Goal: Information Seeking & Learning: Check status

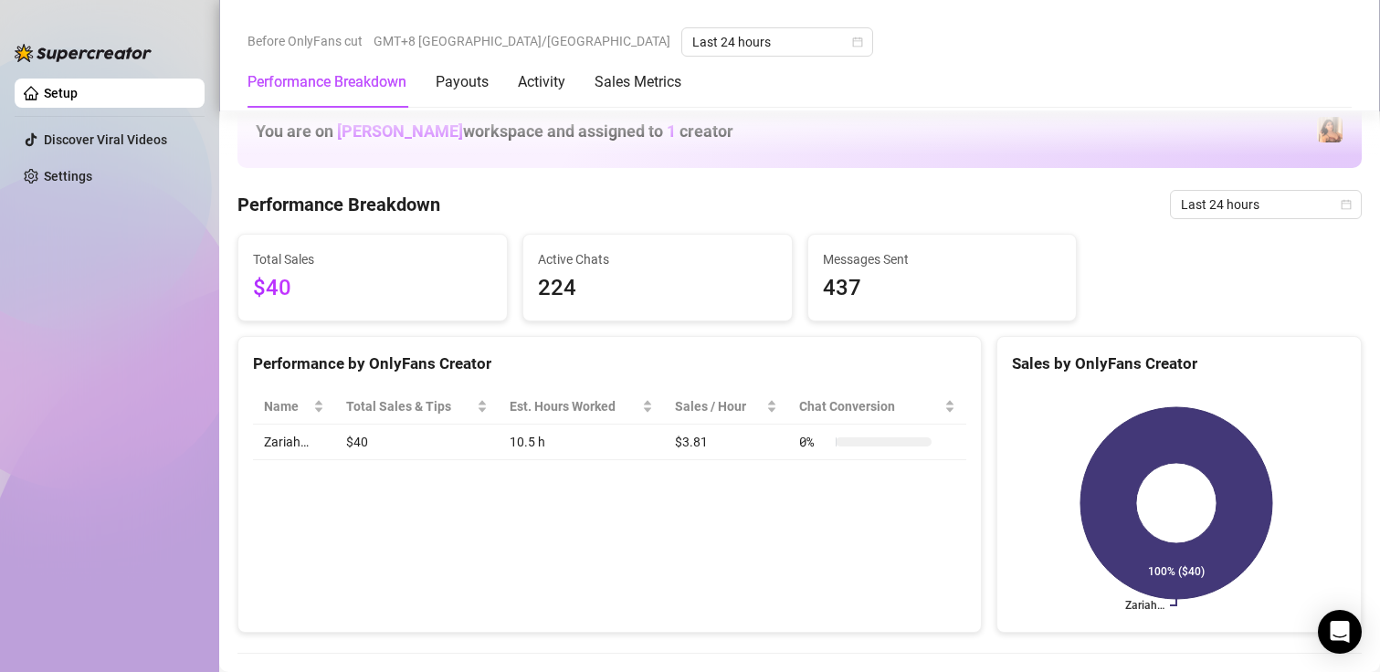
scroll to position [1918, 0]
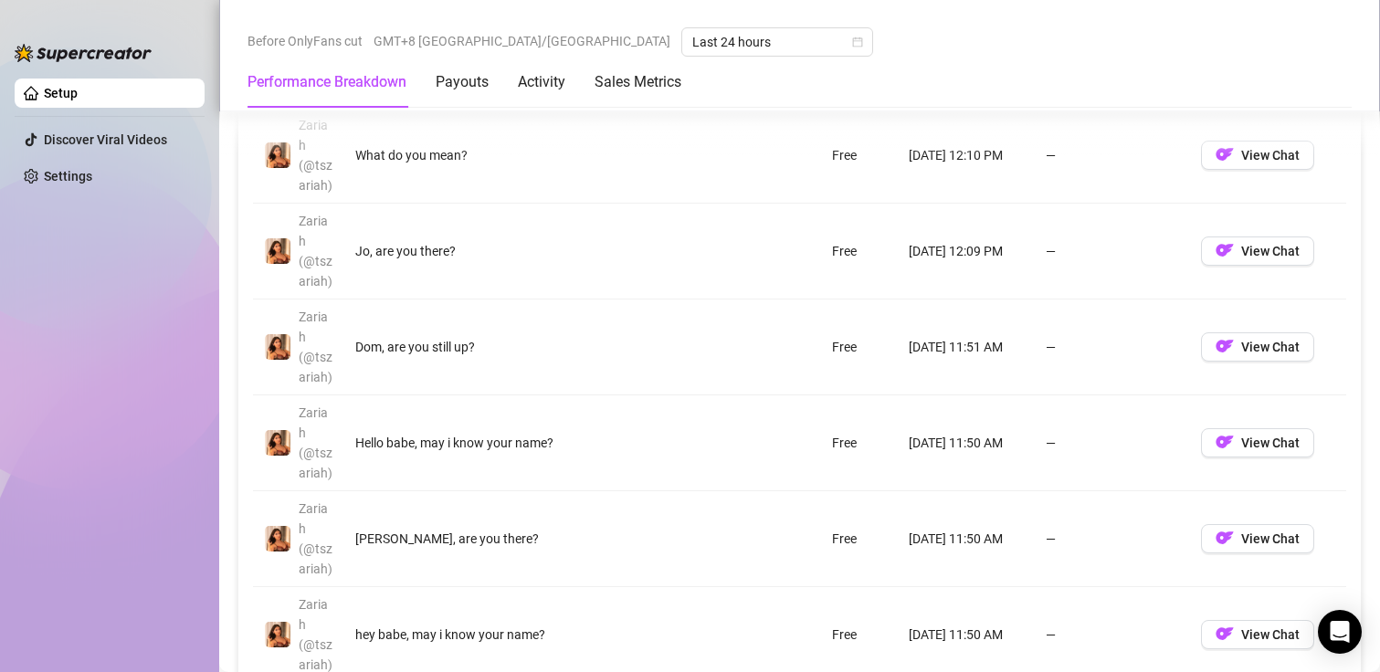
click at [78, 100] on link "Setup" at bounding box center [61, 93] width 34 height 15
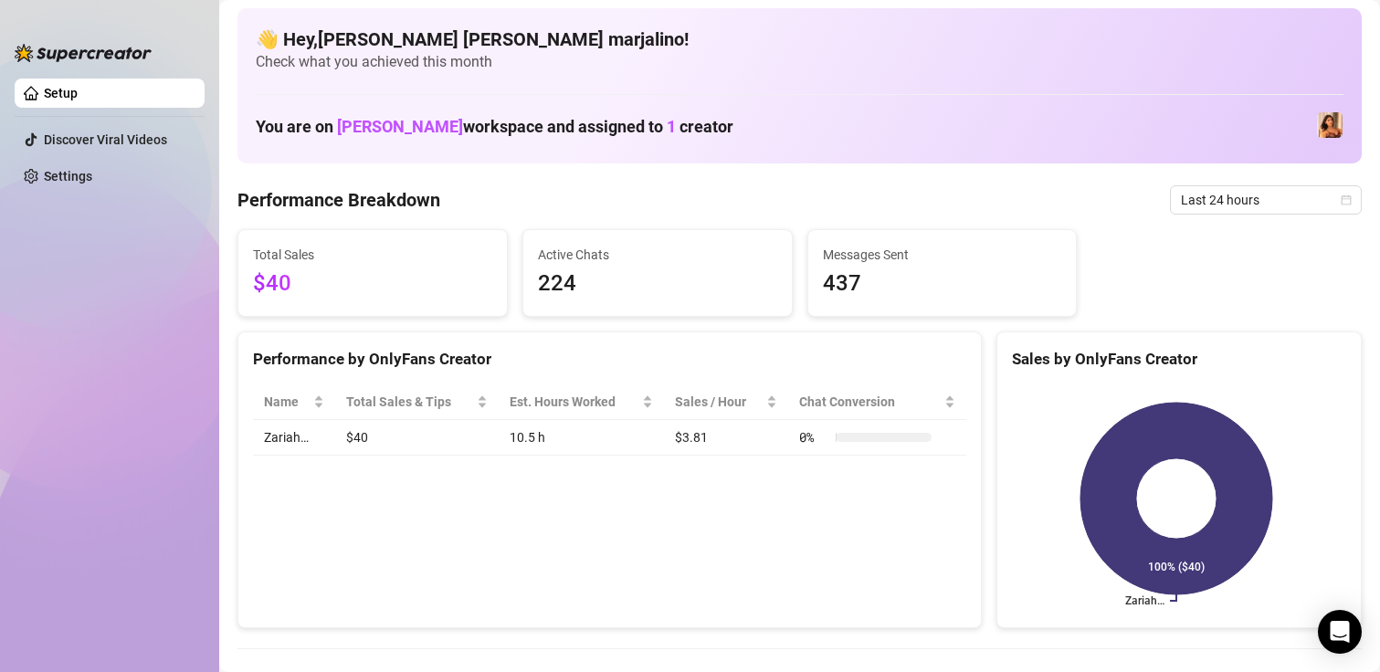
scroll to position [0, 0]
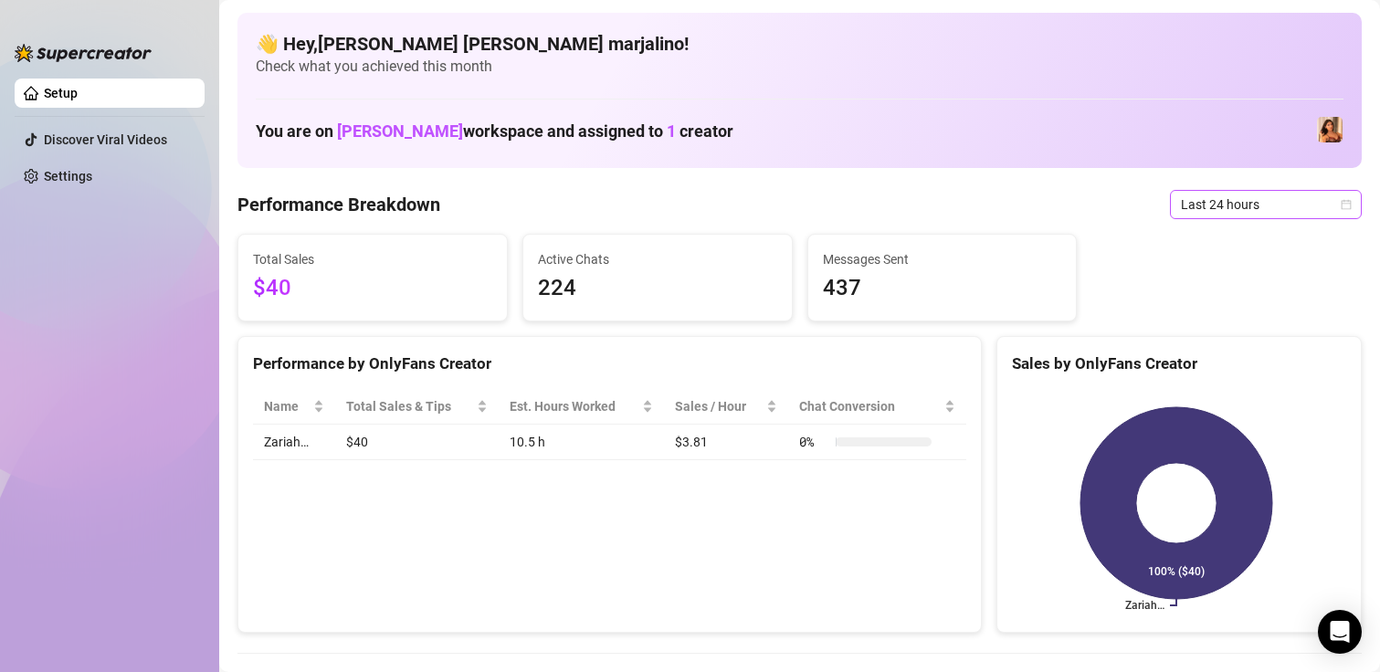
click at [1181, 199] on span "Last 24 hours" at bounding box center [1266, 204] width 170 height 27
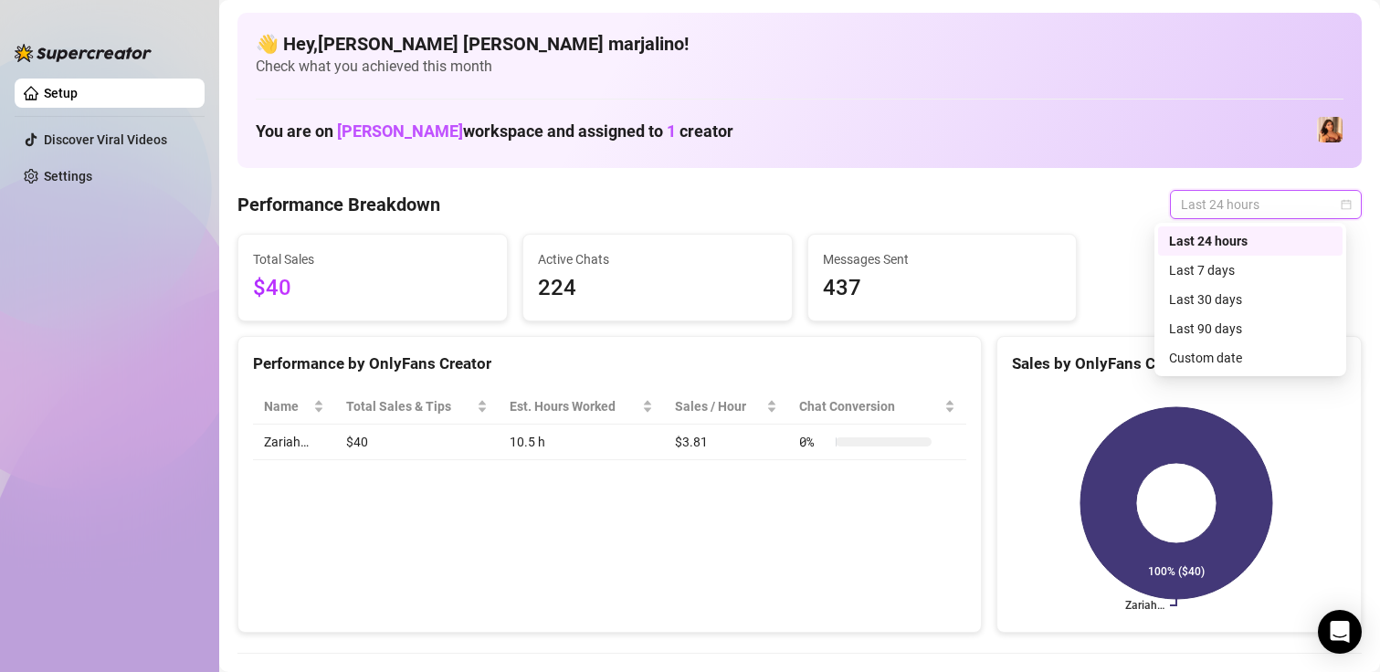
click at [1191, 268] on div "Last 7 days" at bounding box center [1250, 270] width 163 height 20
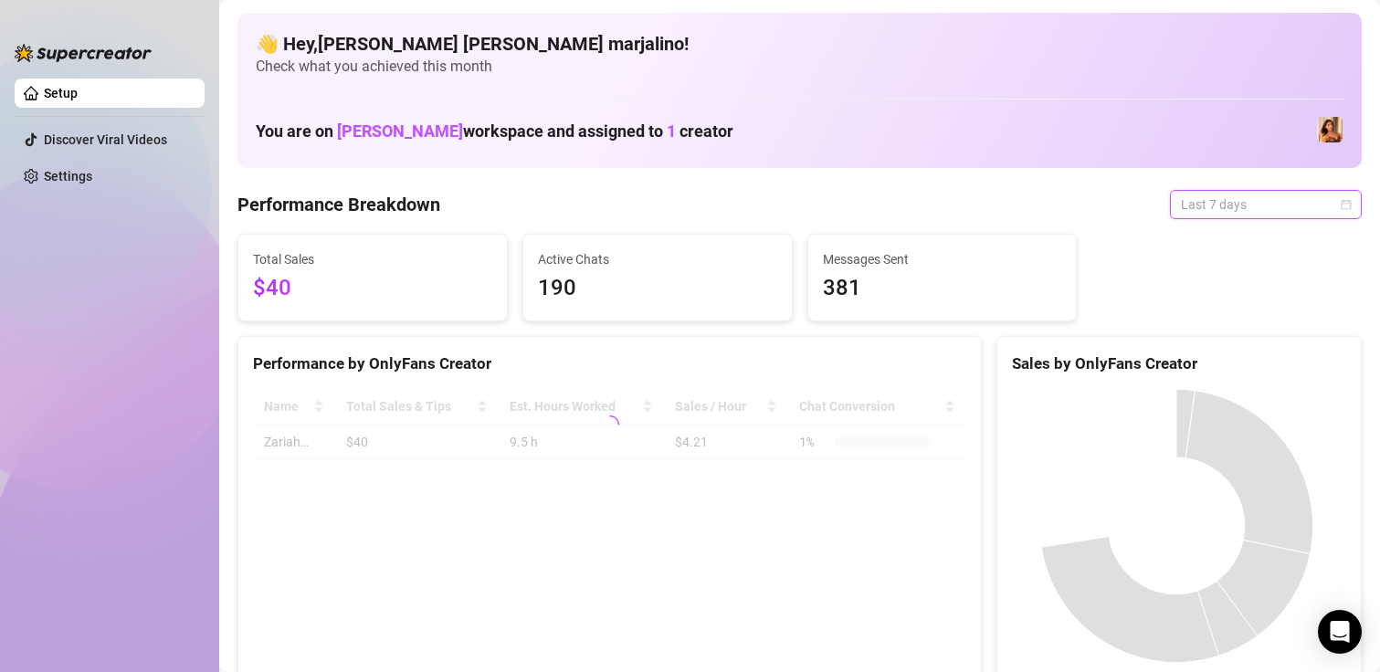
click at [1195, 216] on span "Last 7 days" at bounding box center [1266, 204] width 170 height 27
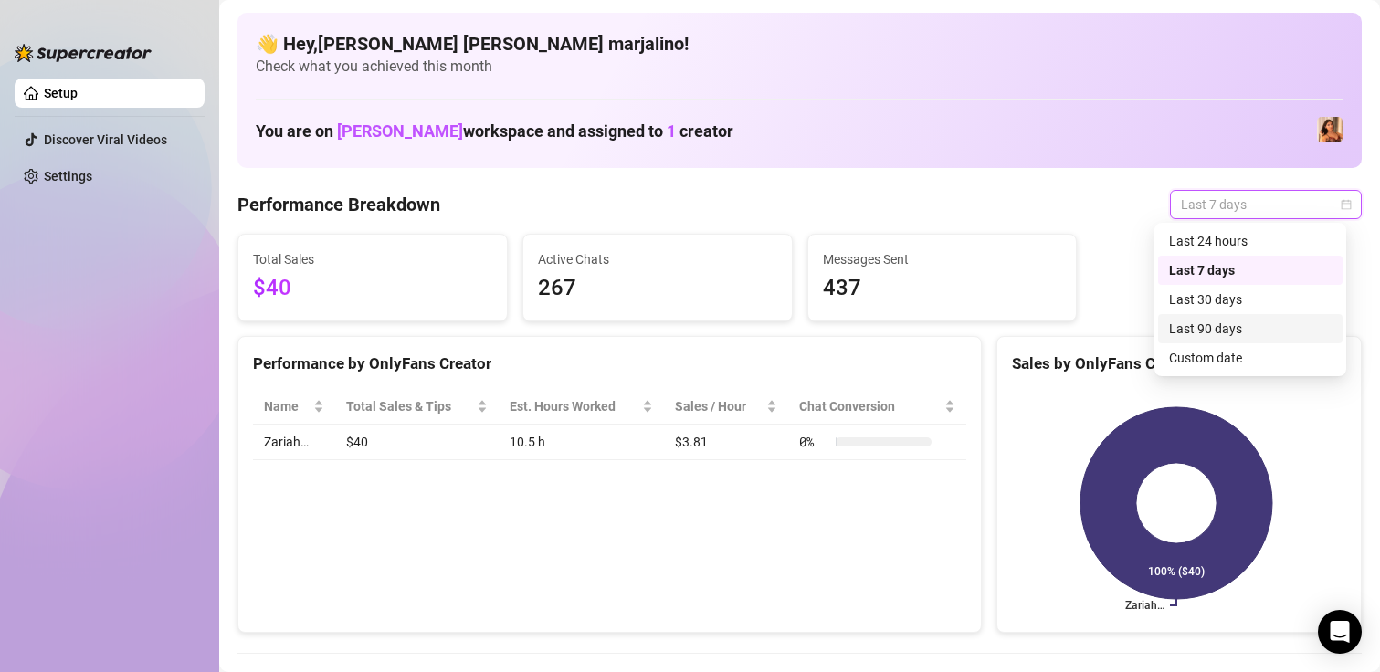
scroll to position [91, 0]
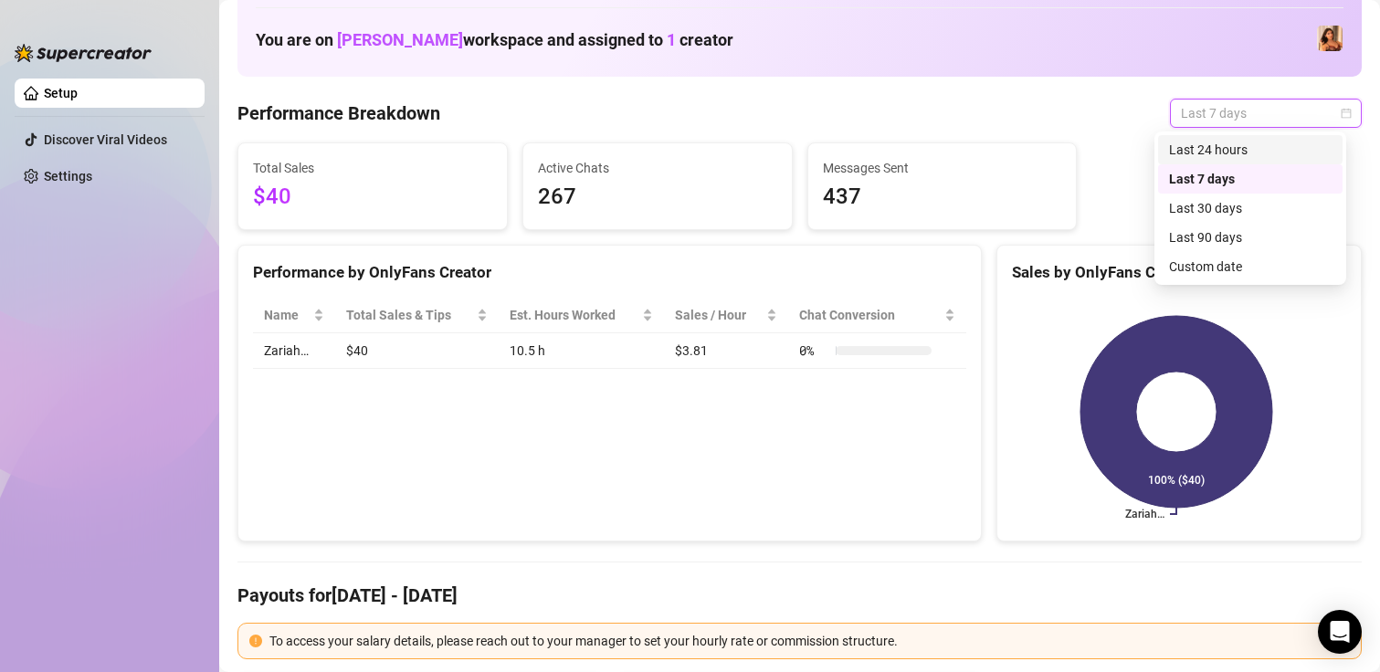
click at [1193, 154] on div "Last 24 hours" at bounding box center [1250, 150] width 163 height 20
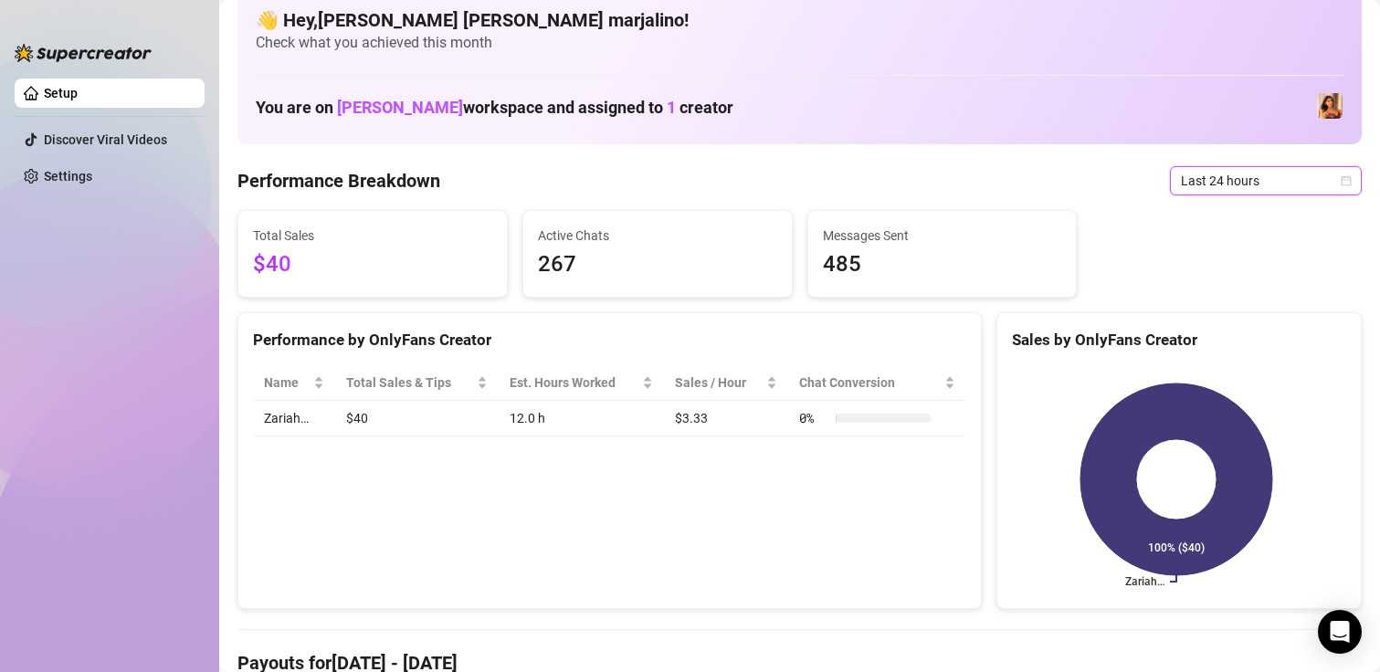
scroll to position [0, 0]
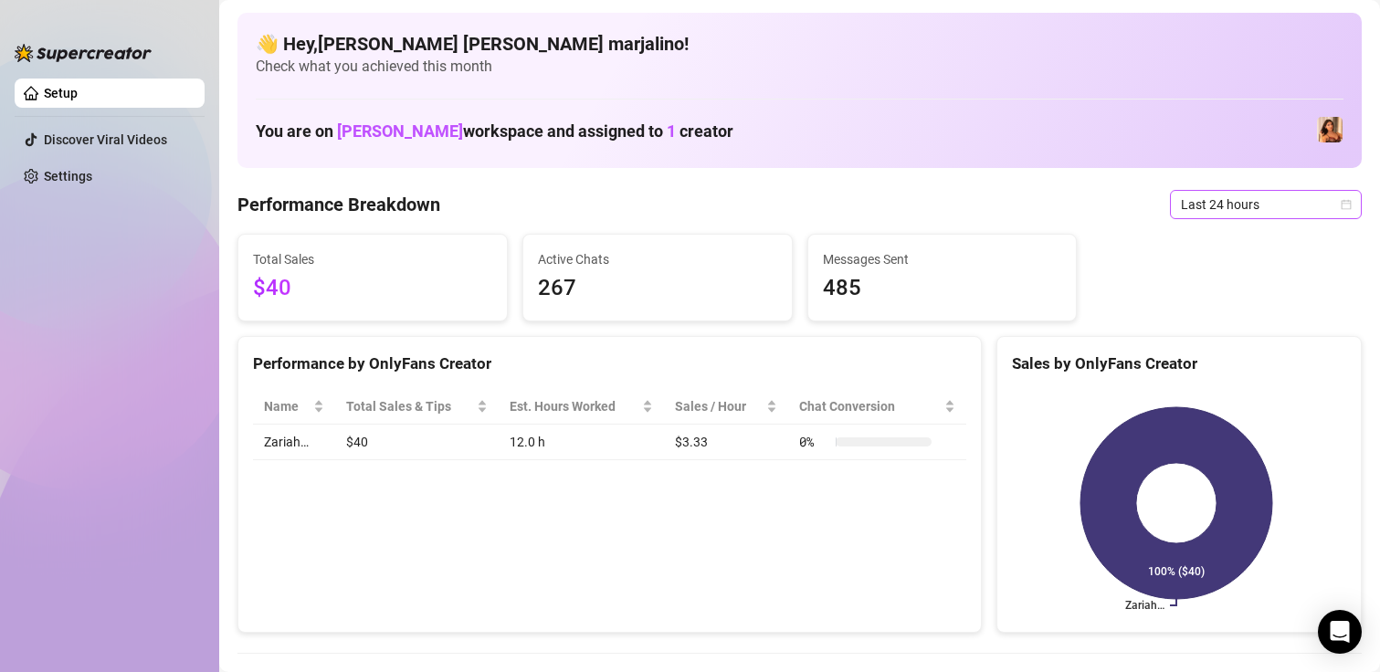
click at [1199, 194] on span "Last 24 hours" at bounding box center [1266, 204] width 170 height 27
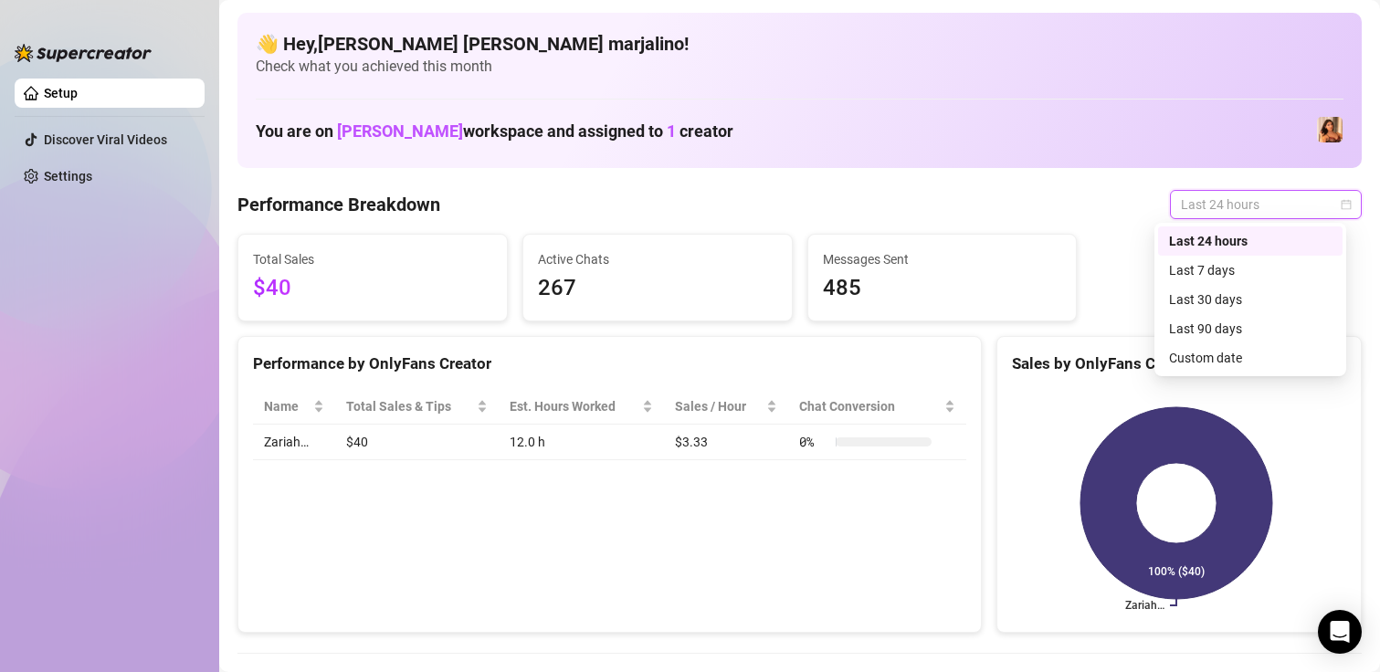
click at [1192, 252] on div "Last 24 hours" at bounding box center [1250, 241] width 185 height 29
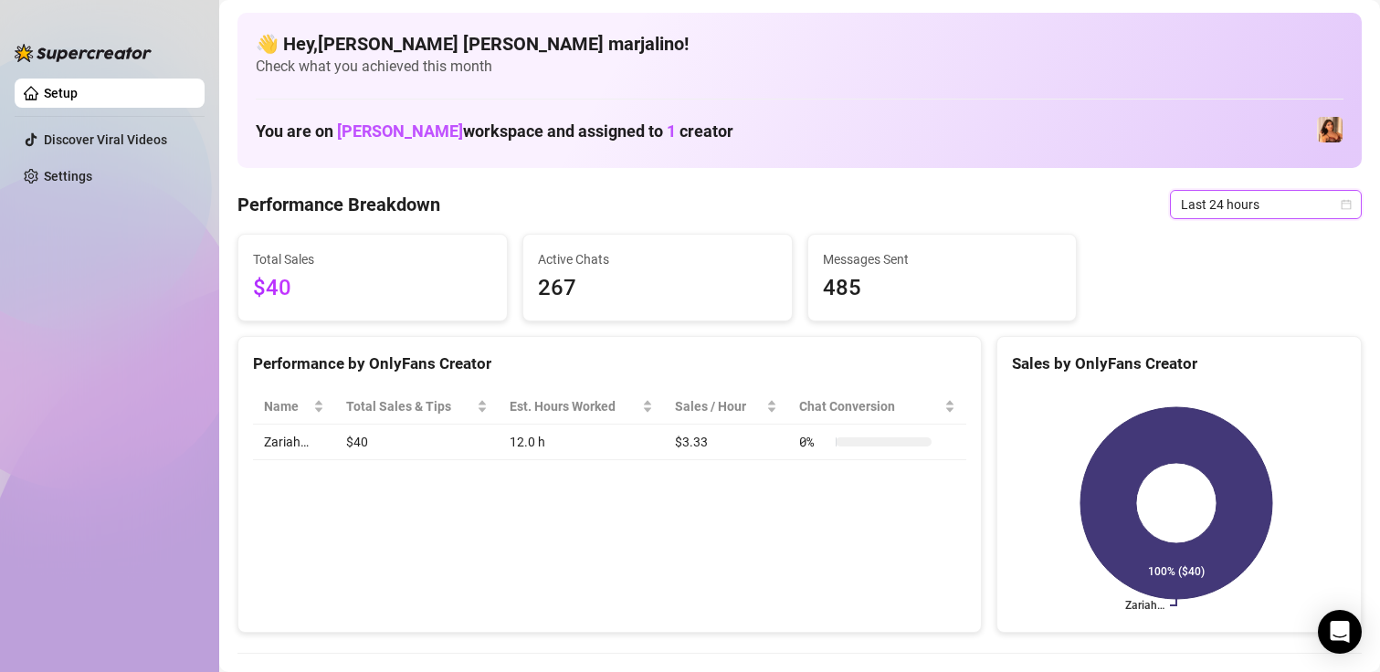
click at [1195, 272] on div "Total Sales $40 Active Chats 267 Messages Sent 485" at bounding box center [799, 278] width 1139 height 88
click at [1231, 212] on span "Last 24 hours" at bounding box center [1266, 204] width 170 height 27
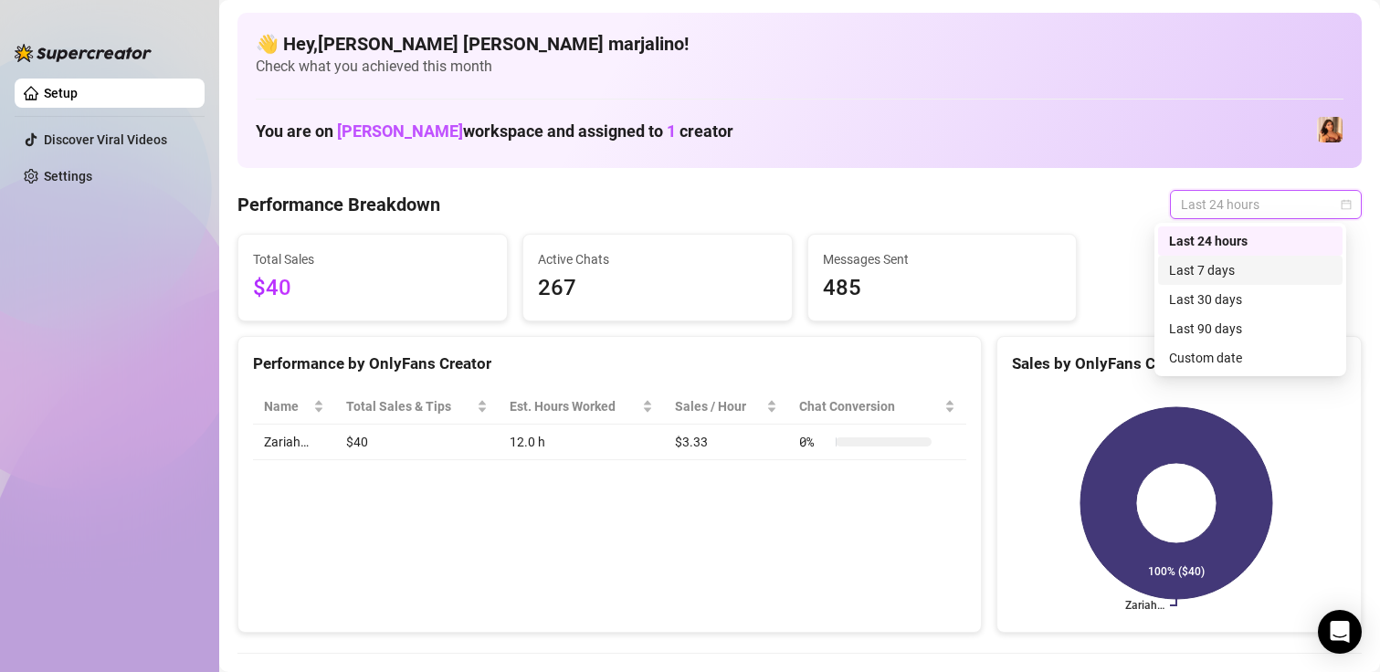
click at [1208, 283] on div "Last 7 days" at bounding box center [1250, 270] width 185 height 29
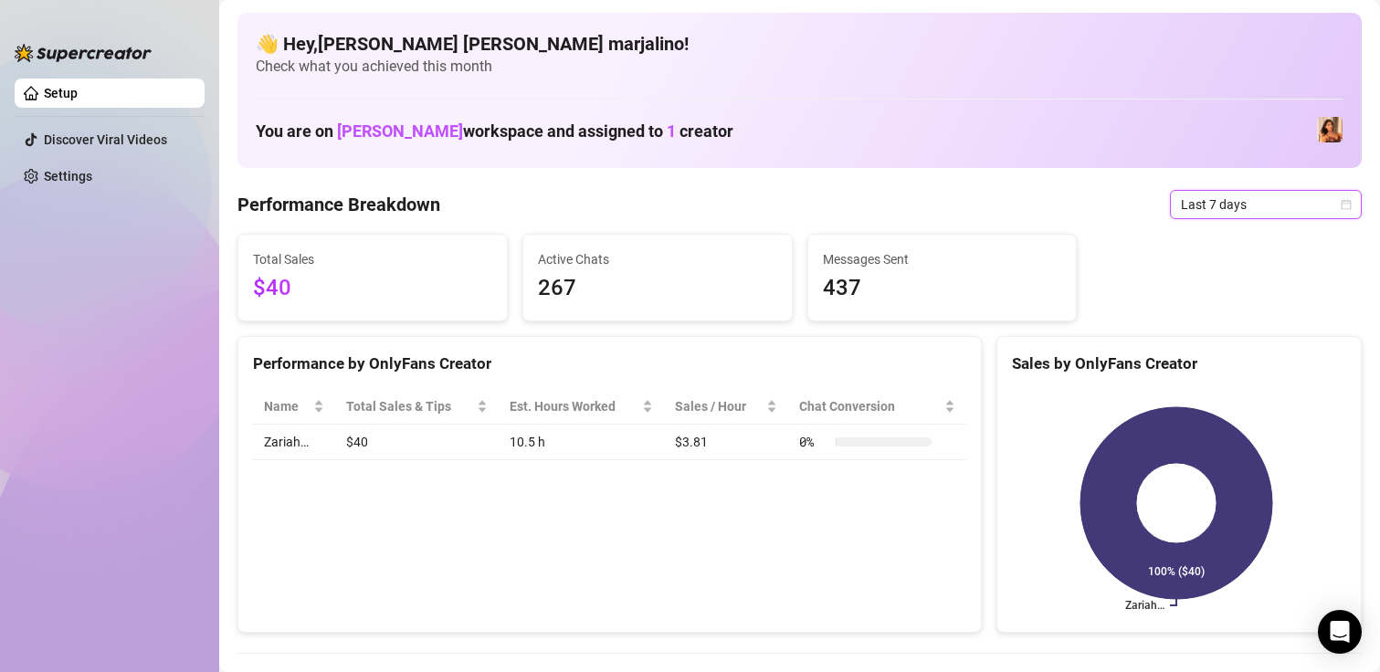
click at [1218, 206] on span "Last 7 days" at bounding box center [1266, 204] width 170 height 27
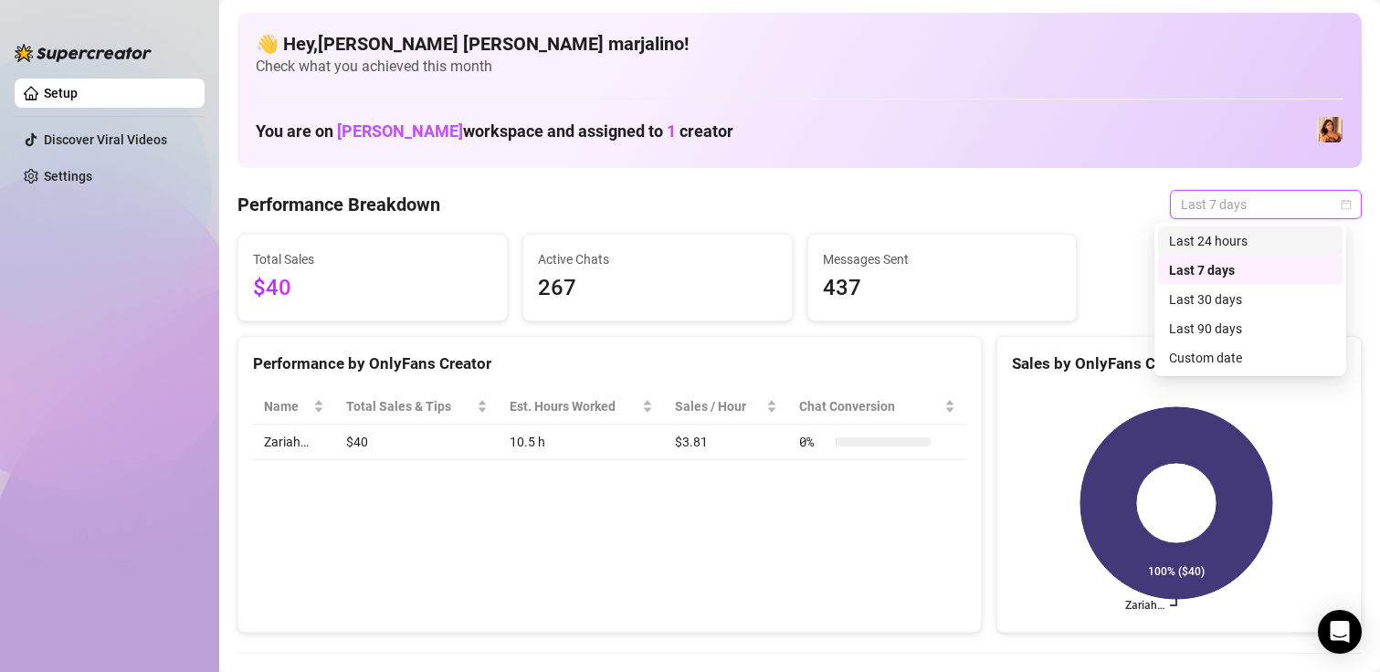
click at [1214, 234] on div "Last 24 hours" at bounding box center [1250, 241] width 163 height 20
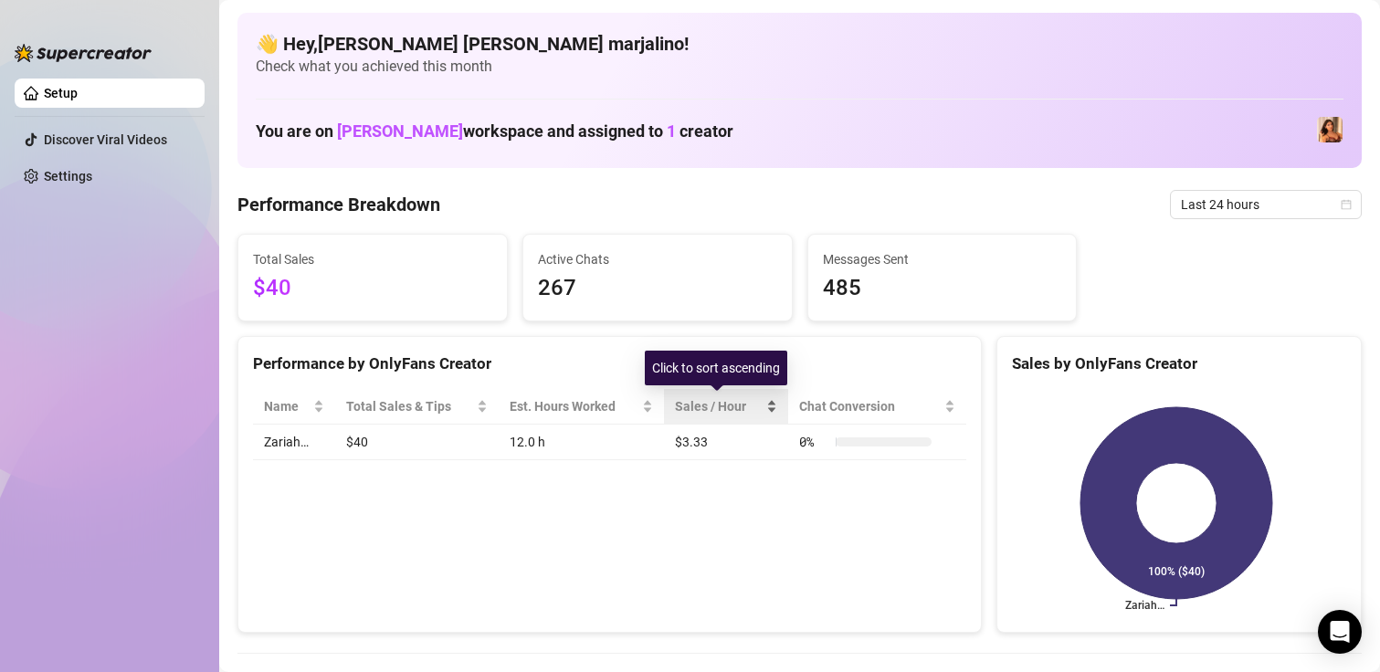
click at [738, 406] on span "Sales / Hour" at bounding box center [719, 406] width 88 height 20
click at [742, 480] on div "Performance by OnlyFans Creator Name Total Sales & Tips Est. Hours Worked Sales…" at bounding box center [609, 485] width 744 height 298
click at [668, 572] on div "Performance by OnlyFans Creator Name Total Sales & Tips Est. Hours Worked Sales…" at bounding box center [609, 485] width 744 height 298
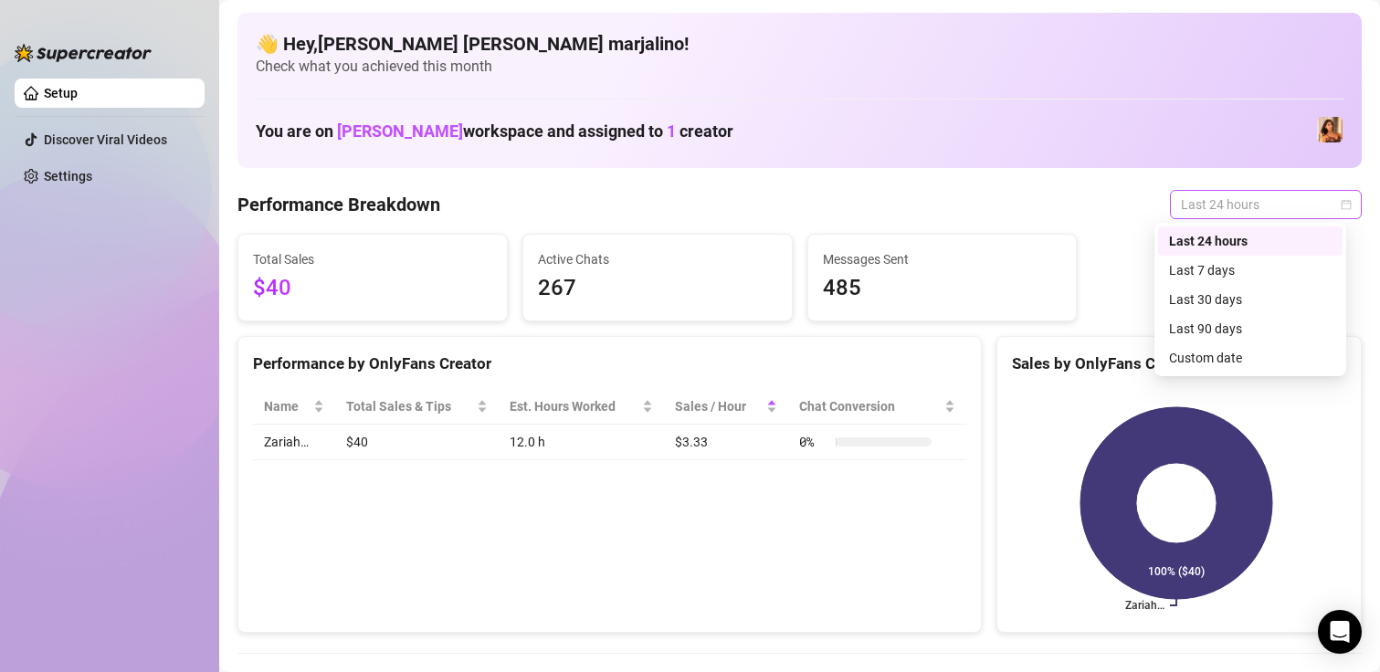
click at [1191, 195] on span "Last 24 hours" at bounding box center [1266, 204] width 170 height 27
click at [1177, 269] on div "Last 7 days" at bounding box center [1250, 270] width 163 height 20
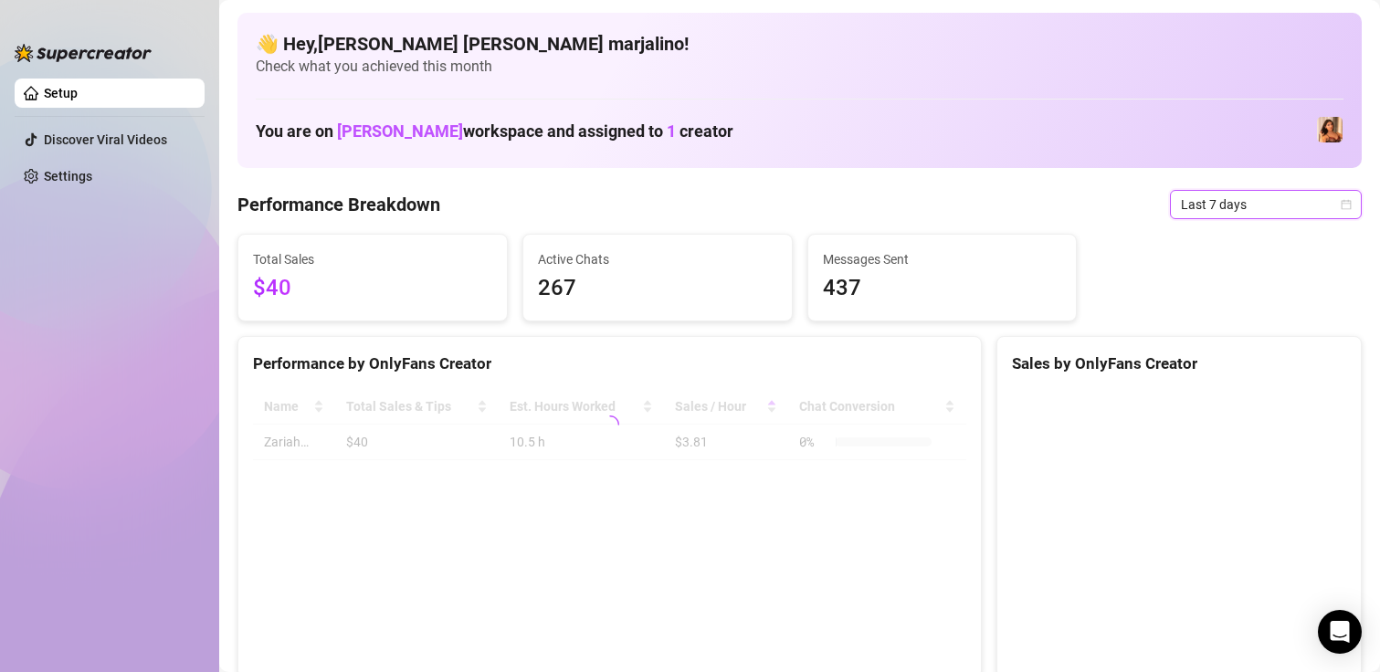
click at [1181, 201] on span "Last 7 days" at bounding box center [1266, 204] width 170 height 27
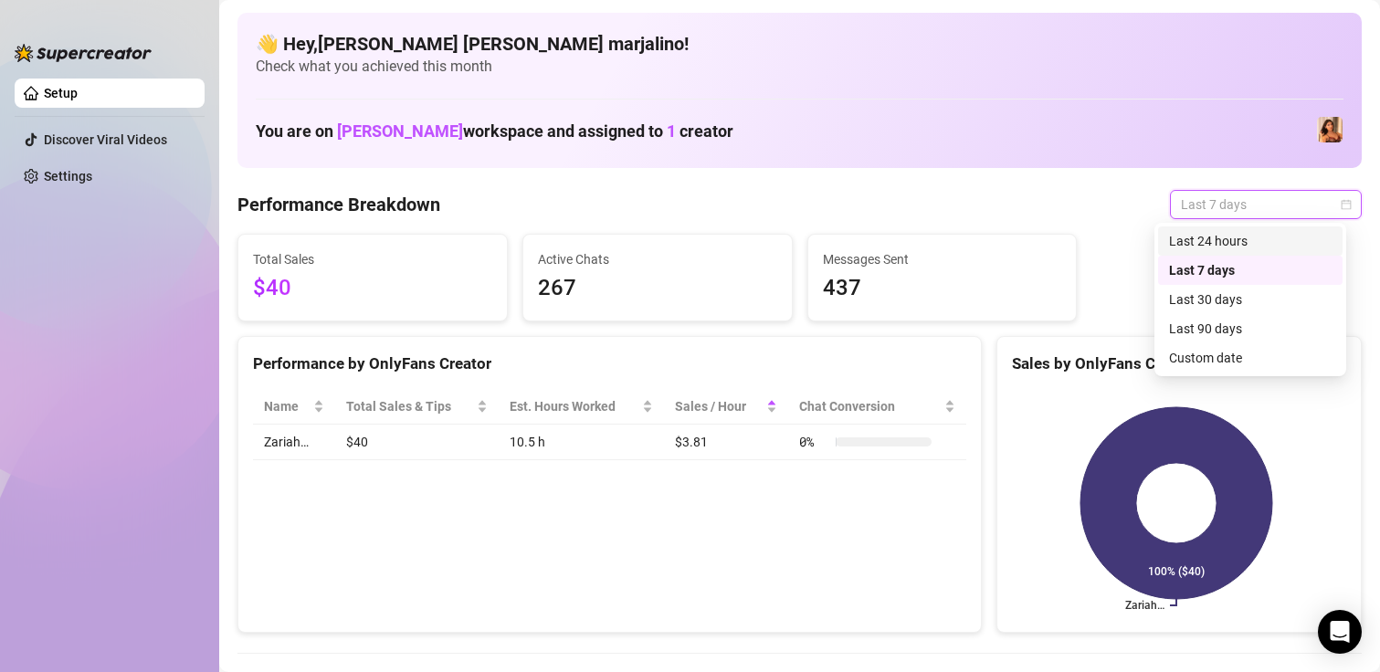
click at [1194, 232] on div "Last 24 hours" at bounding box center [1250, 241] width 163 height 20
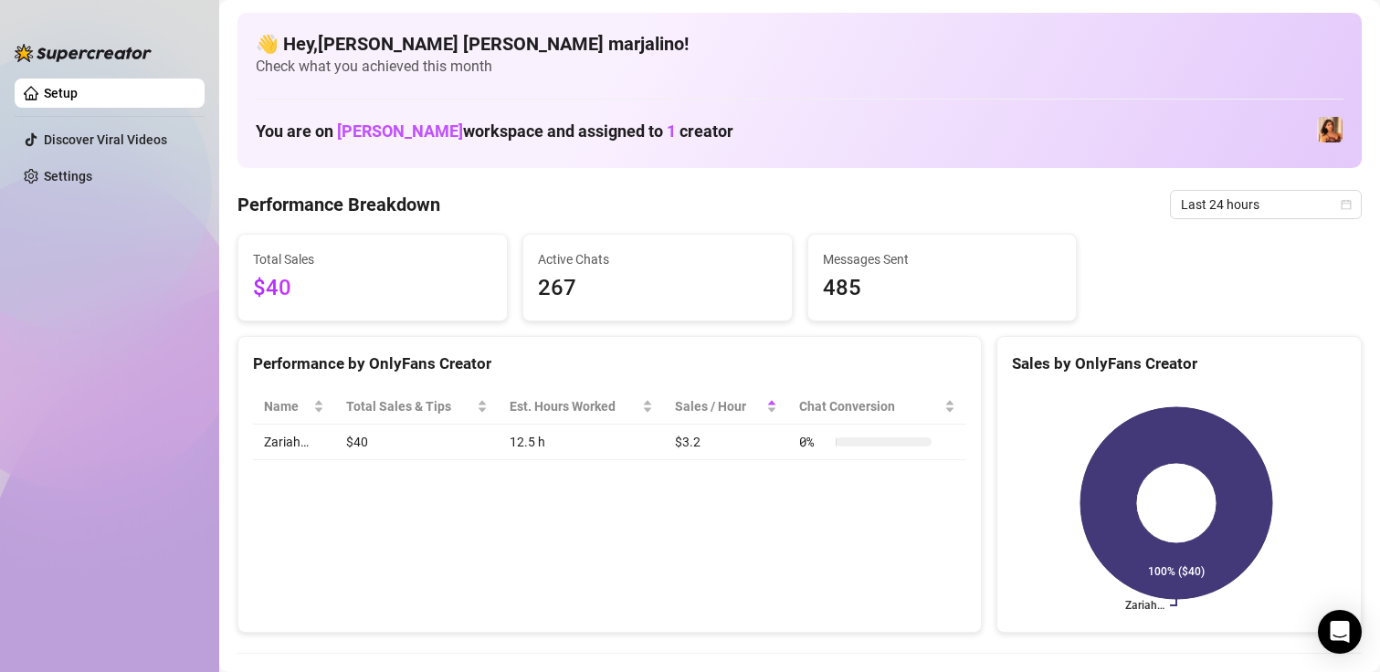
click at [820, 541] on div "Performance by OnlyFans Creator Name Total Sales & Tips Est. Hours Worked Sales…" at bounding box center [609, 485] width 744 height 298
click at [1221, 210] on span "Last 24 hours" at bounding box center [1266, 204] width 170 height 27
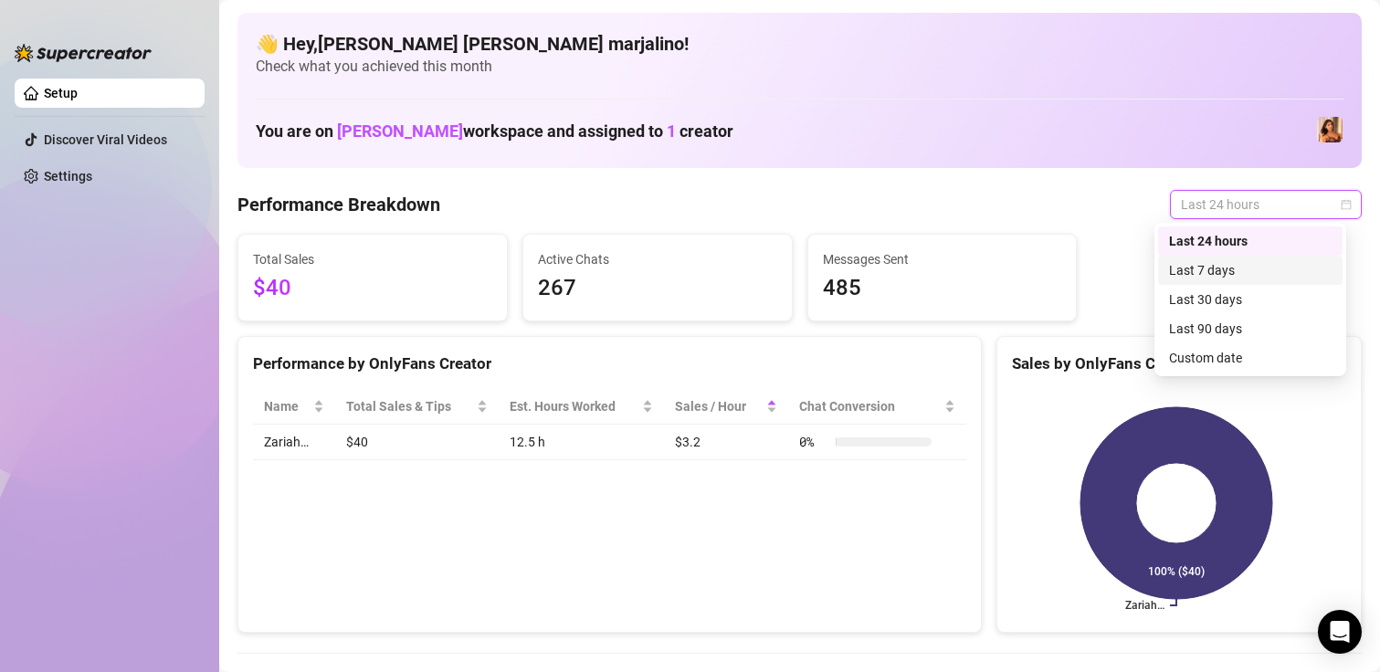
click at [1194, 263] on div "Last 7 days" at bounding box center [1250, 270] width 185 height 29
click at [1199, 190] on div "Last 7 days" at bounding box center [1266, 204] width 192 height 29
click at [1202, 239] on div "Last 24 hours" at bounding box center [1250, 241] width 163 height 20
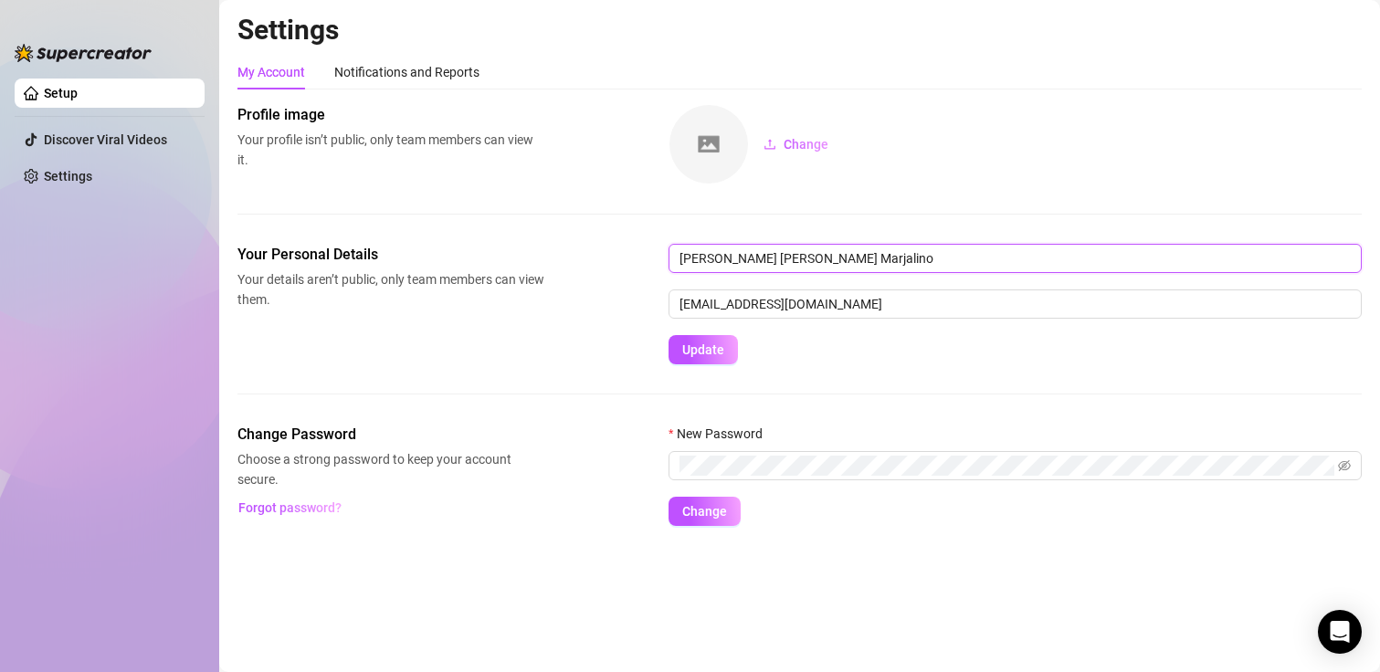
click at [809, 258] on input "[PERSON_NAME] [PERSON_NAME] Marjalino" at bounding box center [1015, 258] width 693 height 29
drag, startPoint x: 863, startPoint y: 259, endPoint x: 641, endPoint y: 265, distance: 222.0
click at [641, 265] on div "Your Personal Details Your details aren’t public, only team members can view th…" at bounding box center [799, 304] width 1124 height 121
click at [491, 304] on span "Your details aren’t public, only team members can view them." at bounding box center [390, 289] width 307 height 40
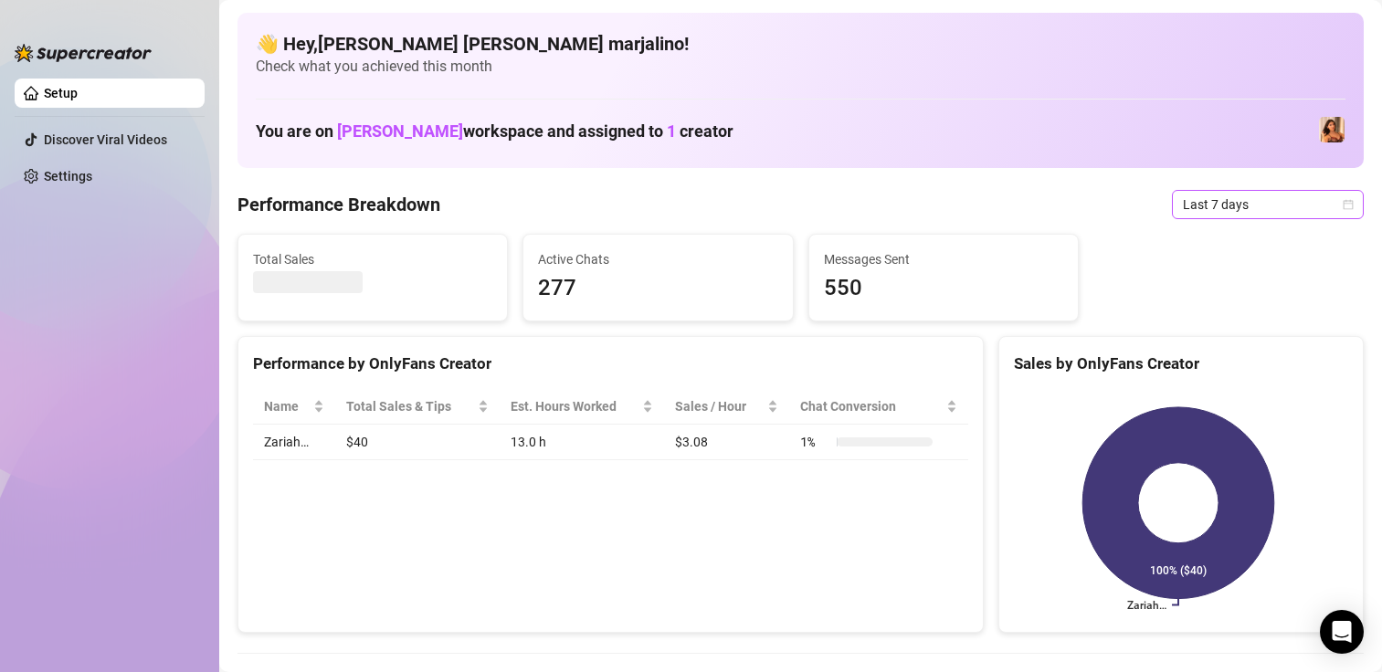
click at [1224, 207] on span "Last 7 days" at bounding box center [1268, 204] width 170 height 27
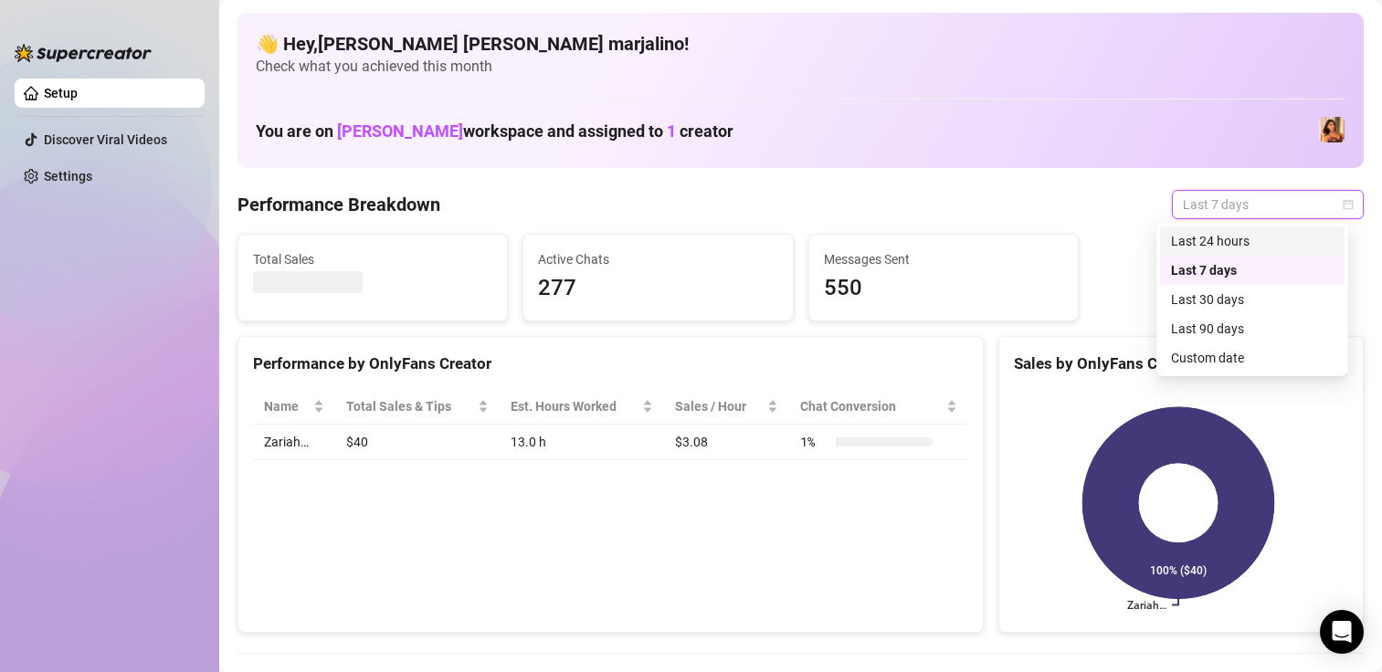
click at [1205, 242] on div "Last 24 hours" at bounding box center [1252, 241] width 163 height 20
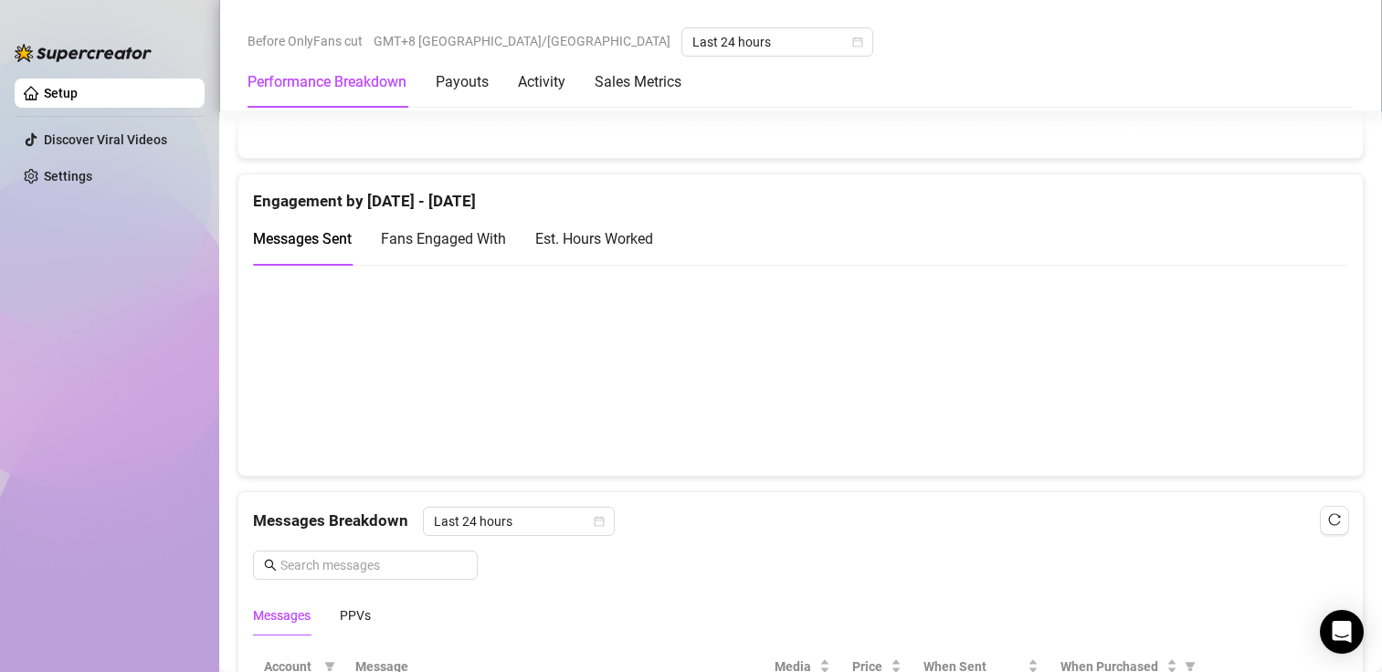
scroll to position [1279, 0]
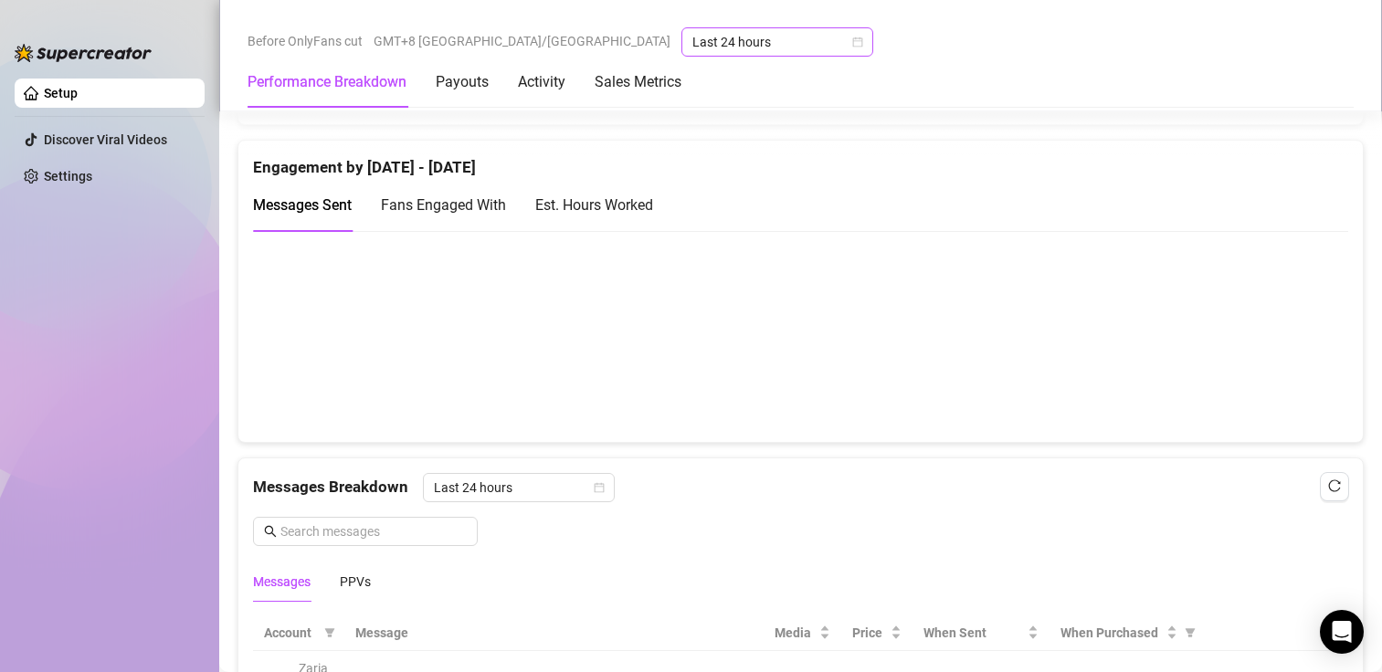
click at [692, 39] on span "Last 24 hours" at bounding box center [777, 41] width 170 height 27
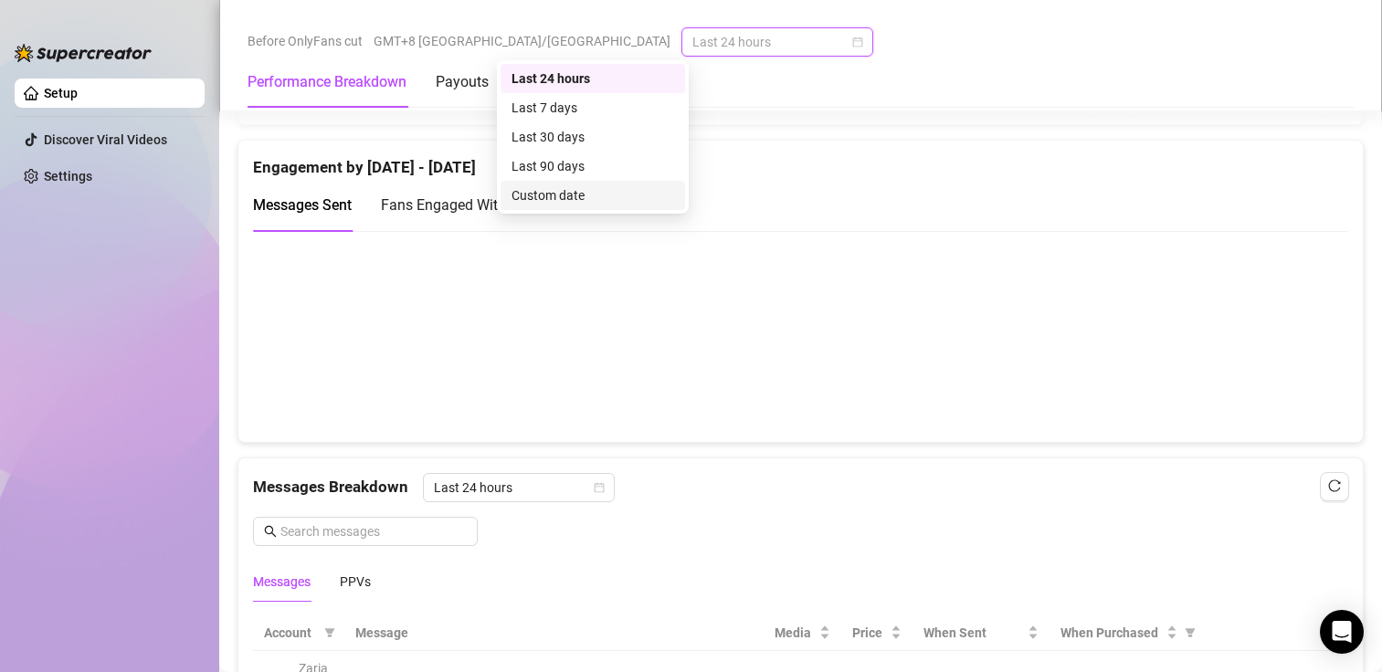
click at [819, 322] on canvas at bounding box center [793, 336] width 1080 height 183
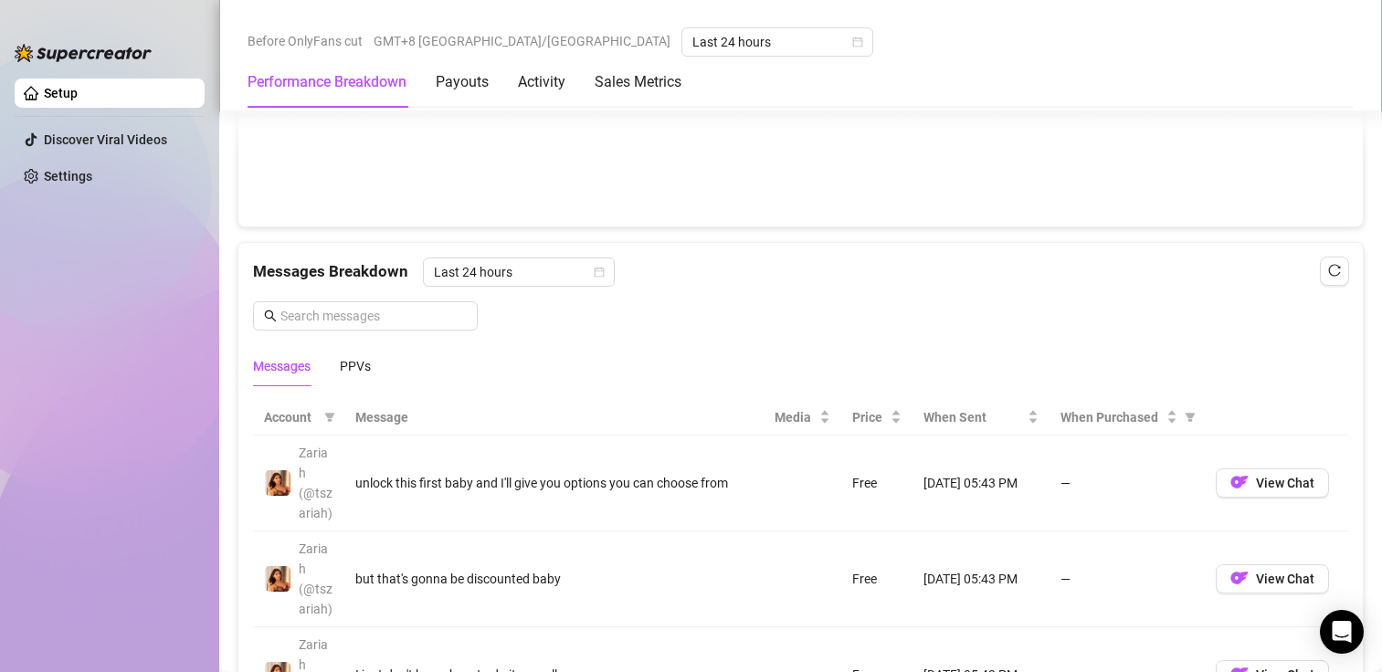
scroll to position [1553, 0]
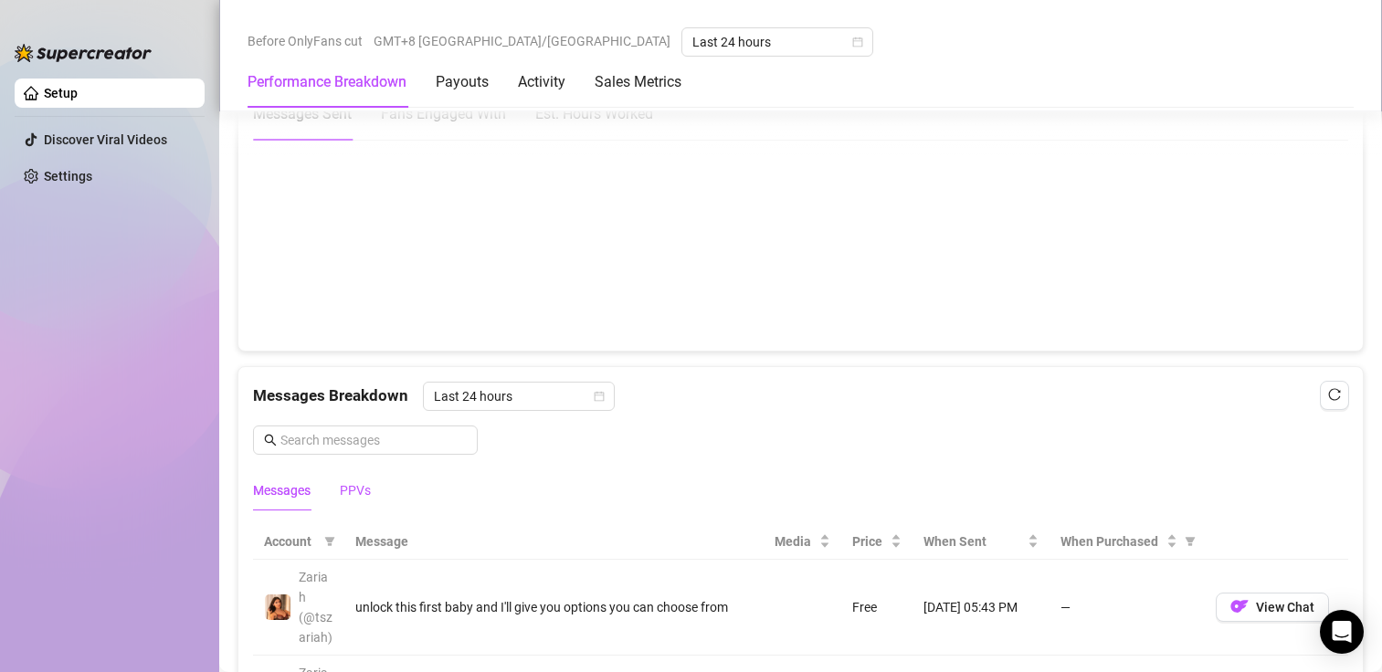
click at [359, 494] on div "PPVs" at bounding box center [355, 490] width 31 height 20
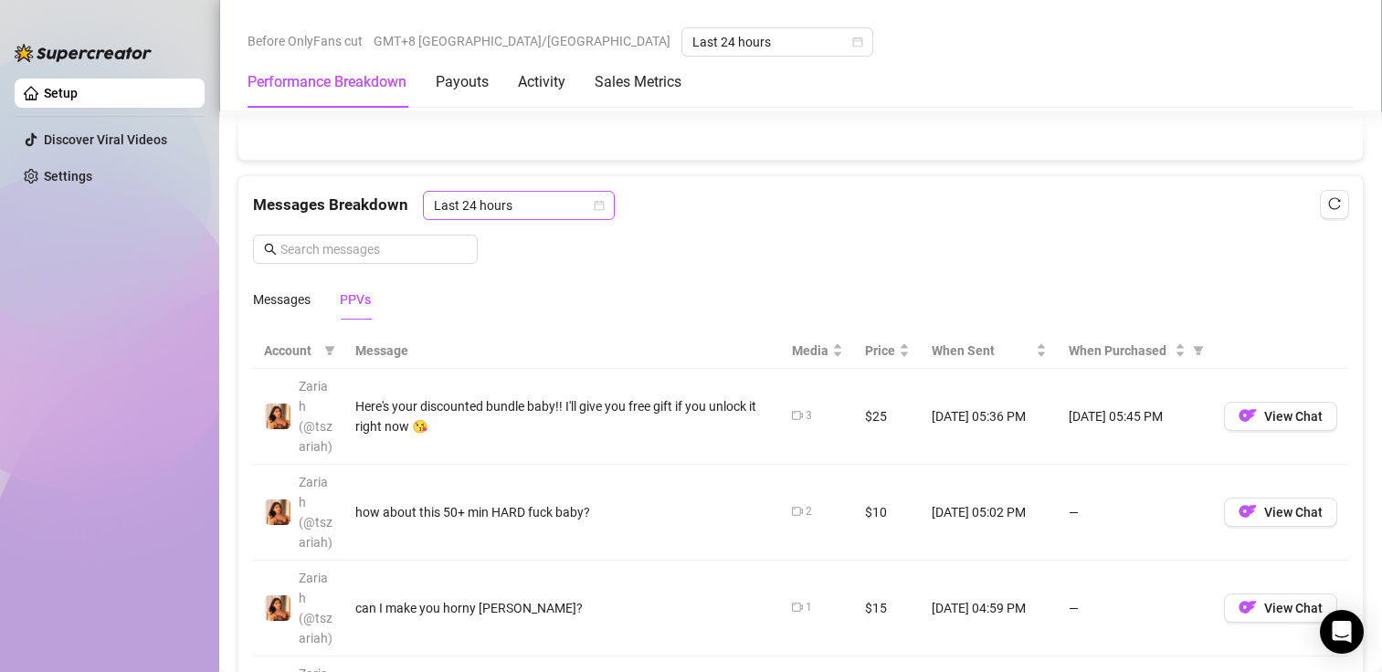
scroll to position [1644, 0]
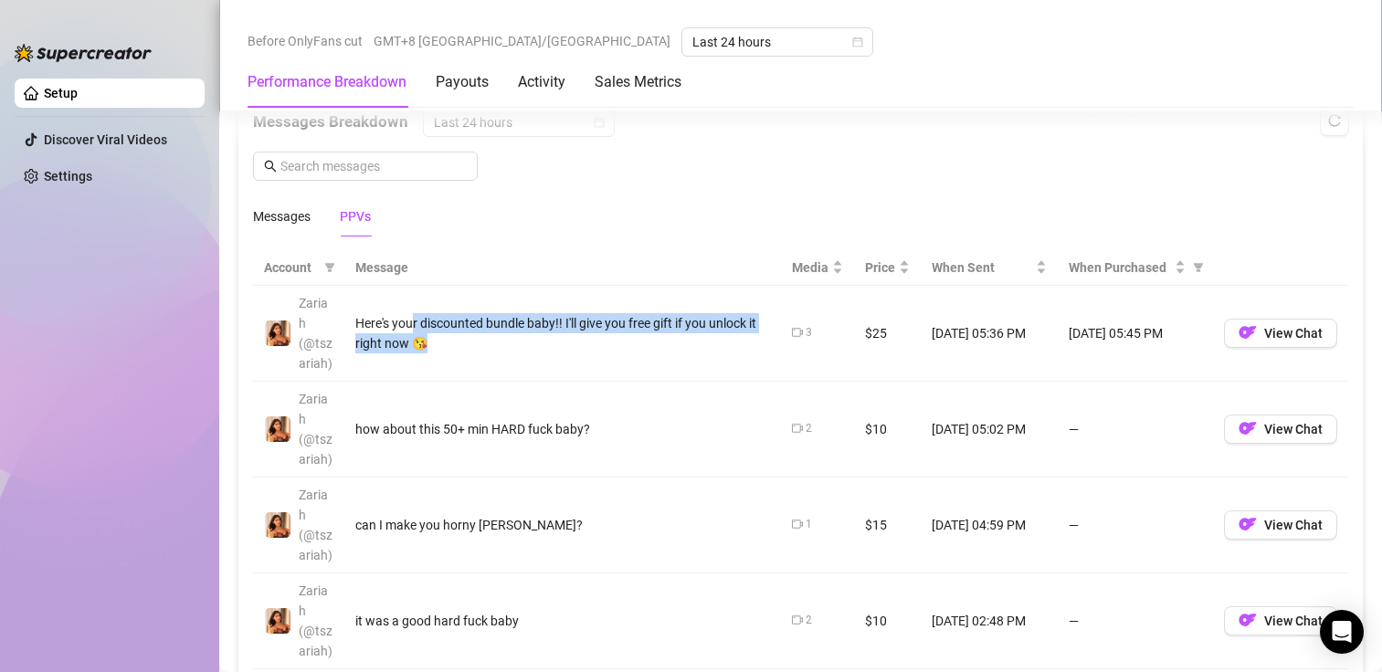
drag, startPoint x: 436, startPoint y: 336, endPoint x: 386, endPoint y: 321, distance: 51.7
click at [386, 321] on div "Here's your discounted bundle baby!! I'll give you free gift if you unlock it r…" at bounding box center [562, 333] width 415 height 40
click at [472, 339] on div "Here's your discounted bundle baby!! I'll give you free gift if you unlock it r…" at bounding box center [562, 333] width 415 height 40
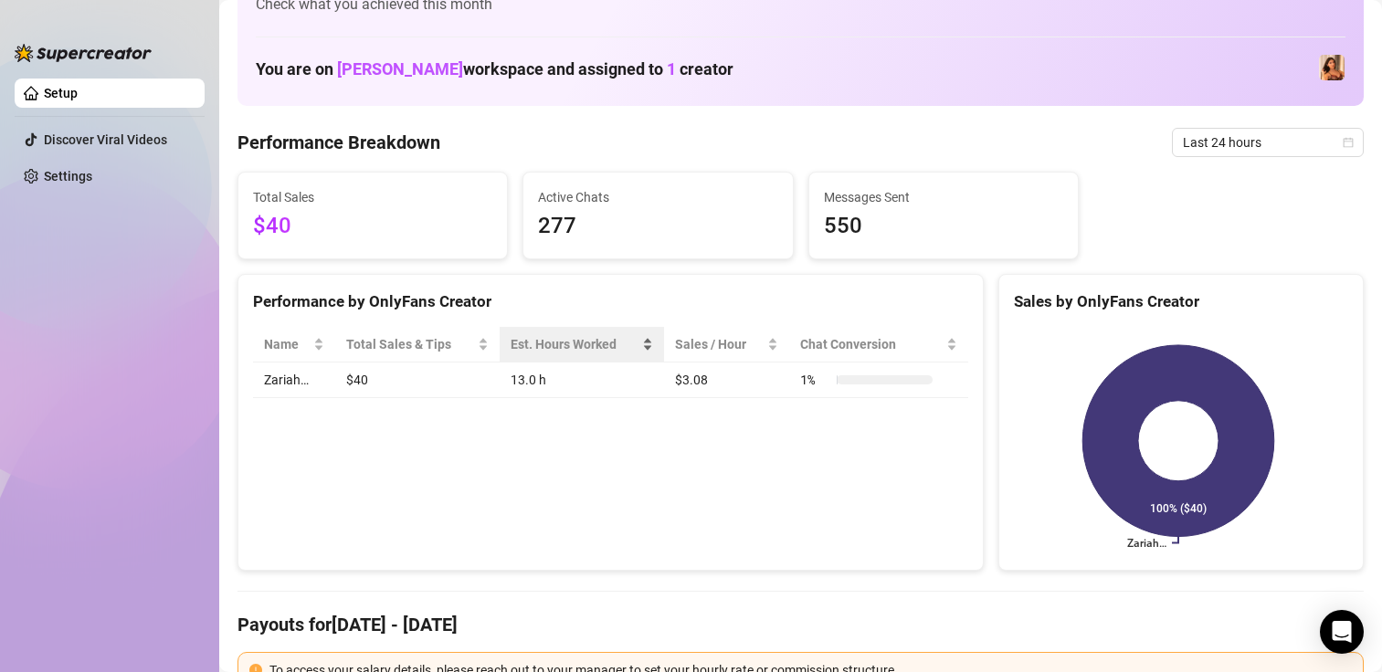
scroll to position [0, 0]
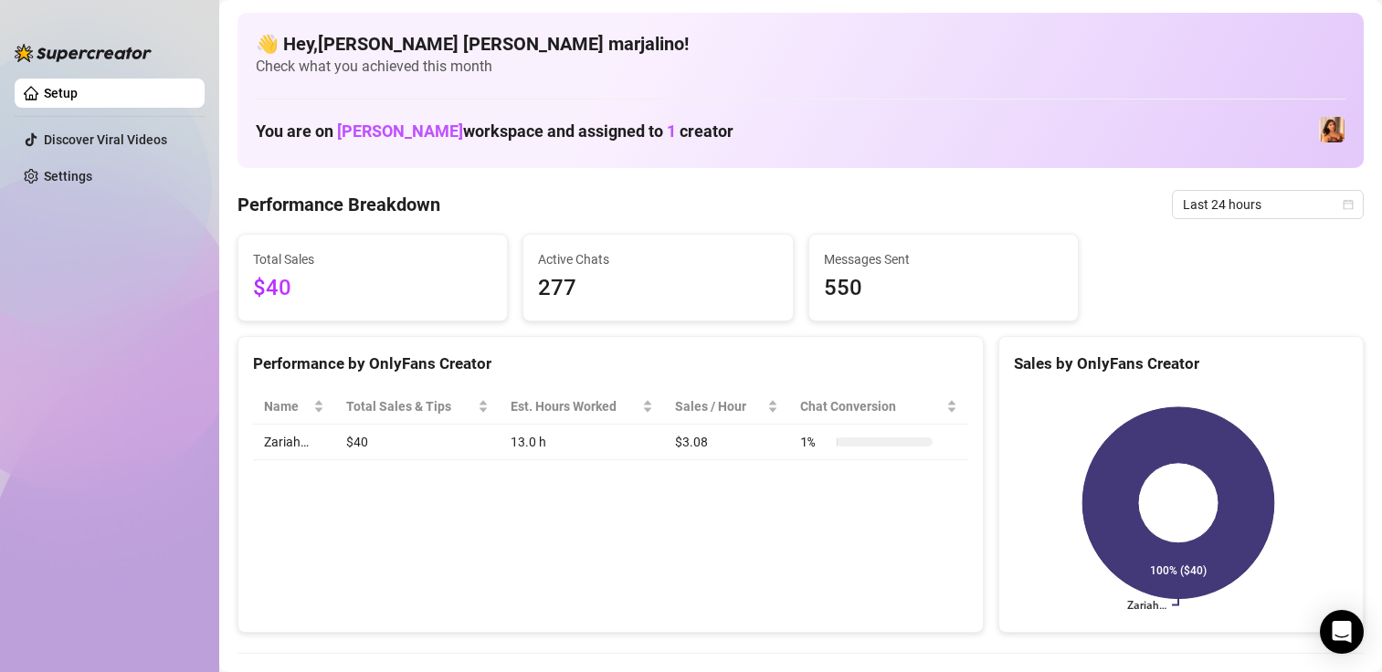
click at [78, 100] on link "Setup" at bounding box center [61, 93] width 34 height 15
click at [149, 141] on link "Discover Viral Videos" at bounding box center [105, 139] width 123 height 15
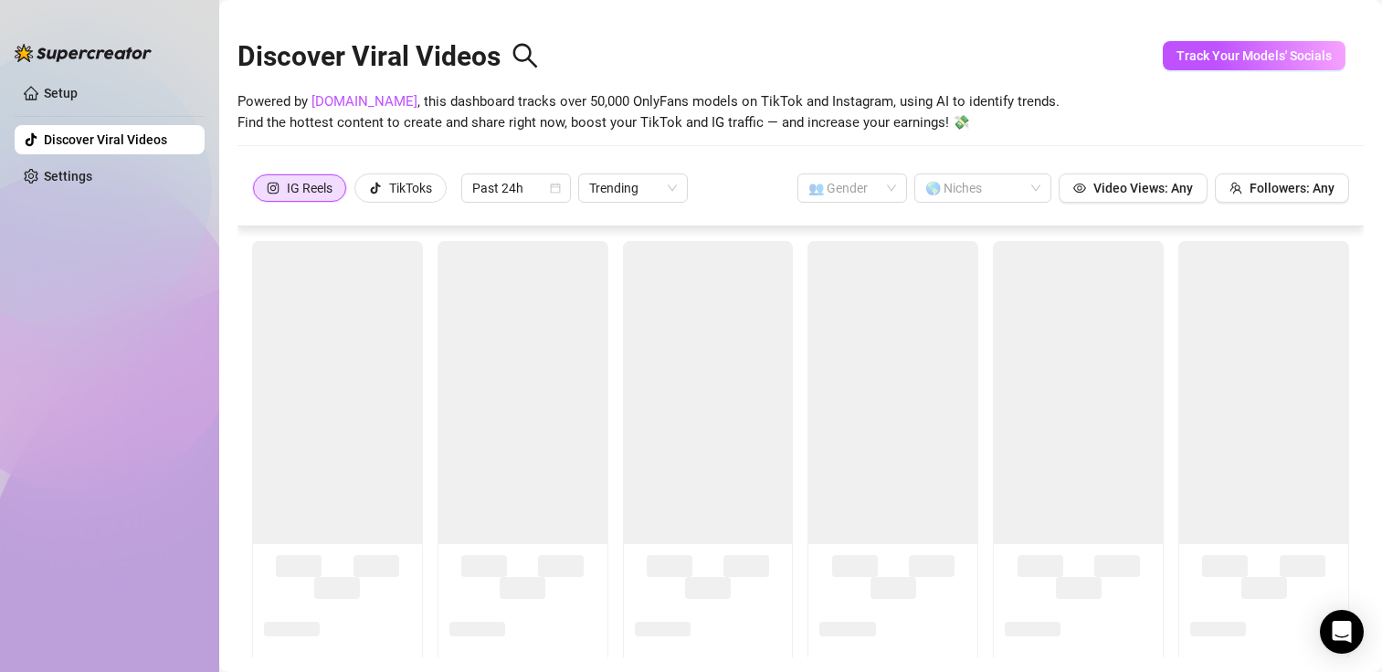
click at [133, 71] on div at bounding box center [83, 43] width 137 height 55
click at [78, 88] on link "Setup" at bounding box center [61, 93] width 34 height 15
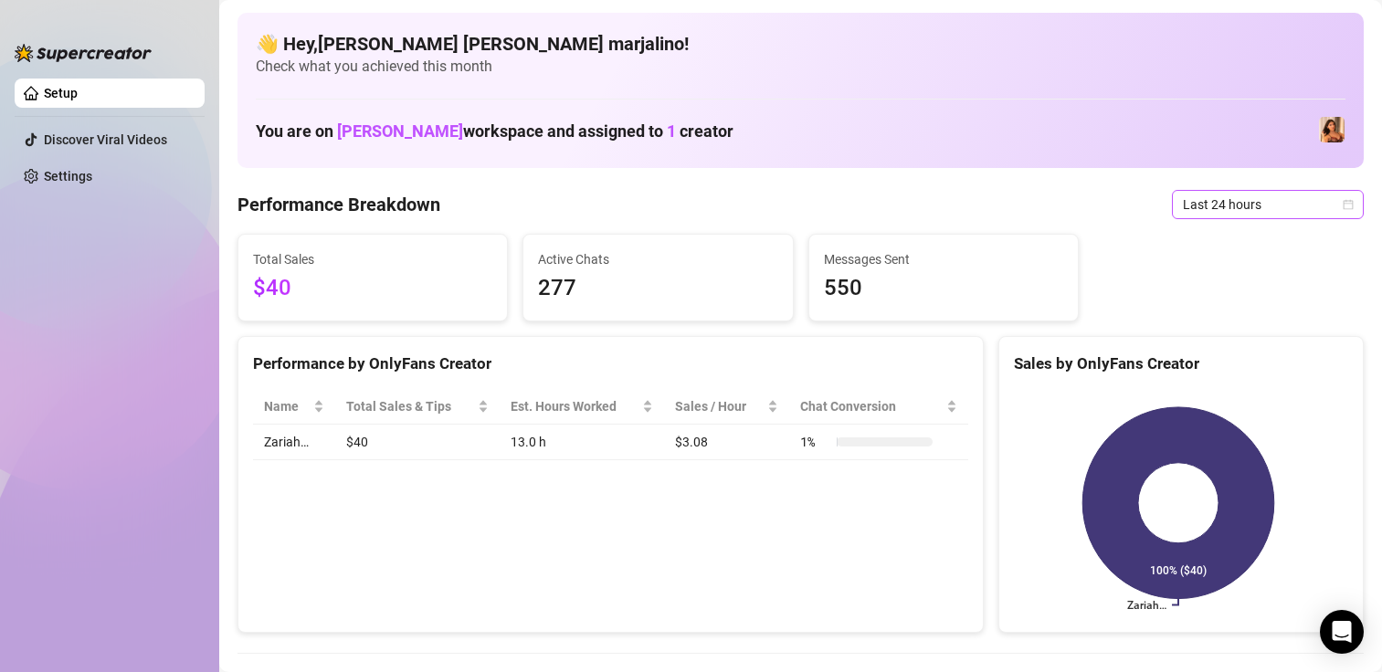
click at [1219, 204] on span "Last 24 hours" at bounding box center [1268, 204] width 170 height 27
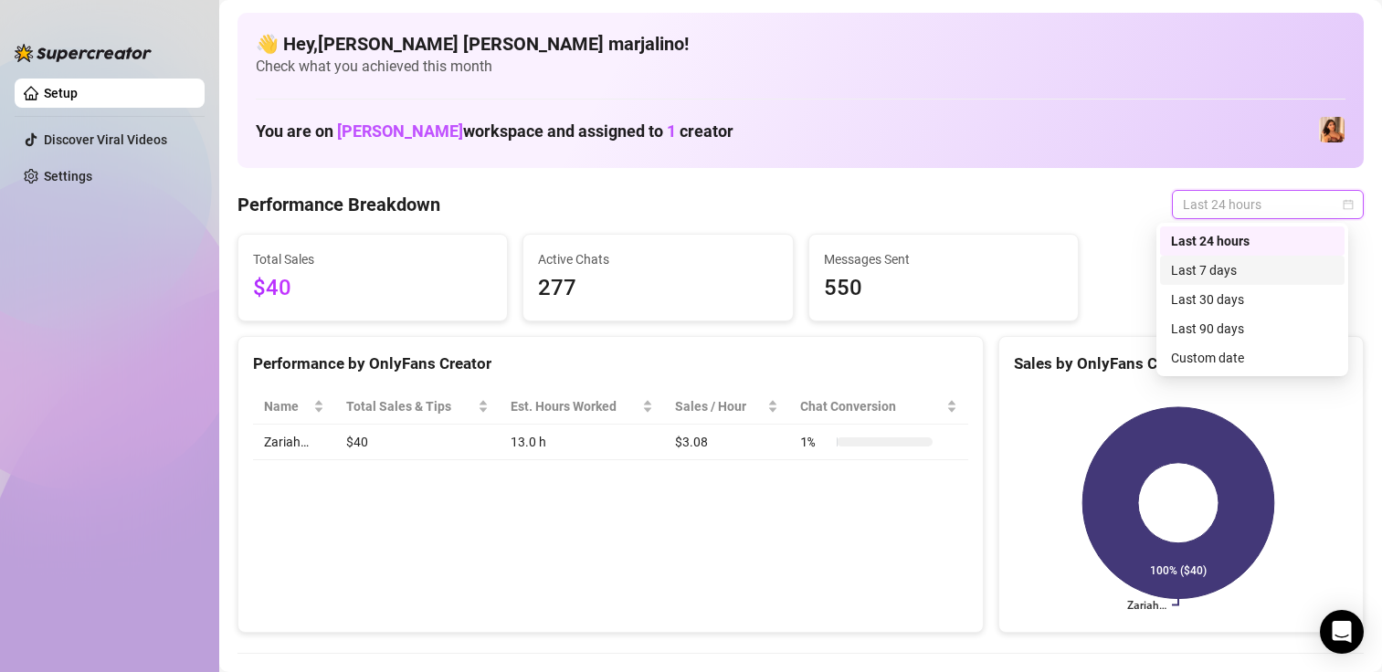
click at [1194, 262] on div "Last 7 days" at bounding box center [1252, 270] width 163 height 20
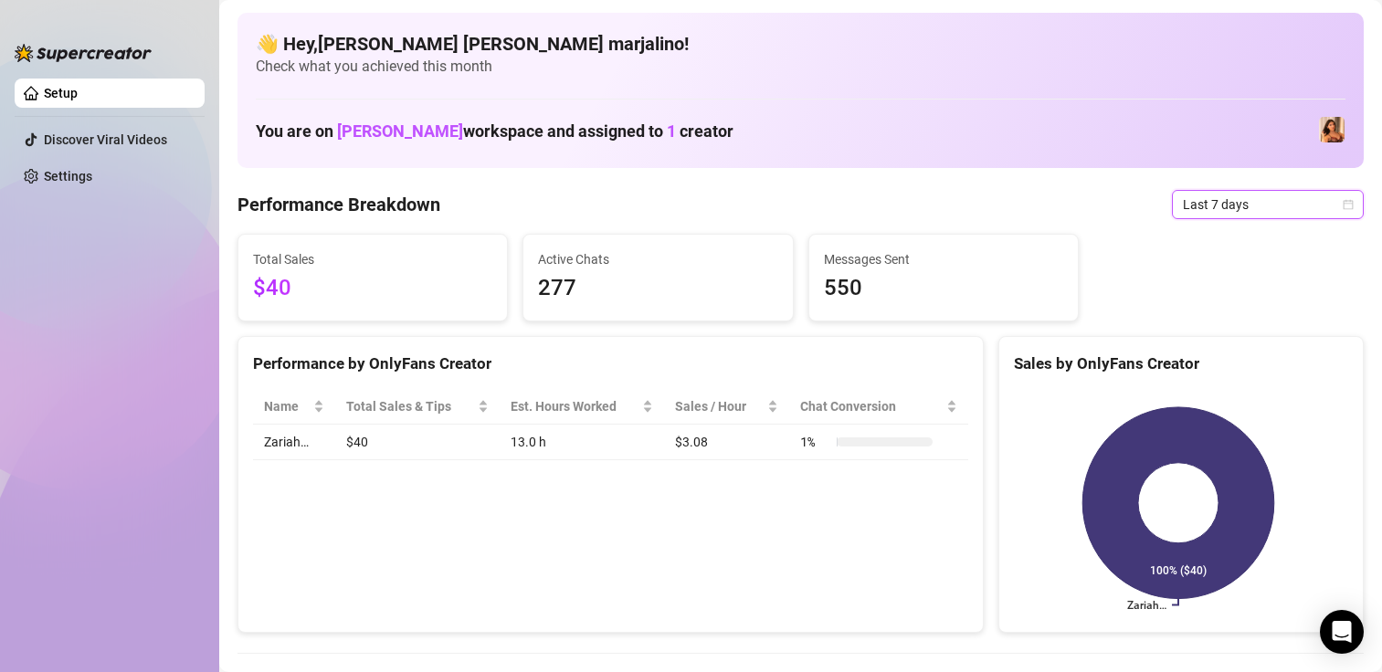
click at [1219, 214] on span "Last 7 days" at bounding box center [1268, 204] width 170 height 27
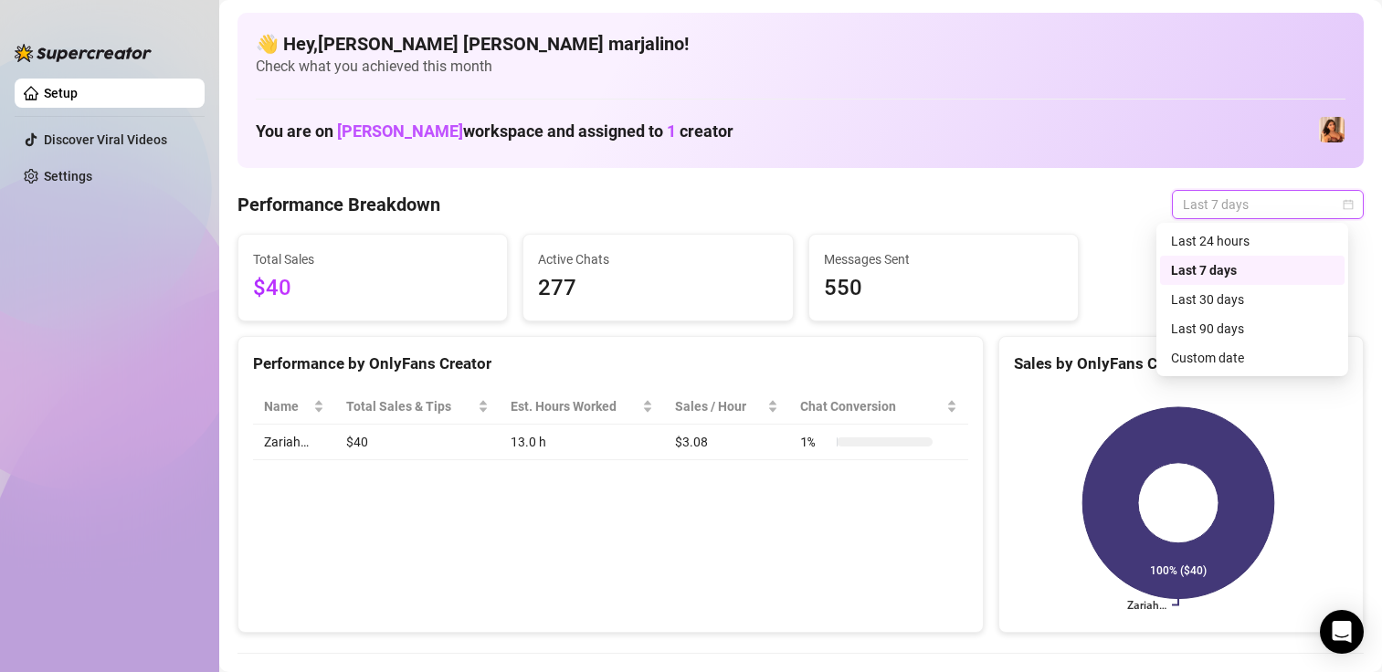
drag, startPoint x: 1204, startPoint y: 257, endPoint x: 1208, endPoint y: 248, distance: 9.4
click at [1204, 256] on div "Last 7 days" at bounding box center [1252, 270] width 185 height 29
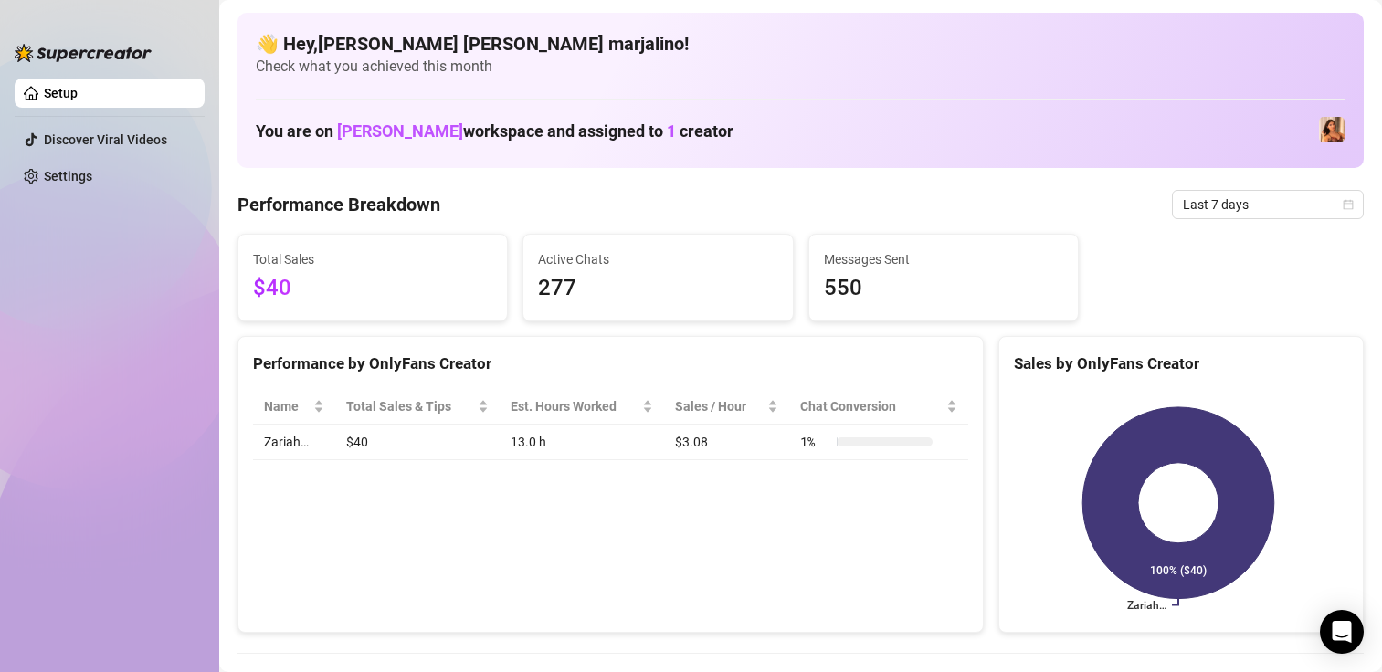
click at [1208, 246] on div "Total Sales $40 Active Chats 277 Messages Sent 550" at bounding box center [800, 278] width 1141 height 88
click at [1207, 216] on span "Last 7 days" at bounding box center [1268, 204] width 170 height 27
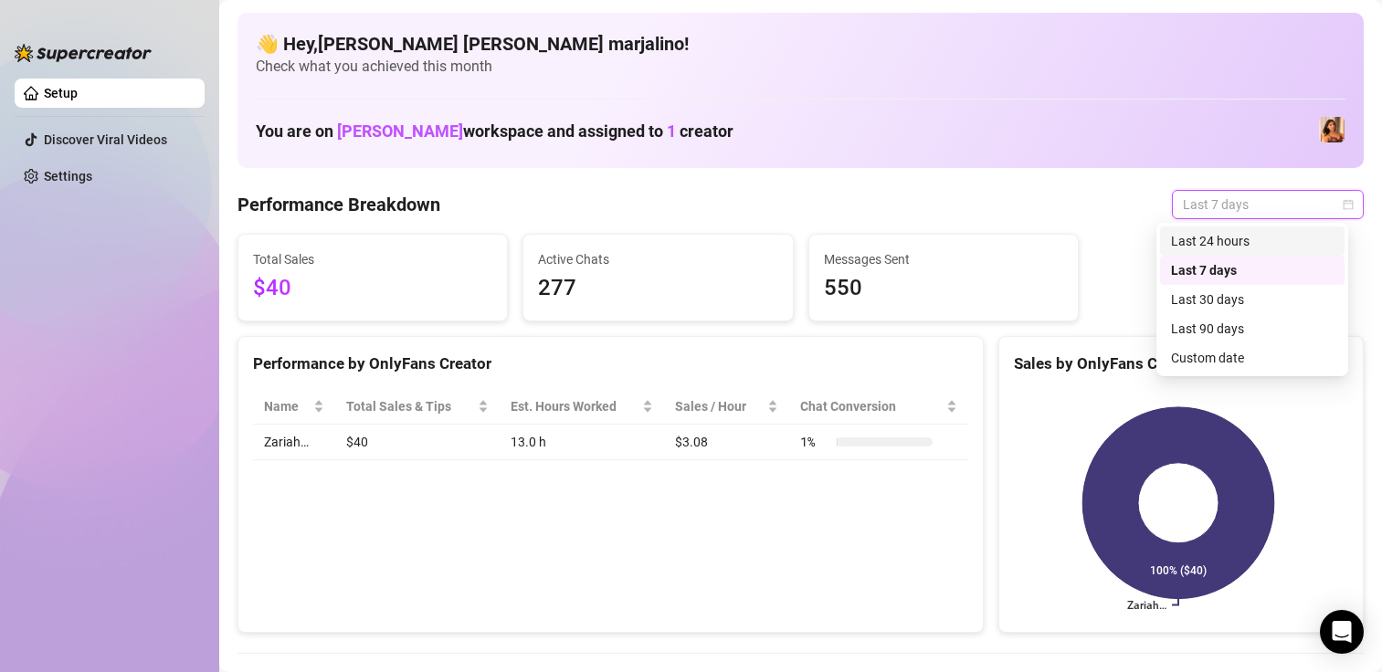
click at [1192, 248] on div "Last 24 hours" at bounding box center [1252, 241] width 163 height 20
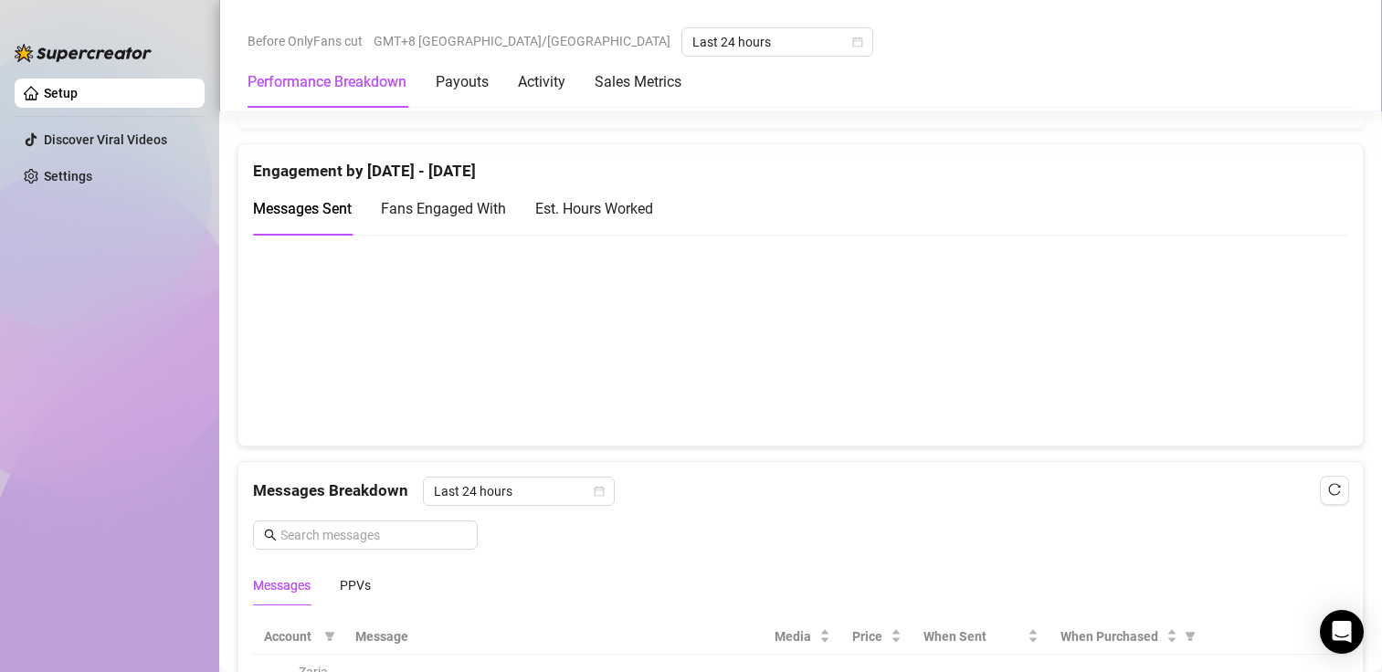
scroll to position [1279, 0]
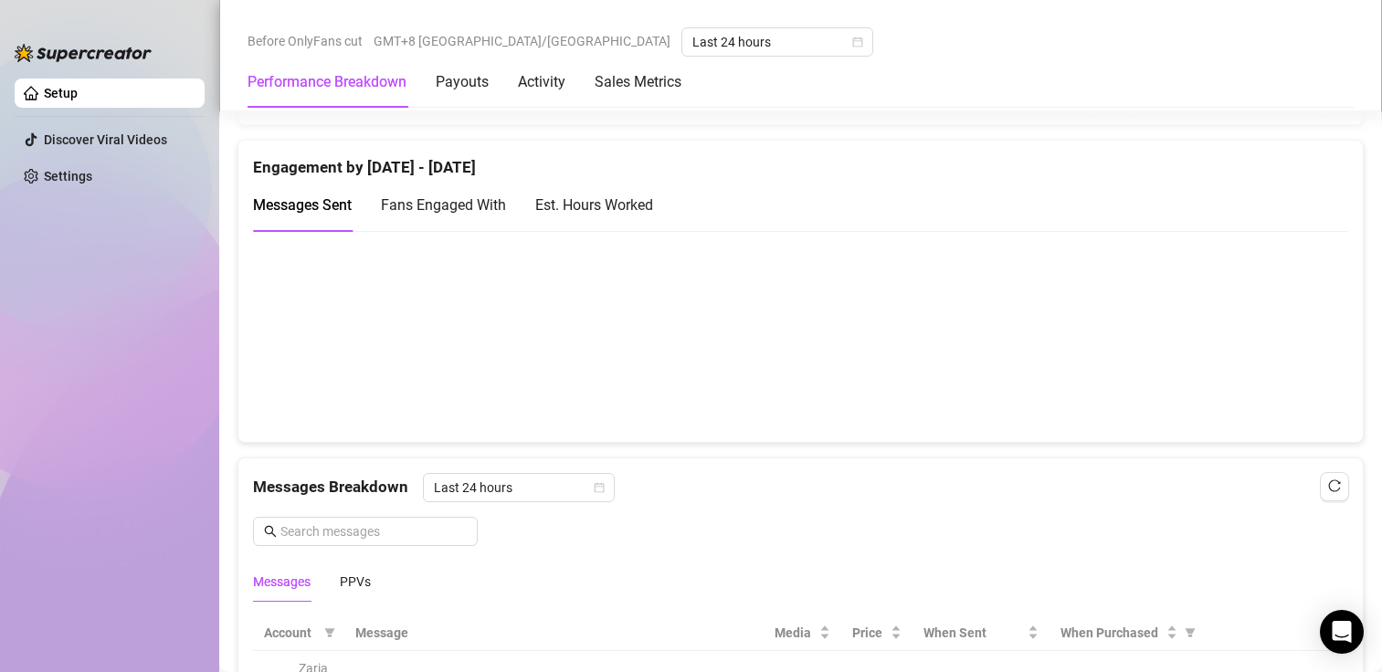
click at [743, 406] on canvas at bounding box center [793, 336] width 1080 height 183
click at [499, 199] on span "Fans Engaged With" at bounding box center [443, 204] width 125 height 17
click at [600, 209] on div "Est. Hours Worked" at bounding box center [594, 205] width 118 height 23
click at [311, 198] on span "Messages Sent" at bounding box center [302, 204] width 99 height 17
click at [1059, 335] on canvas at bounding box center [793, 336] width 1080 height 183
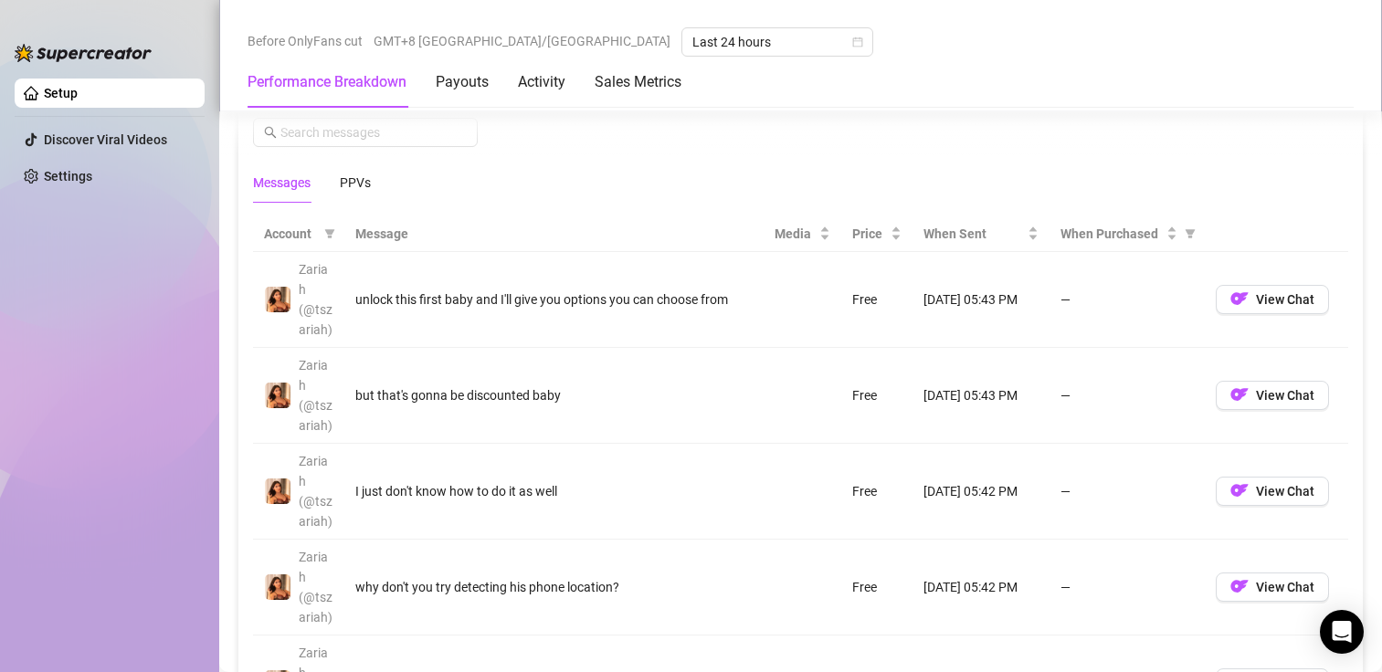
scroll to position [1553, 0]
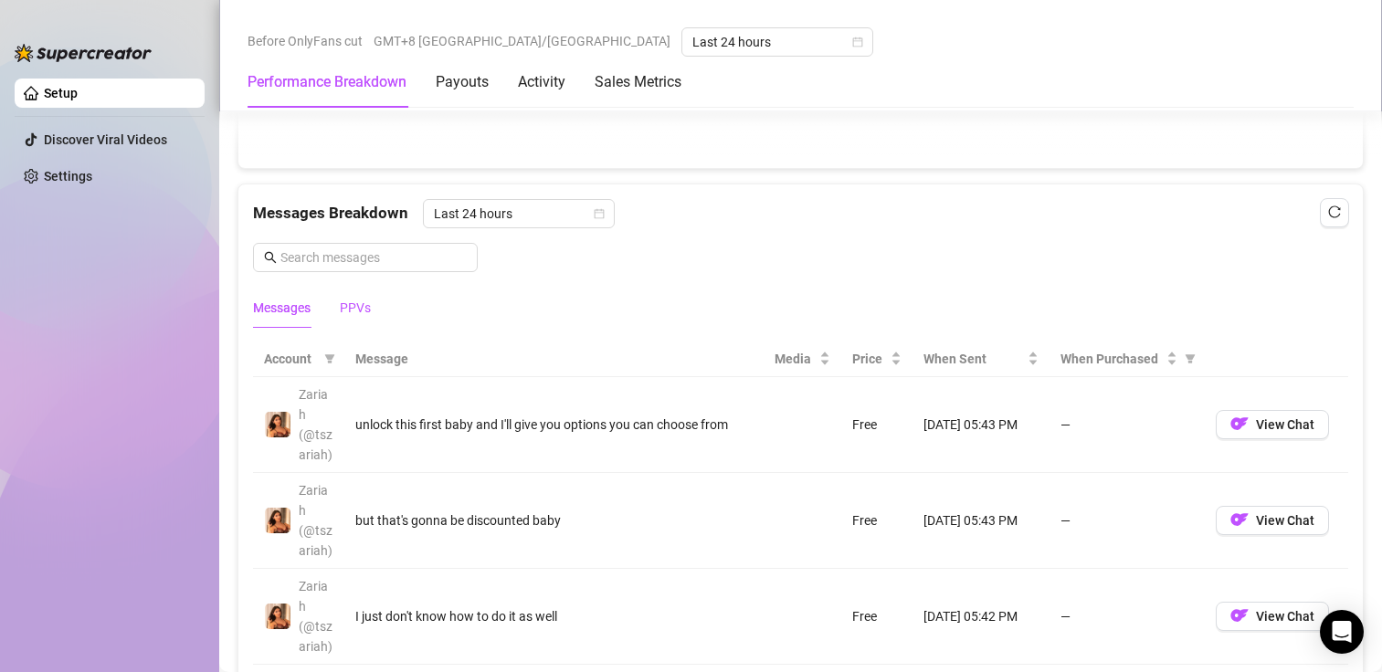
click at [354, 315] on div "PPVs" at bounding box center [355, 308] width 31 height 20
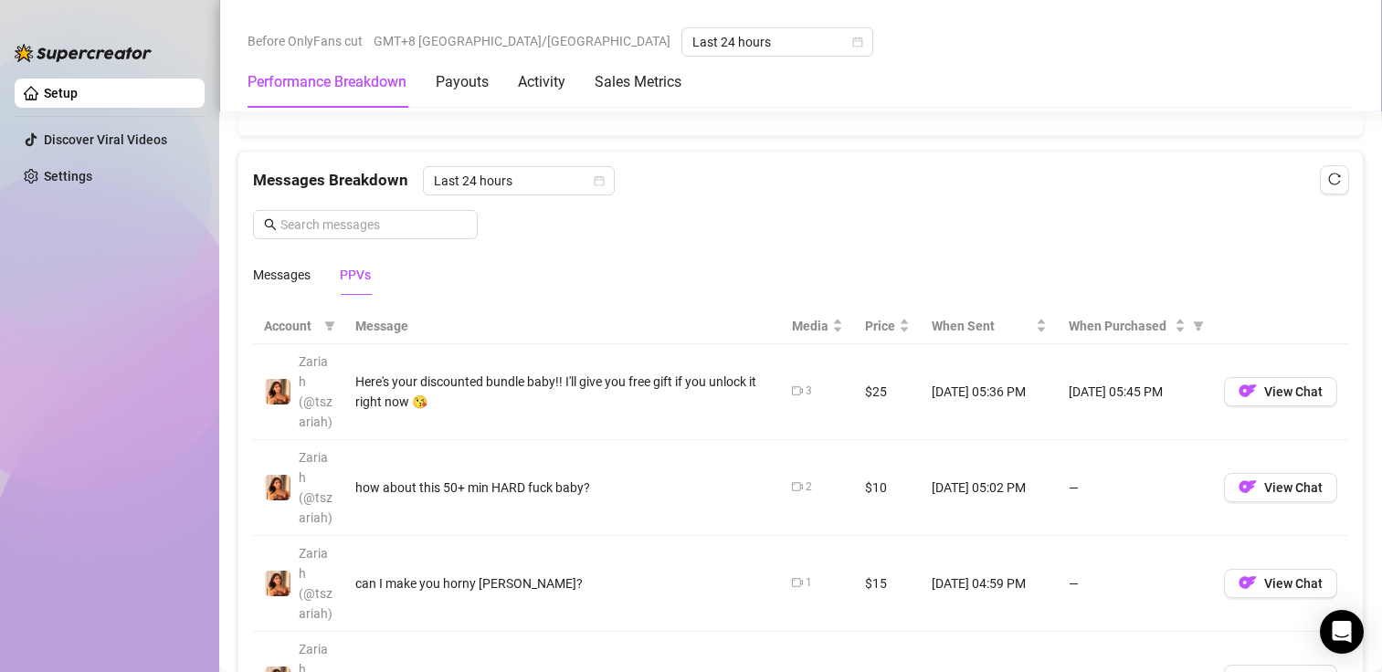
scroll to position [1644, 0]
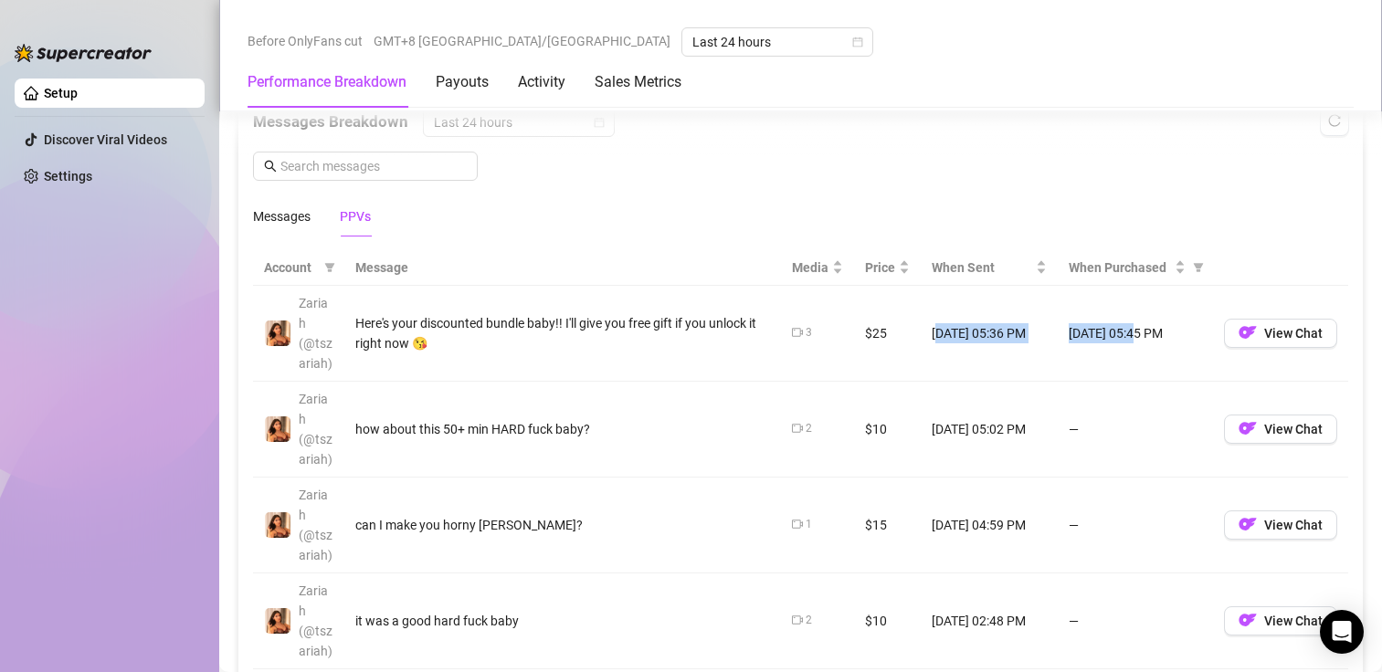
drag, startPoint x: 1116, startPoint y: 338, endPoint x: 927, endPoint y: 337, distance: 189.1
click at [927, 337] on tr "Zariah (@tszariah) Here's your discounted bundle baby!! I'll give you free gift…" at bounding box center [800, 334] width 1095 height 96
click at [1019, 338] on td "Sep 19, 05:36 PM" at bounding box center [989, 334] width 137 height 96
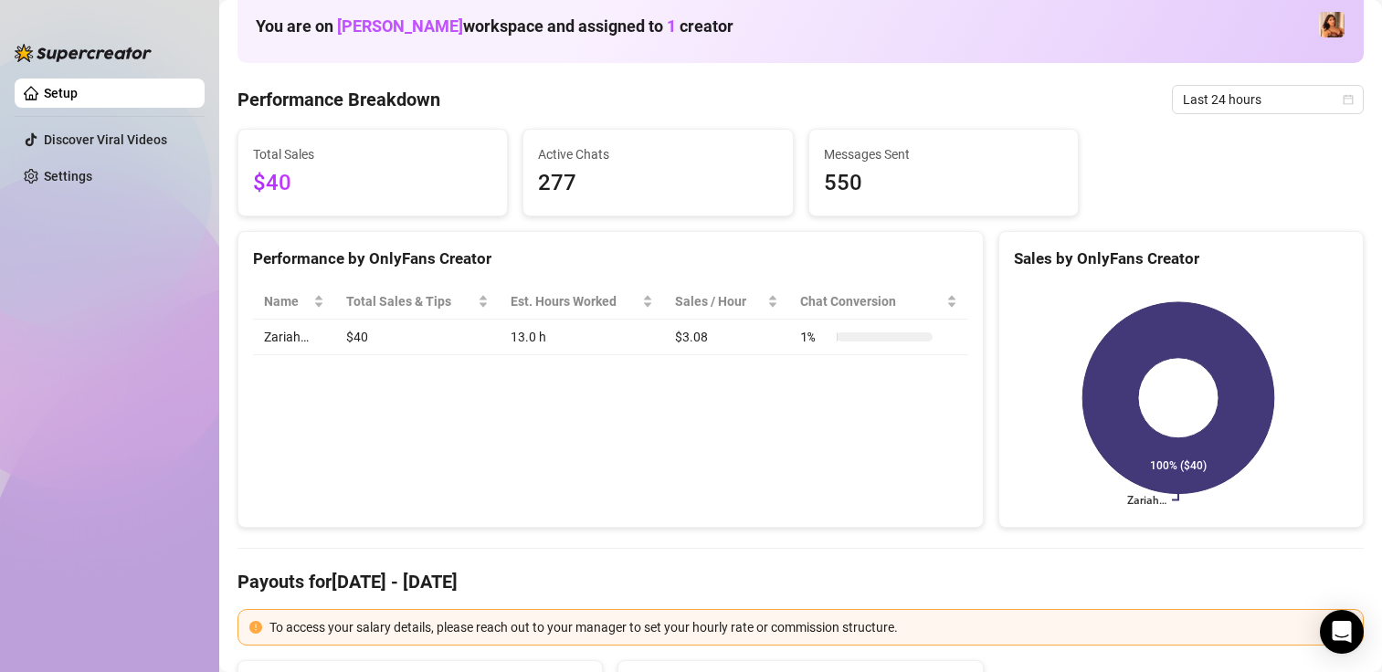
scroll to position [0, 0]
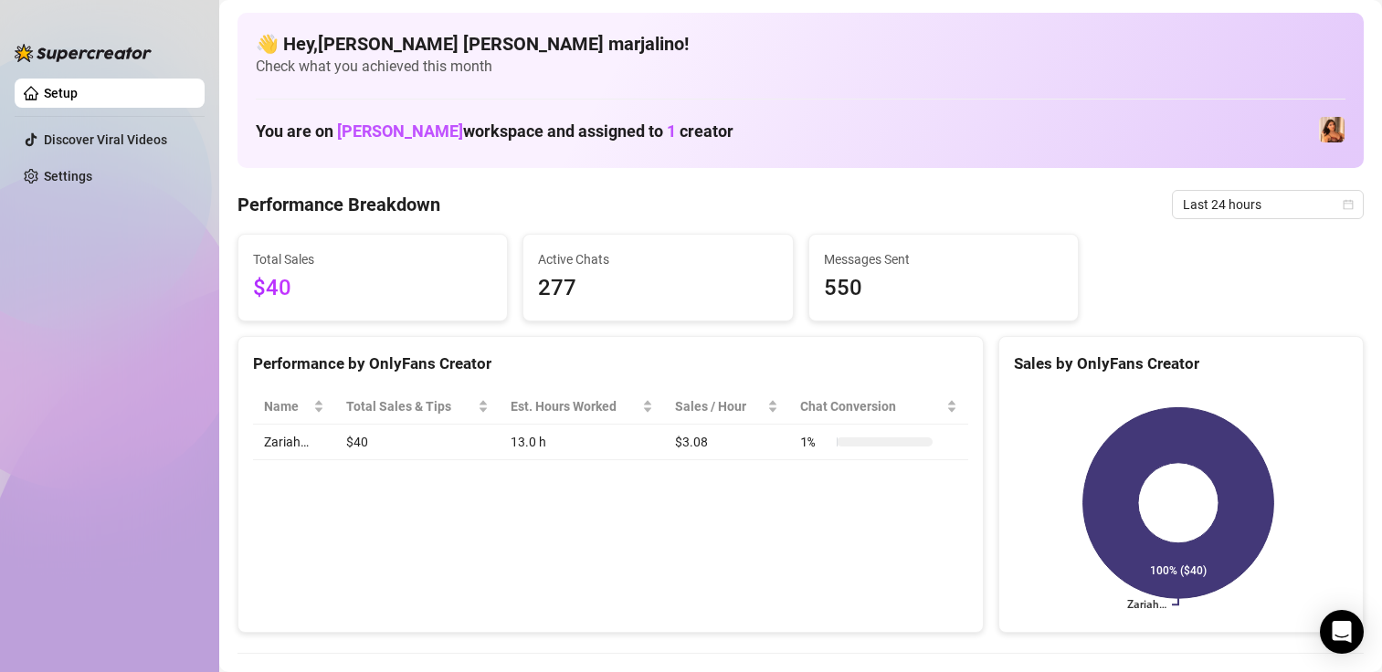
drag, startPoint x: 1211, startPoint y: 191, endPoint x: 1197, endPoint y: 233, distance: 44.2
click at [1219, 208] on span "Last 24 hours" at bounding box center [1268, 204] width 170 height 27
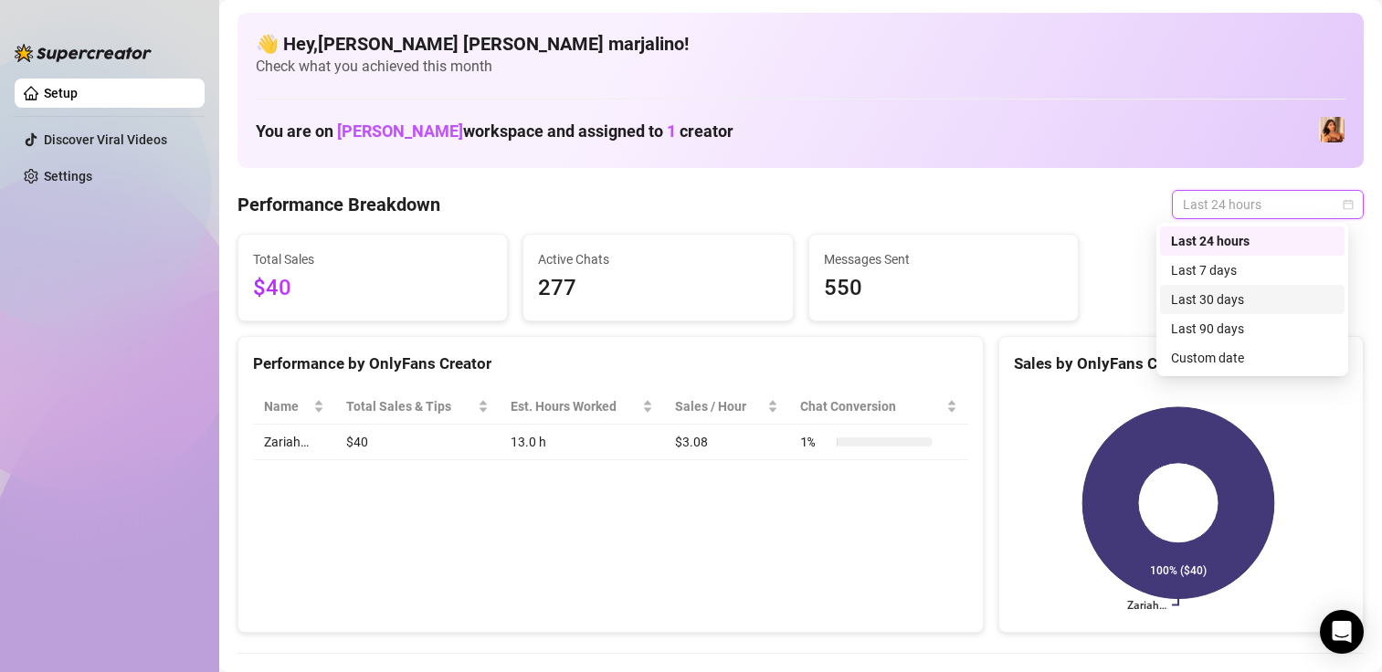
drag, startPoint x: 1203, startPoint y: 308, endPoint x: 1218, endPoint y: 289, distance: 24.1
click at [1203, 310] on div "Last 30 days" at bounding box center [1252, 299] width 185 height 29
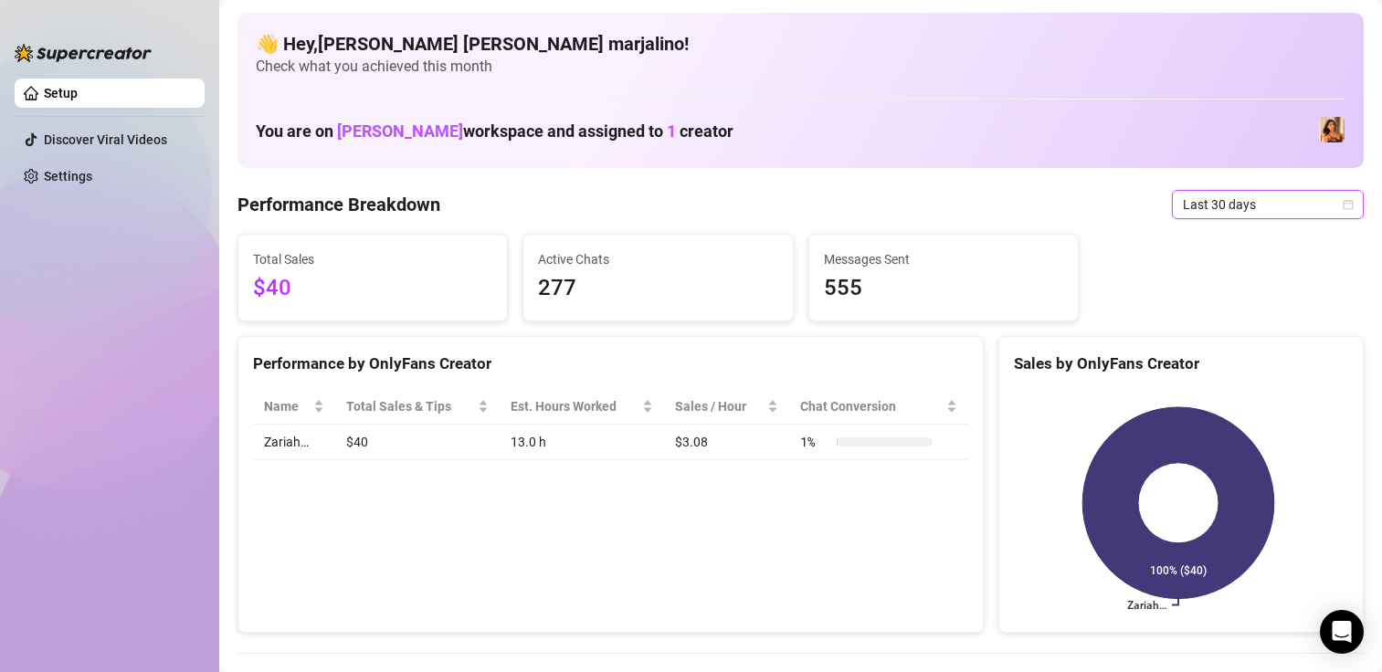
click at [1249, 203] on span "Last 30 days" at bounding box center [1268, 204] width 170 height 27
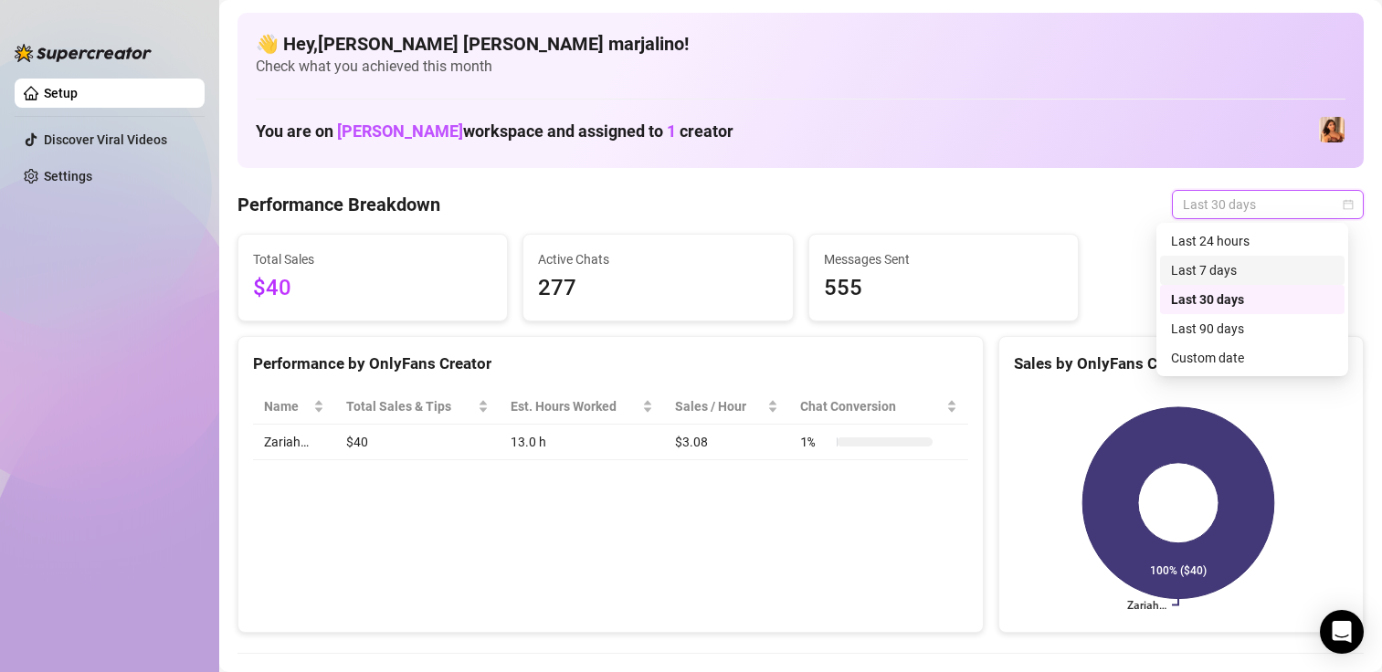
click at [1223, 258] on div "Last 7 days" at bounding box center [1252, 270] width 185 height 29
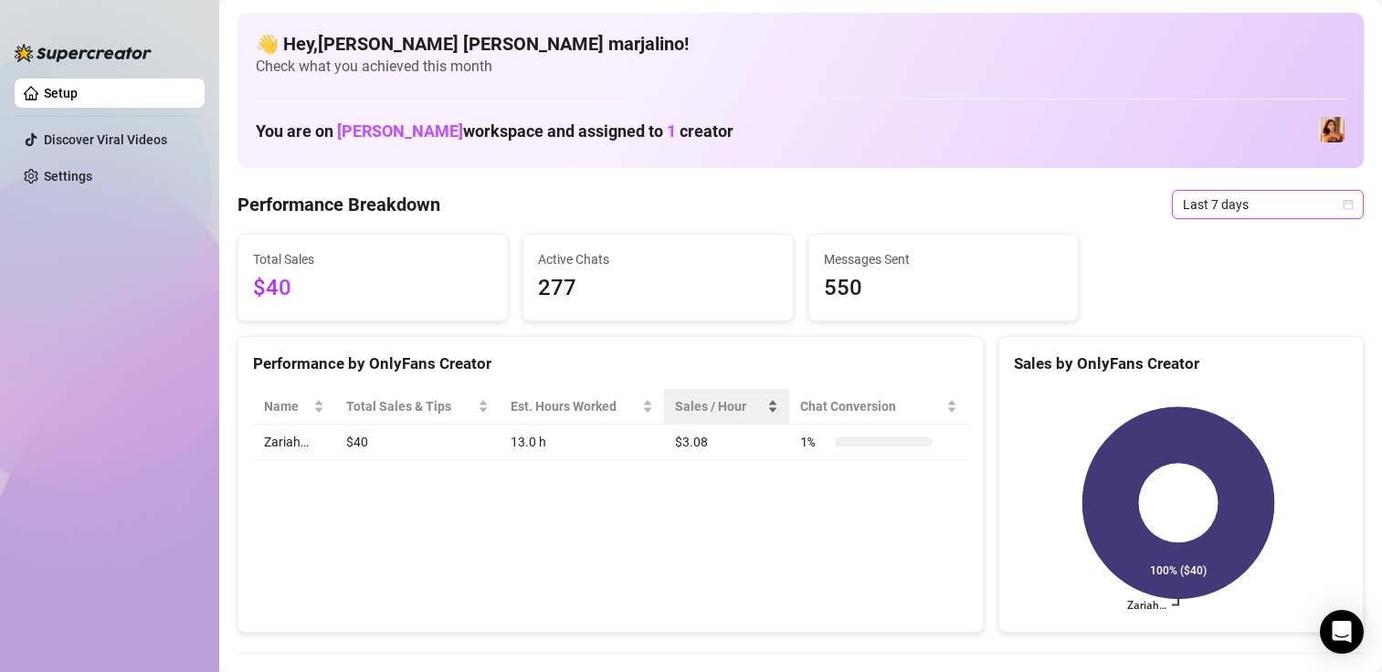
click at [728, 414] on span "Sales / Hour" at bounding box center [719, 406] width 89 height 20
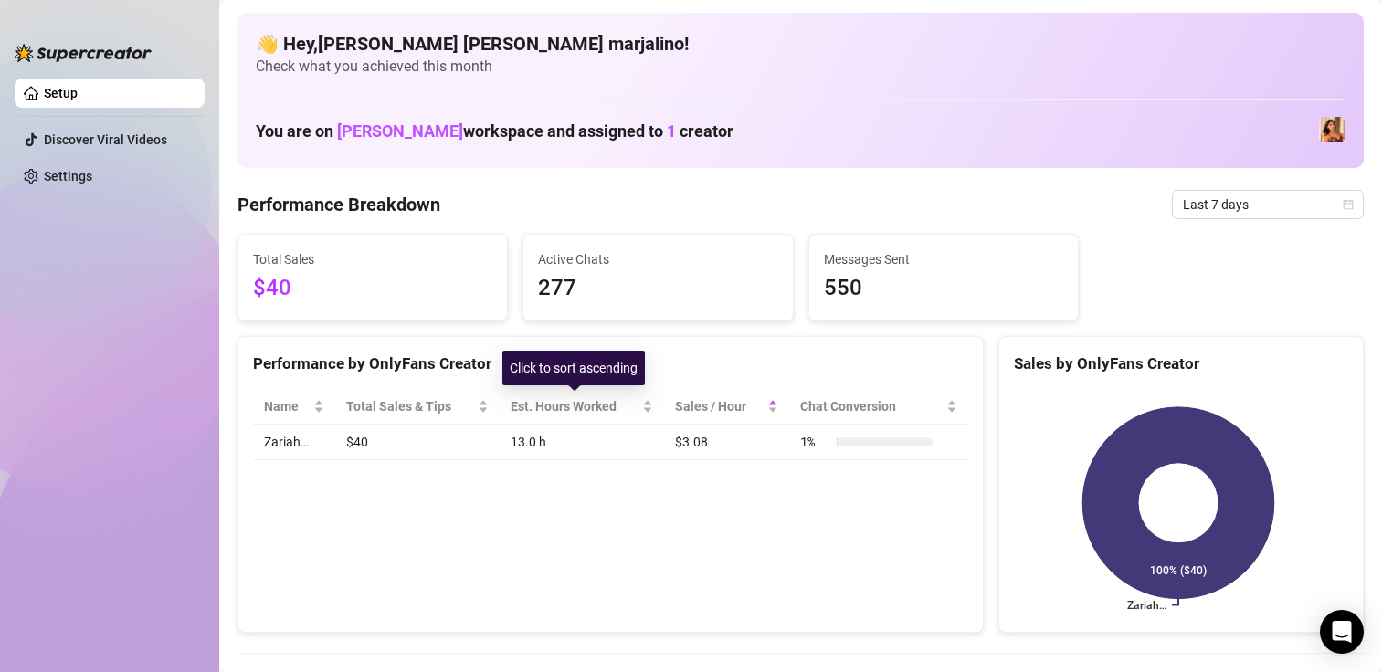
click at [545, 447] on td "13.0 h" at bounding box center [582, 443] width 165 height 36
click at [1223, 196] on span "Last 7 days" at bounding box center [1268, 204] width 170 height 27
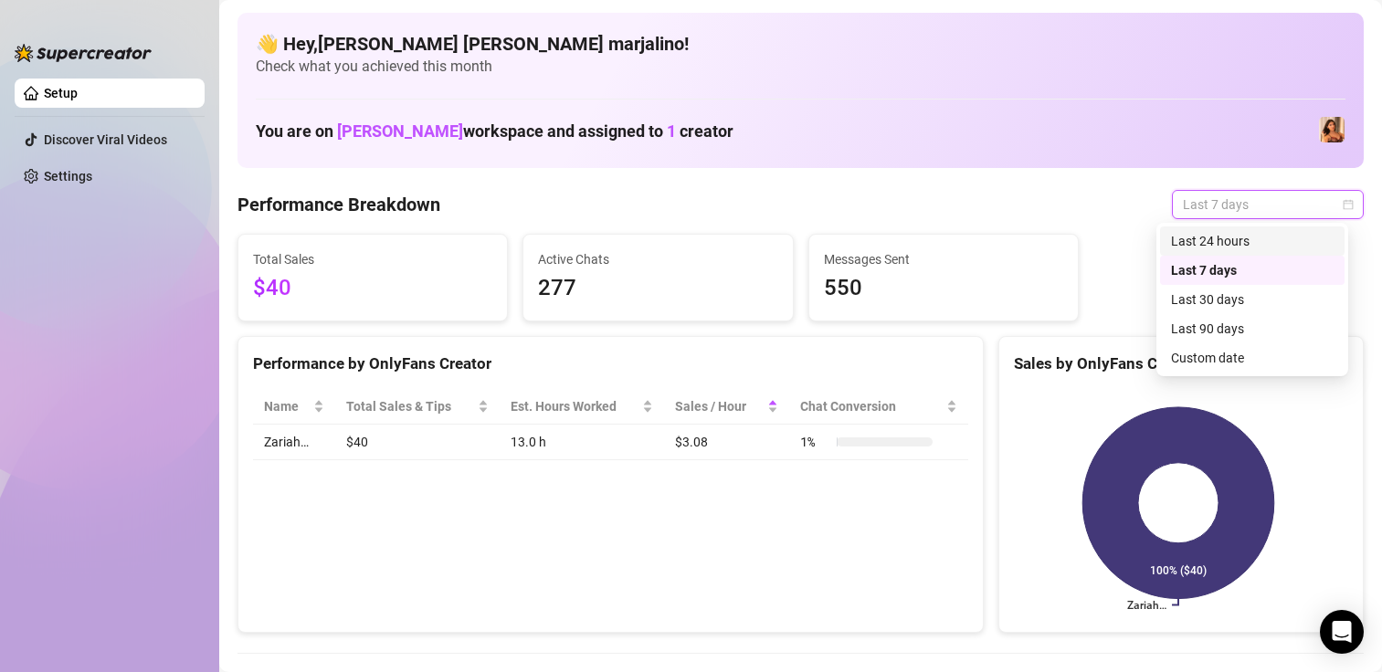
click at [1184, 247] on div "Last 24 hours" at bounding box center [1252, 241] width 163 height 20
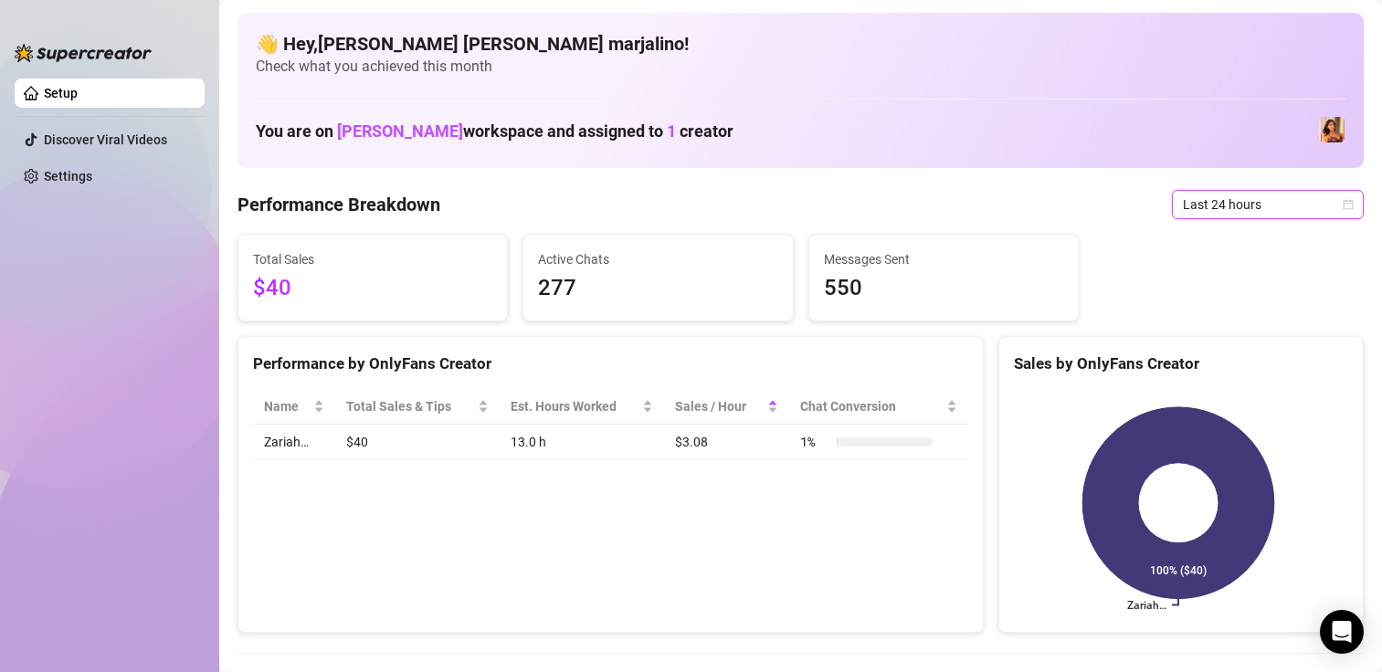
click at [1214, 209] on span "Last 24 hours" at bounding box center [1268, 204] width 170 height 27
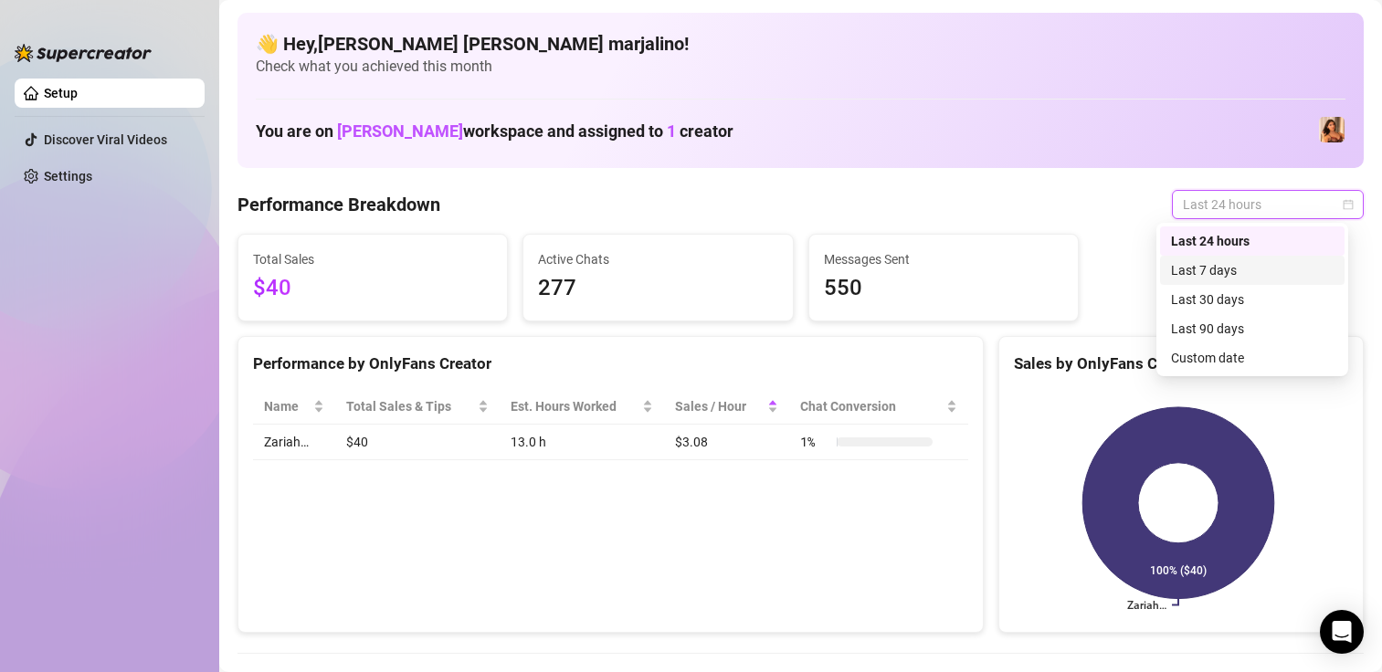
click at [1199, 268] on div "Last 7 days" at bounding box center [1252, 270] width 163 height 20
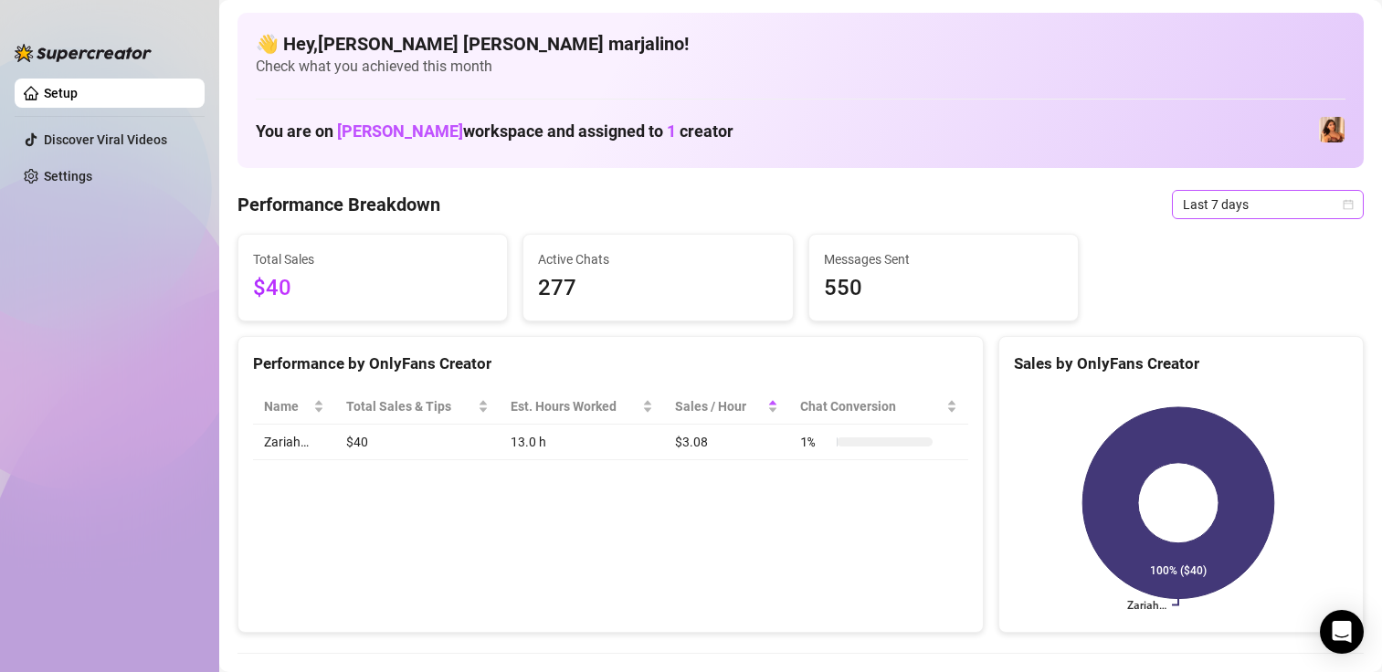
click at [1278, 206] on span "Last 7 days" at bounding box center [1268, 204] width 170 height 27
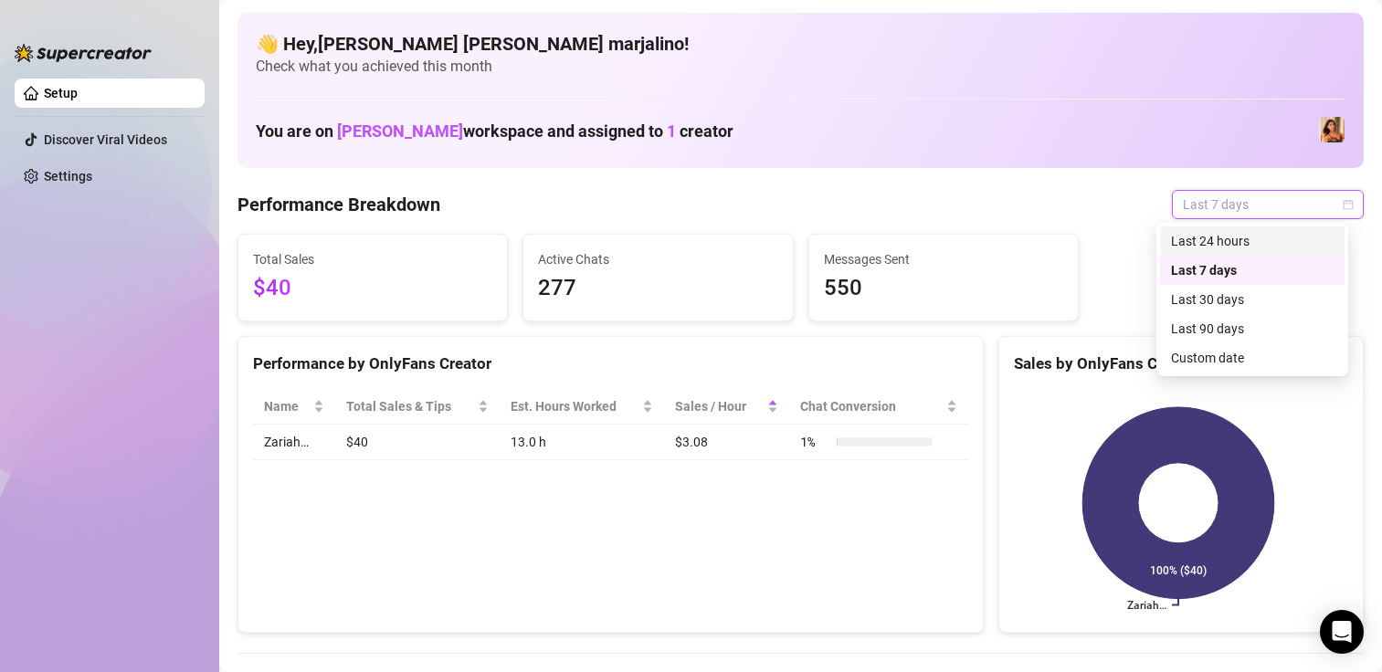
click at [1218, 239] on div "Last 24 hours" at bounding box center [1252, 241] width 163 height 20
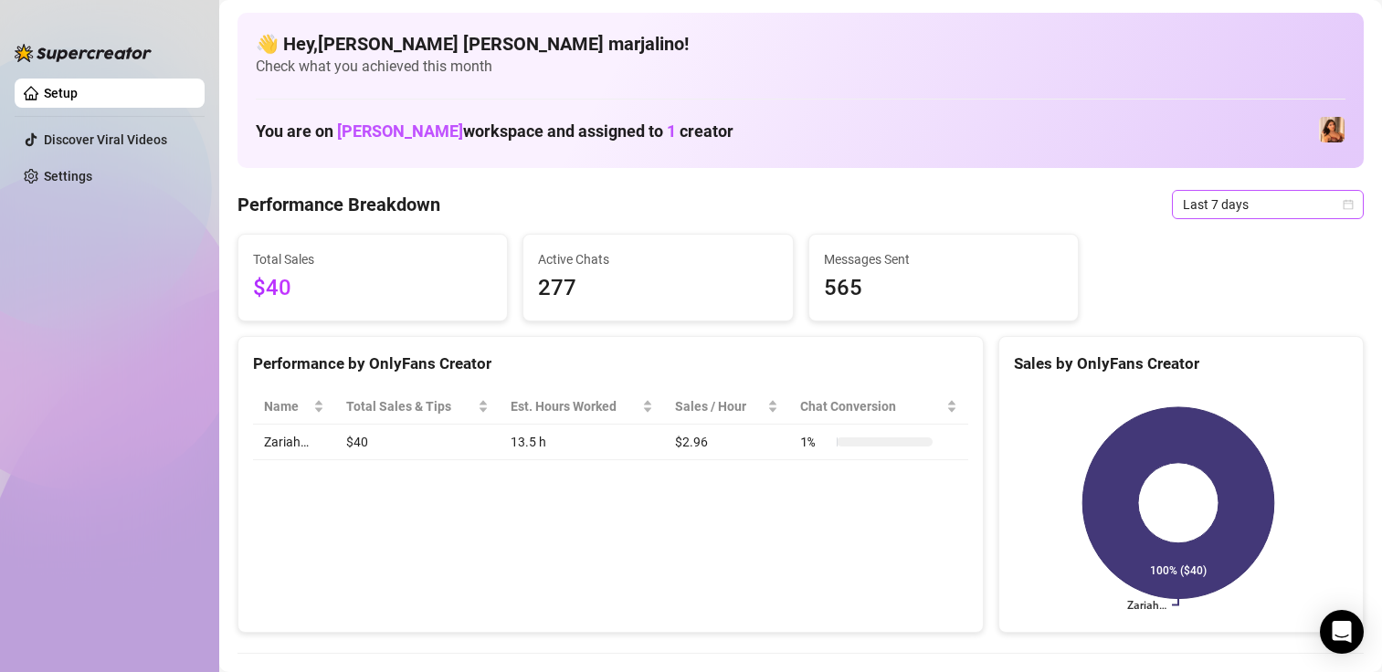
click at [1191, 211] on span "Last 7 days" at bounding box center [1268, 204] width 170 height 27
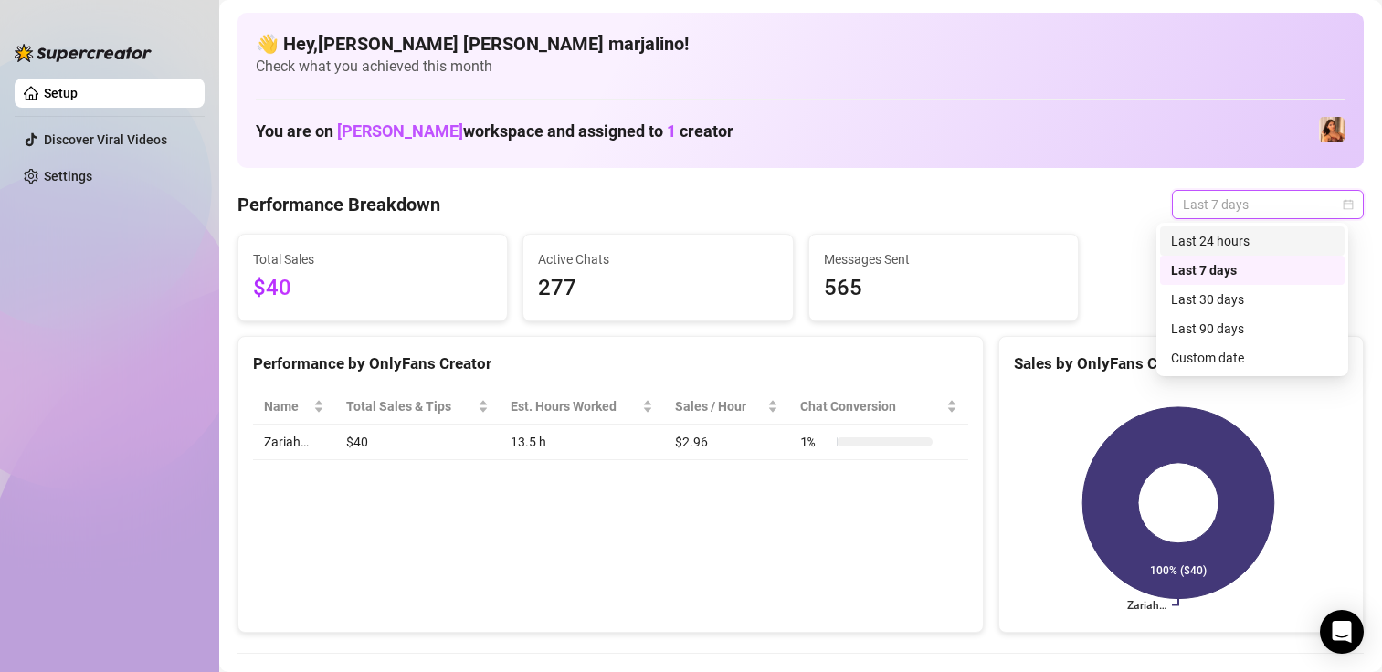
click at [1204, 243] on div "Last 24 hours" at bounding box center [1252, 241] width 163 height 20
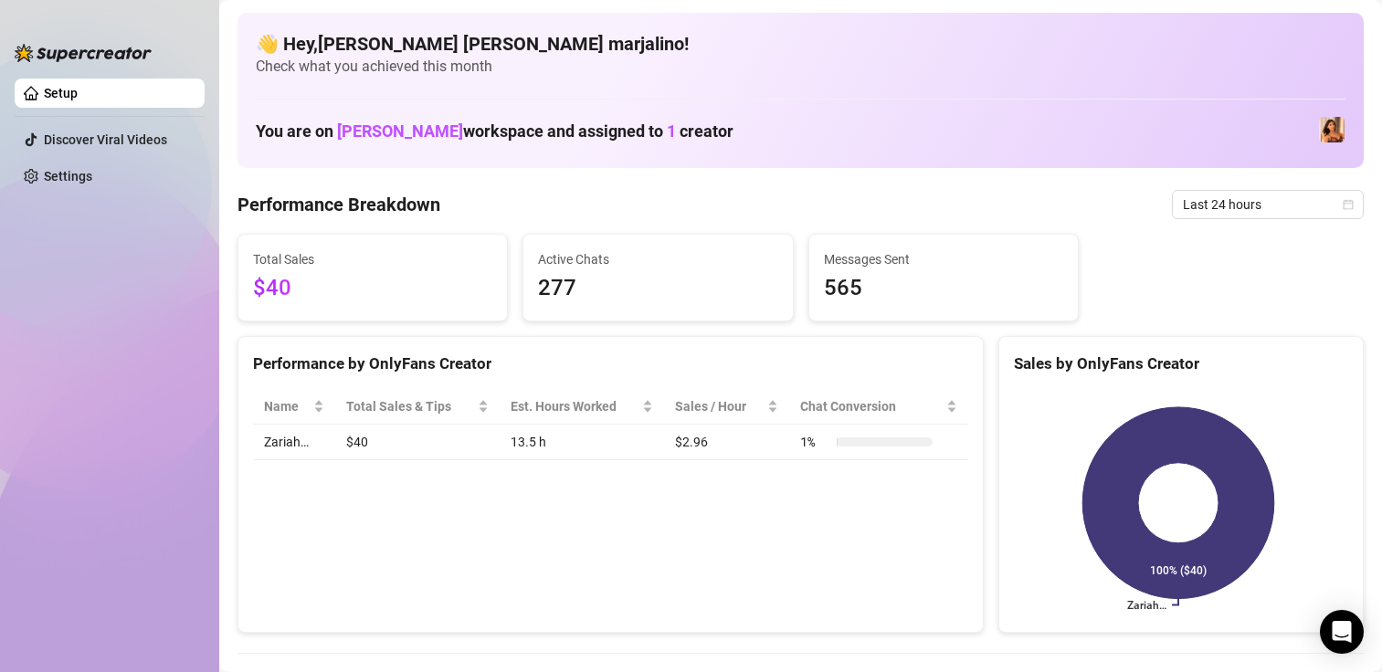
drag, startPoint x: 1266, startPoint y: 201, endPoint x: 1249, endPoint y: 222, distance: 27.2
click at [1266, 202] on span "Last 24 hours" at bounding box center [1268, 204] width 170 height 27
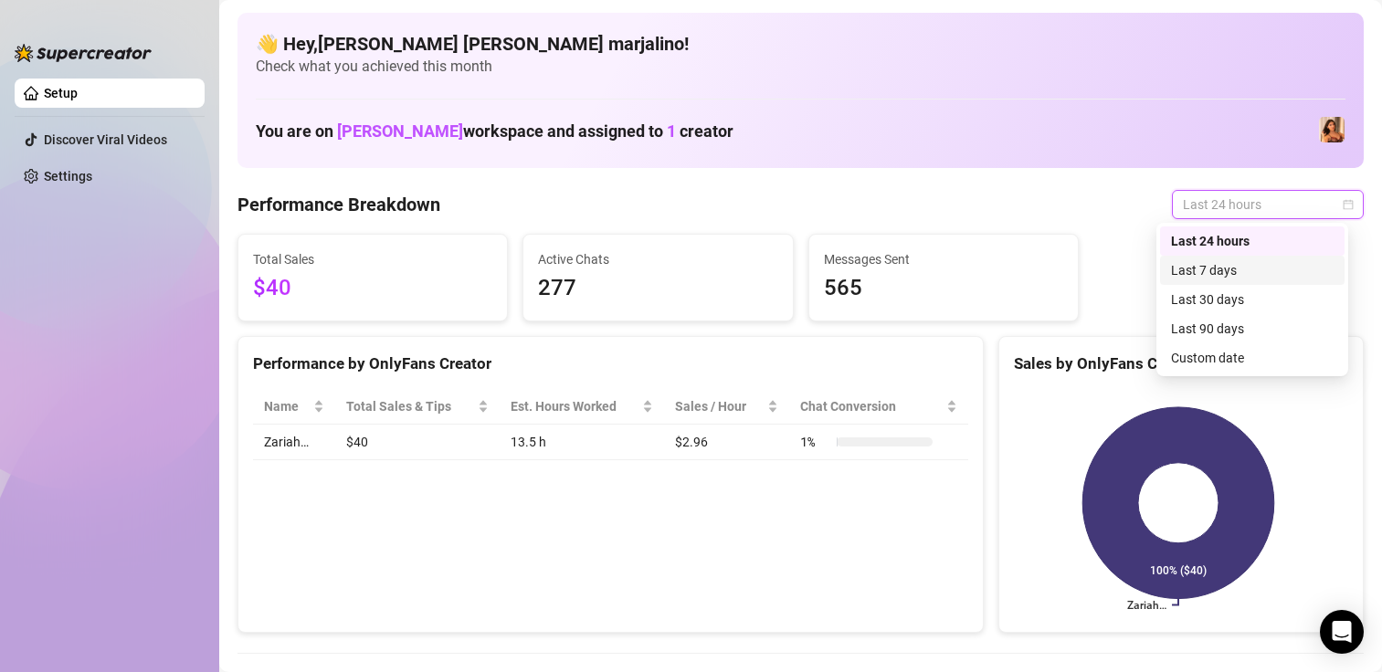
drag, startPoint x: 1216, startPoint y: 261, endPoint x: 1271, endPoint y: 195, distance: 85.6
click at [1216, 264] on div "Last 7 days" at bounding box center [1252, 270] width 163 height 20
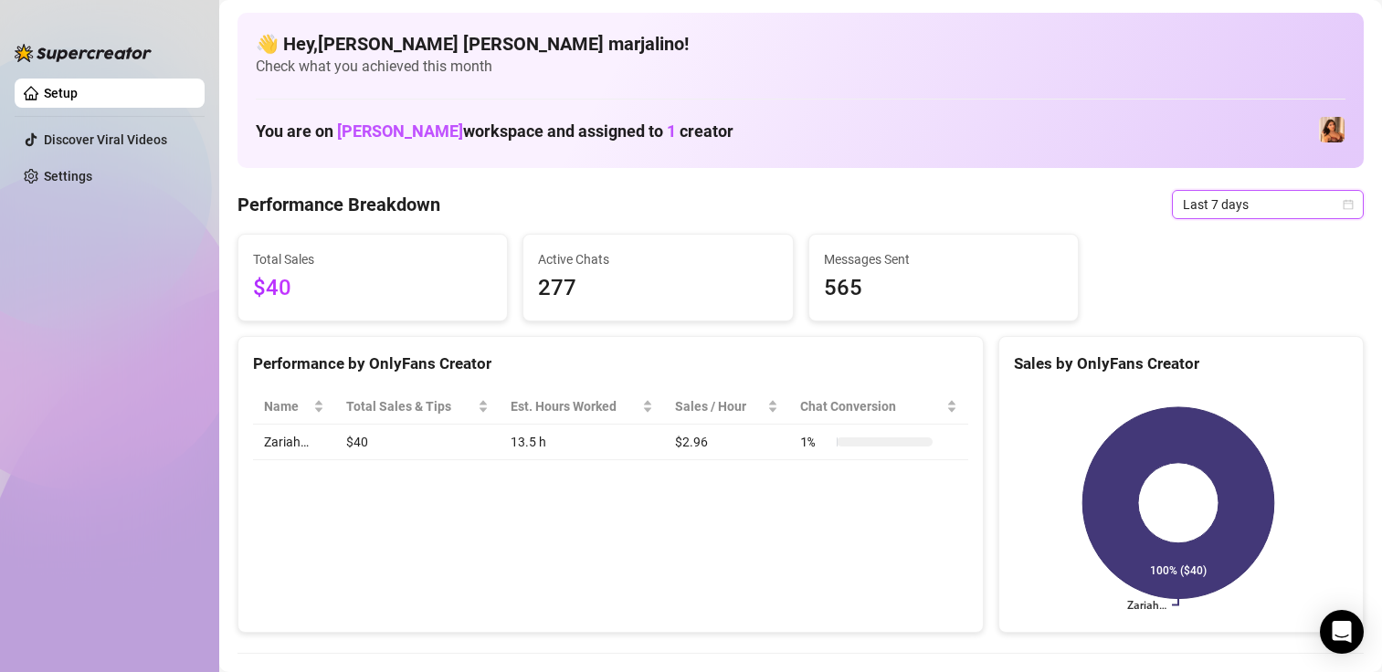
click at [1263, 201] on span "Last 7 days" at bounding box center [1268, 204] width 170 height 27
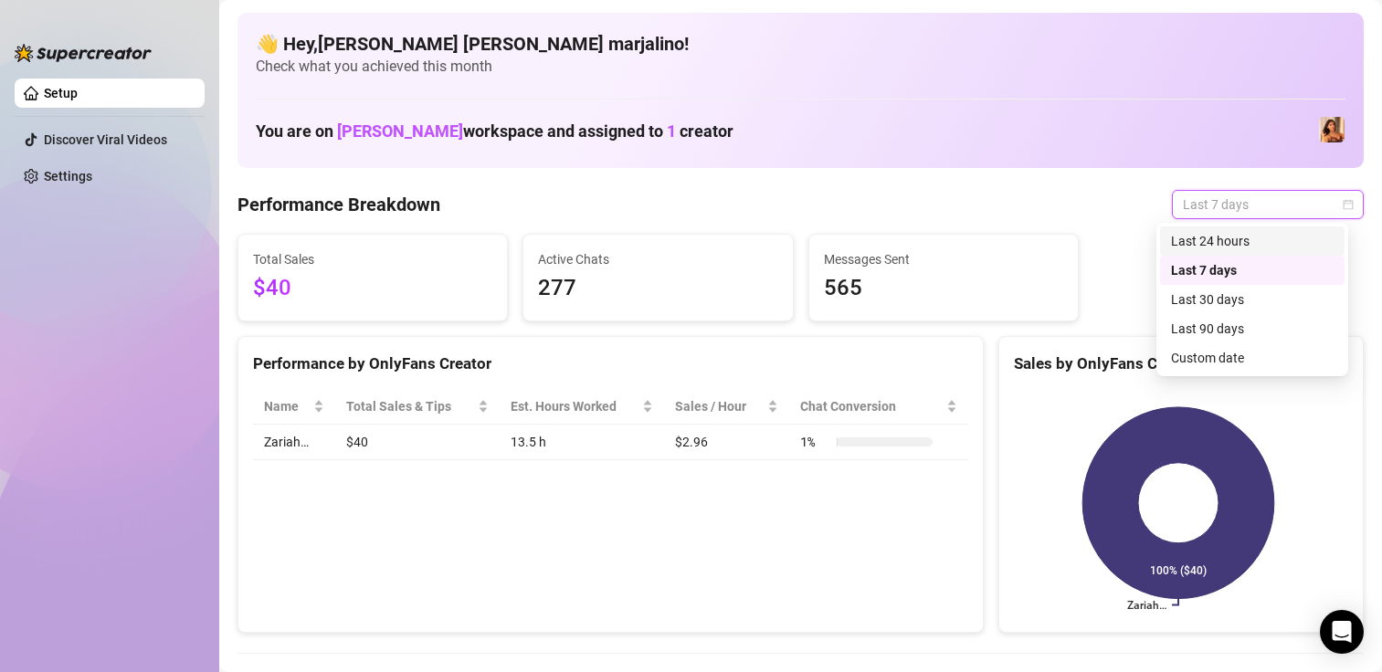
click at [1240, 234] on div "Last 24 hours" at bounding box center [1252, 241] width 163 height 20
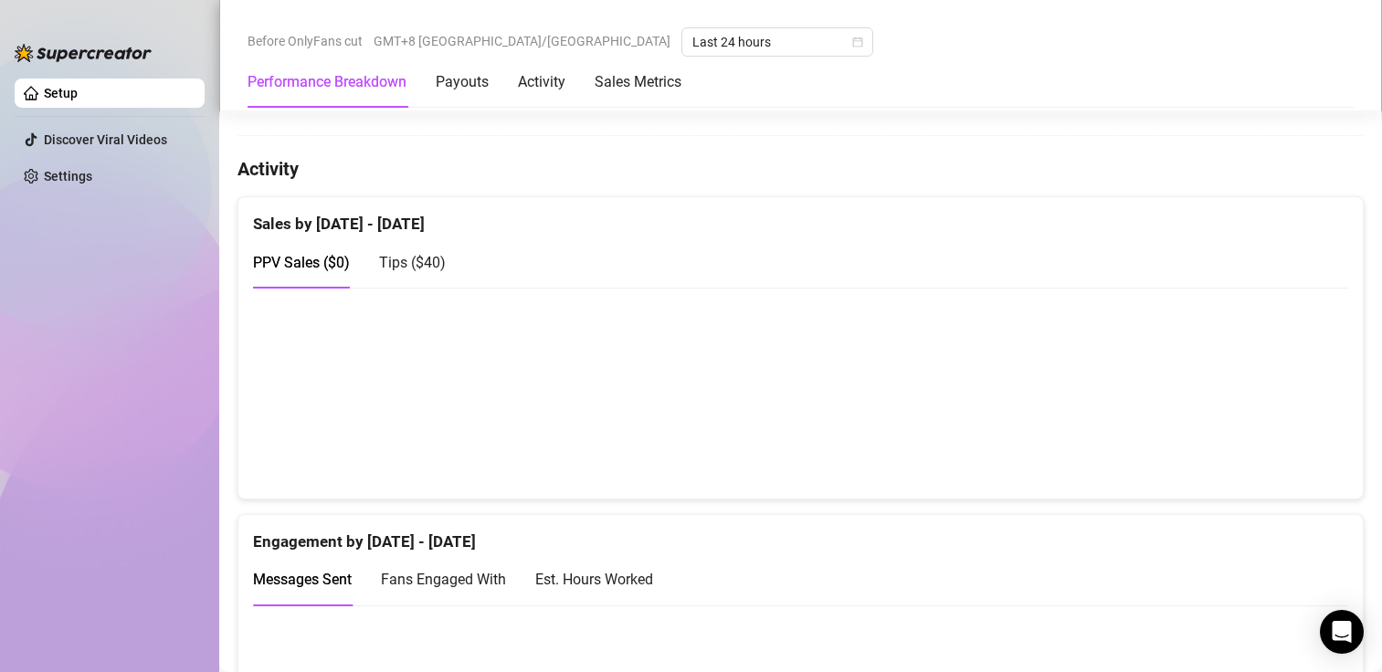
scroll to position [639, 0]
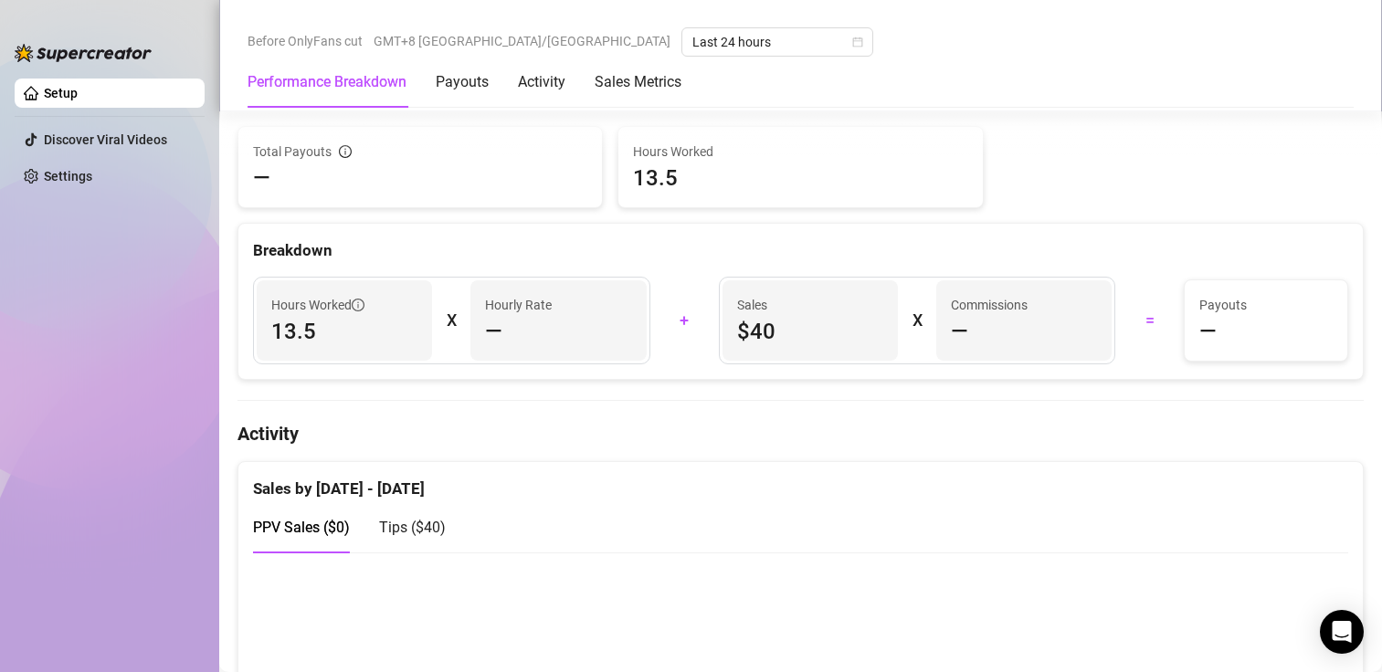
click at [78, 86] on link "Setup" at bounding box center [61, 93] width 34 height 15
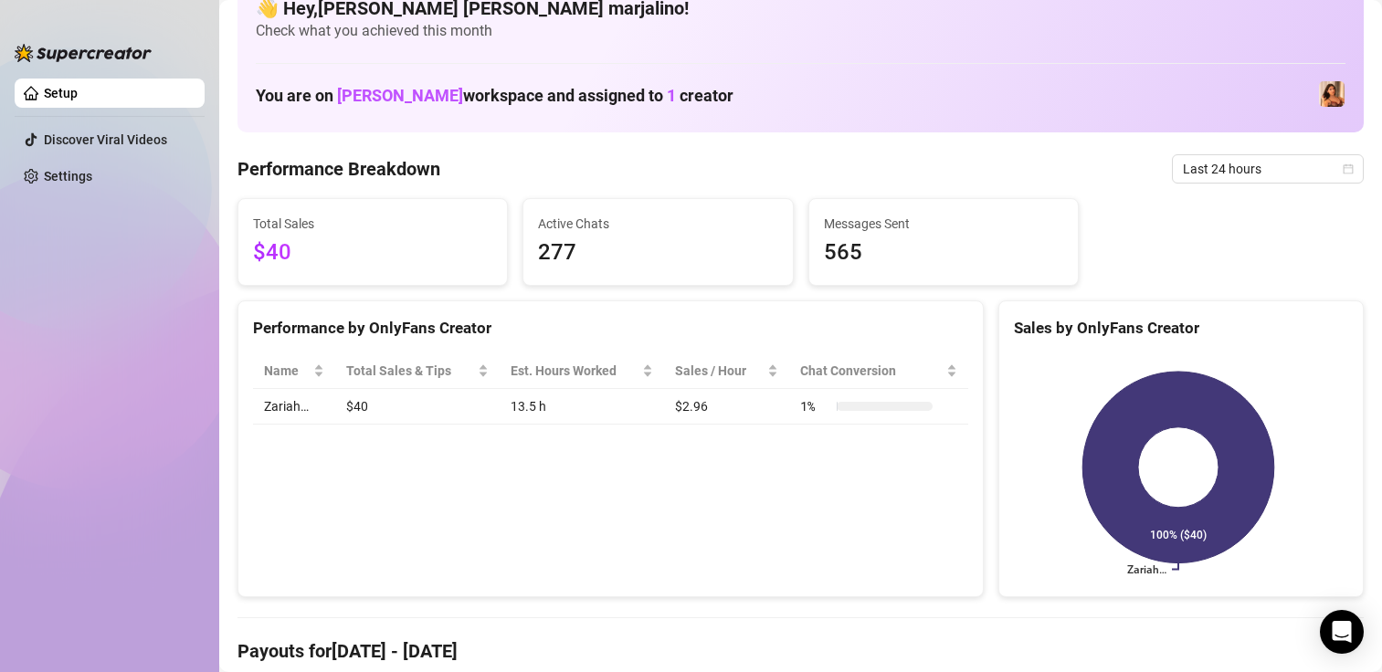
scroll to position [0, 0]
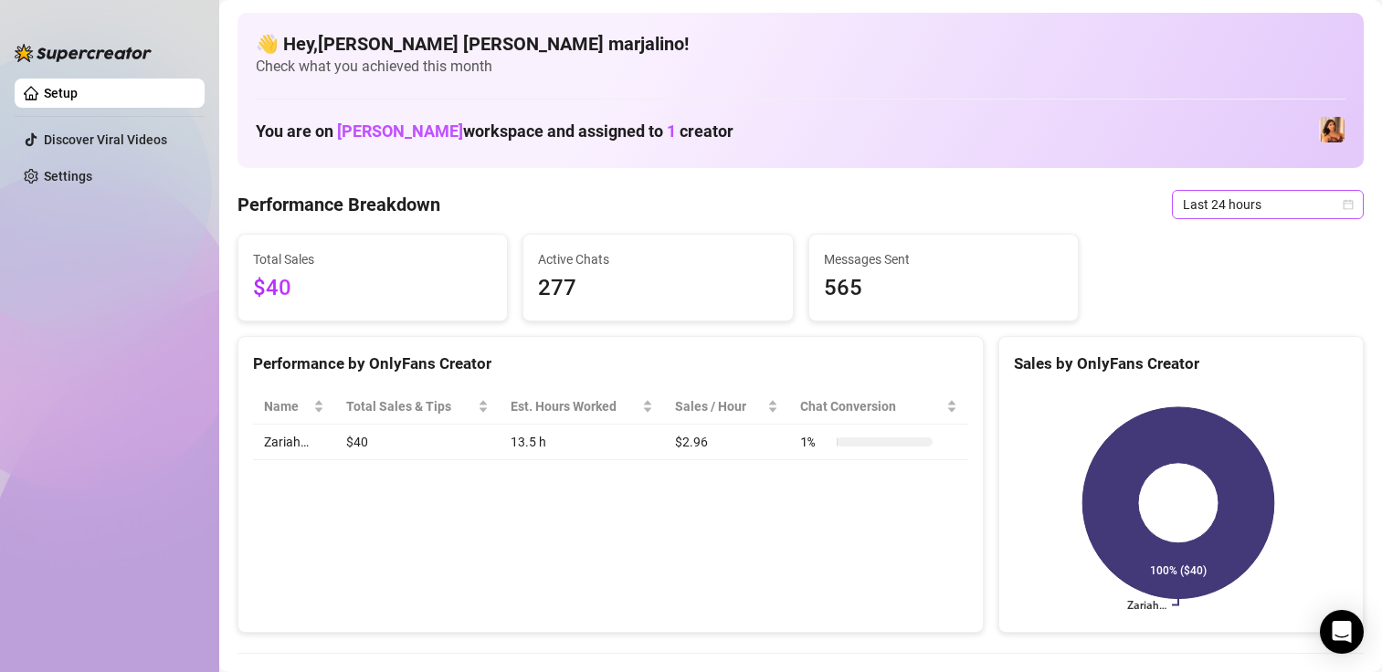
click at [1290, 205] on span "Last 24 hours" at bounding box center [1268, 204] width 170 height 27
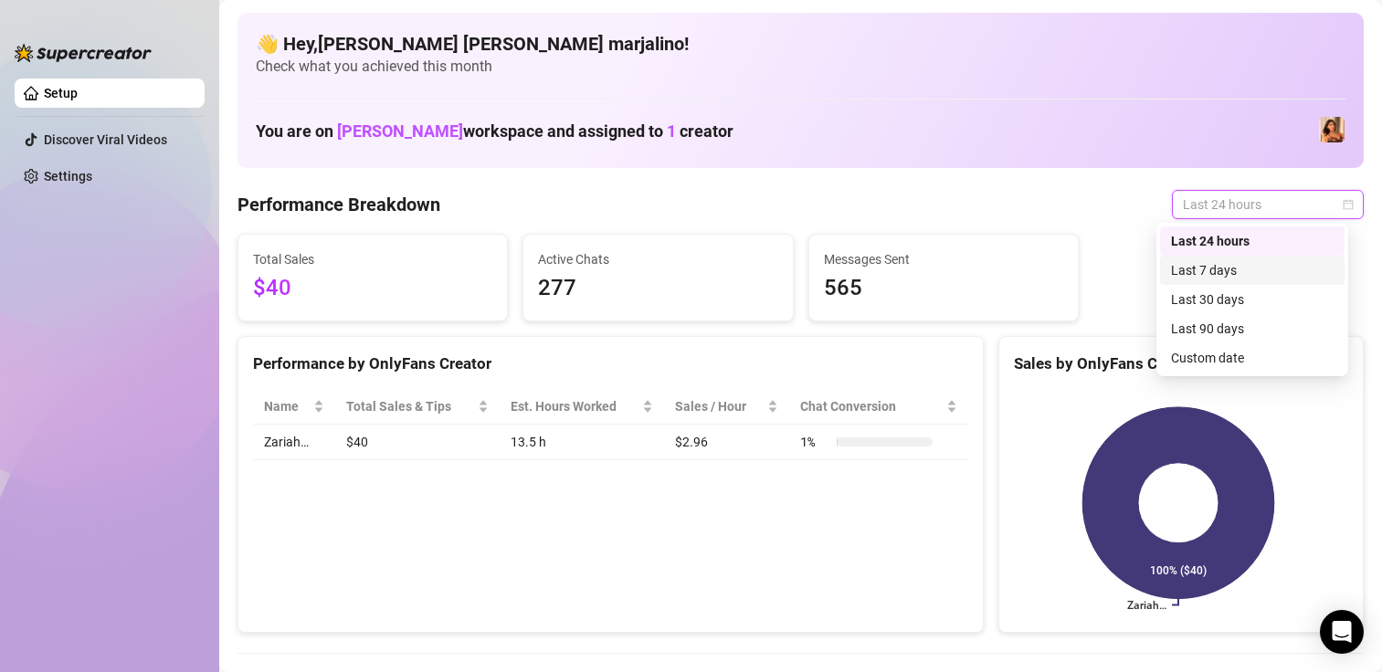
click at [1246, 258] on div "Last 7 days" at bounding box center [1252, 270] width 185 height 29
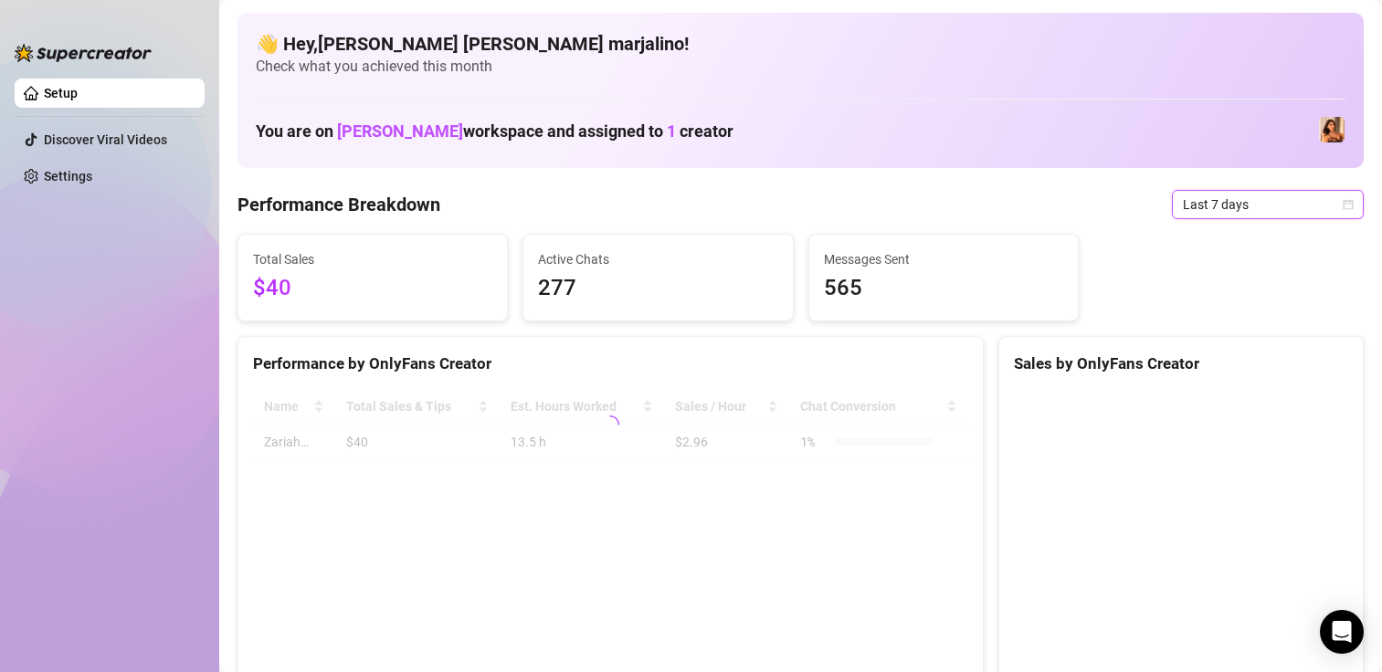
click at [1225, 196] on span "Last 7 days" at bounding box center [1268, 204] width 170 height 27
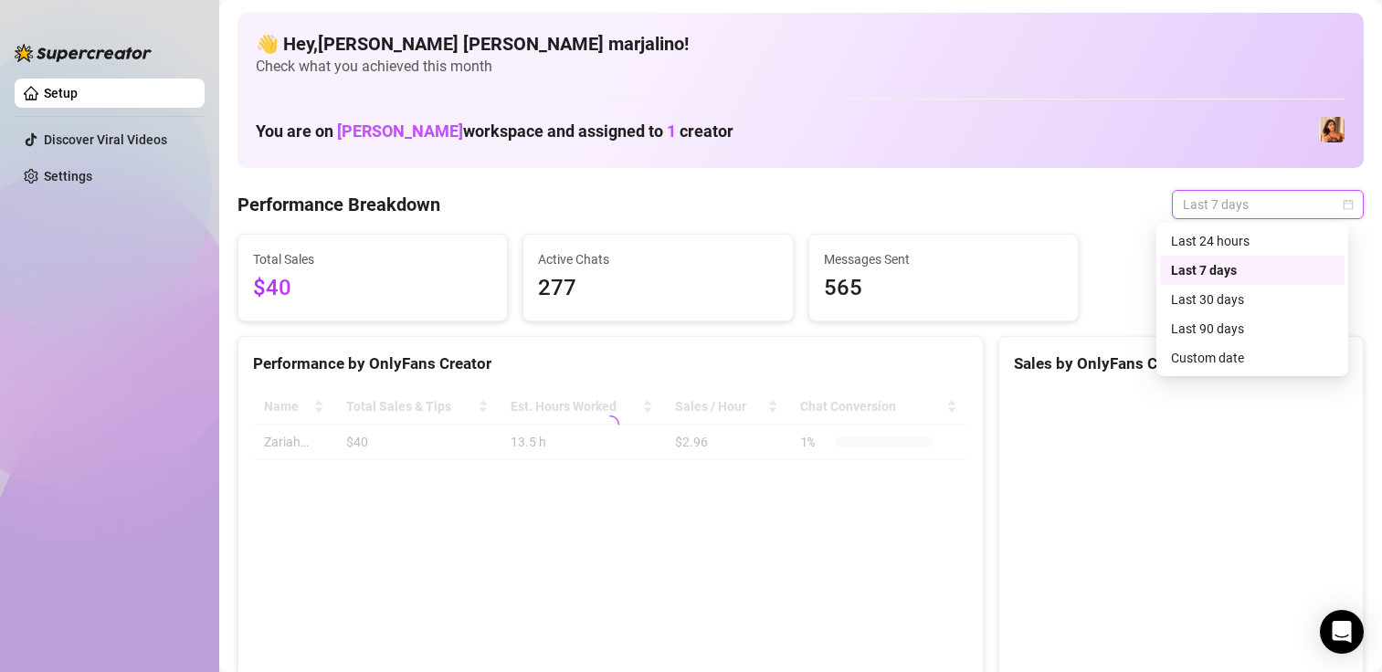
click at [1228, 200] on span "Last 7 days" at bounding box center [1268, 204] width 170 height 27
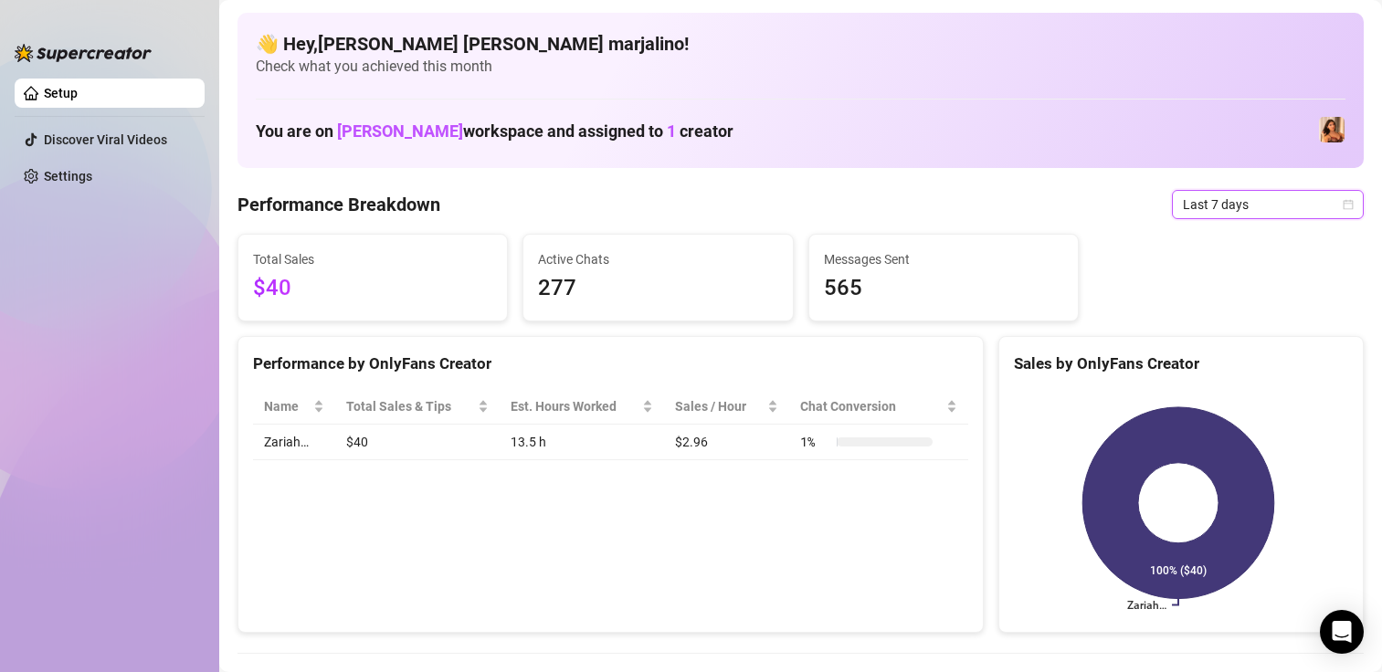
click at [1224, 237] on div "Total Sales $40 Active Chats 277 Messages Sent 565" at bounding box center [800, 278] width 1141 height 88
click at [1230, 194] on span "Last 7 days" at bounding box center [1268, 204] width 170 height 27
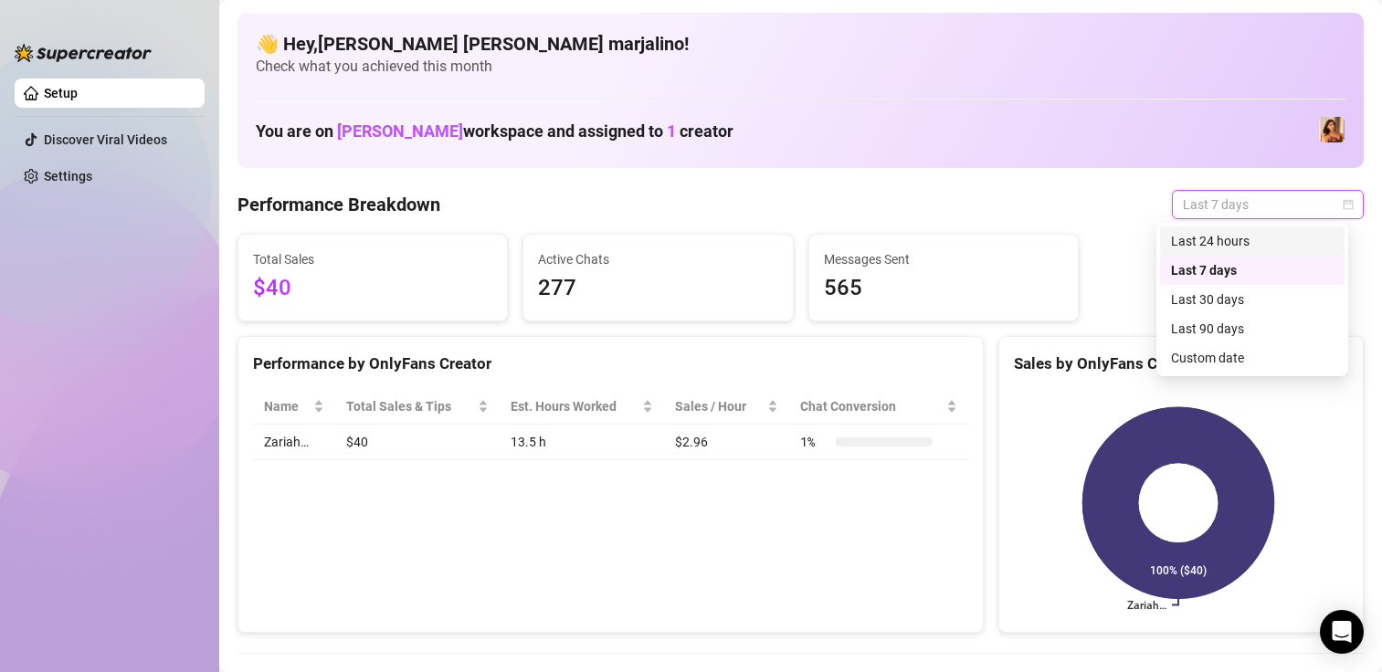
click at [1215, 239] on div "Last 24 hours" at bounding box center [1252, 241] width 163 height 20
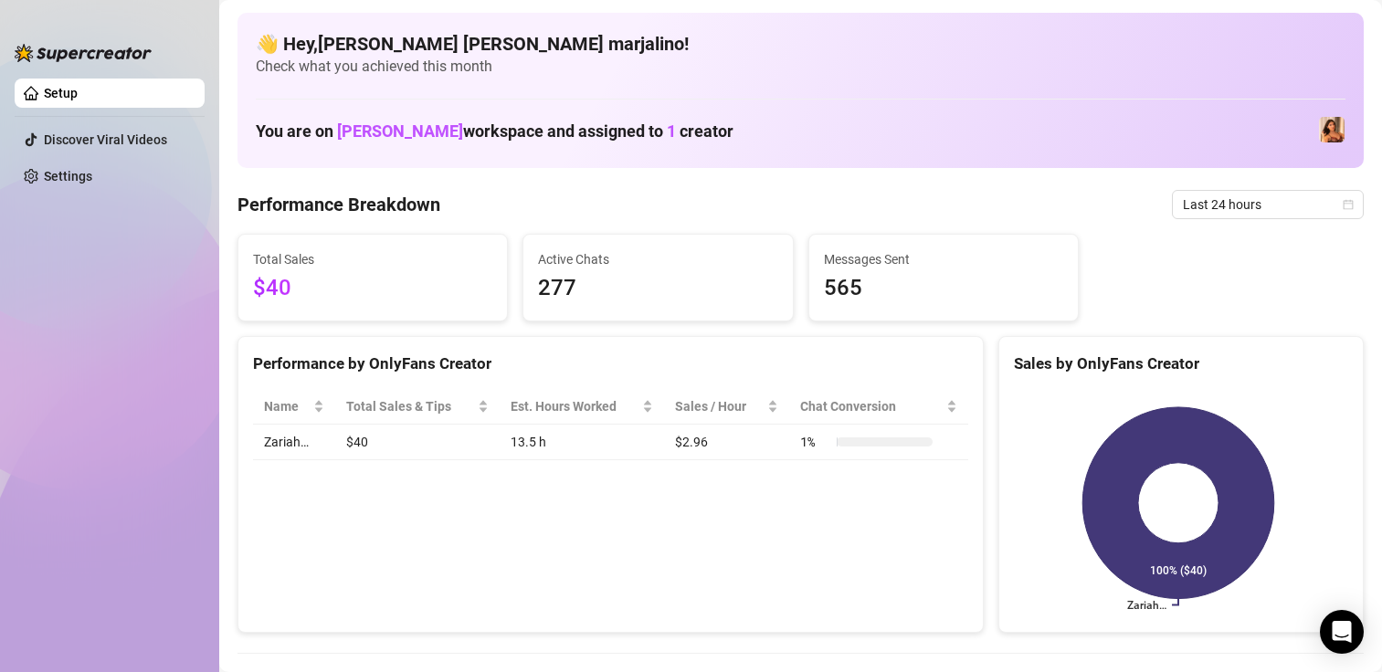
scroll to position [114, 0]
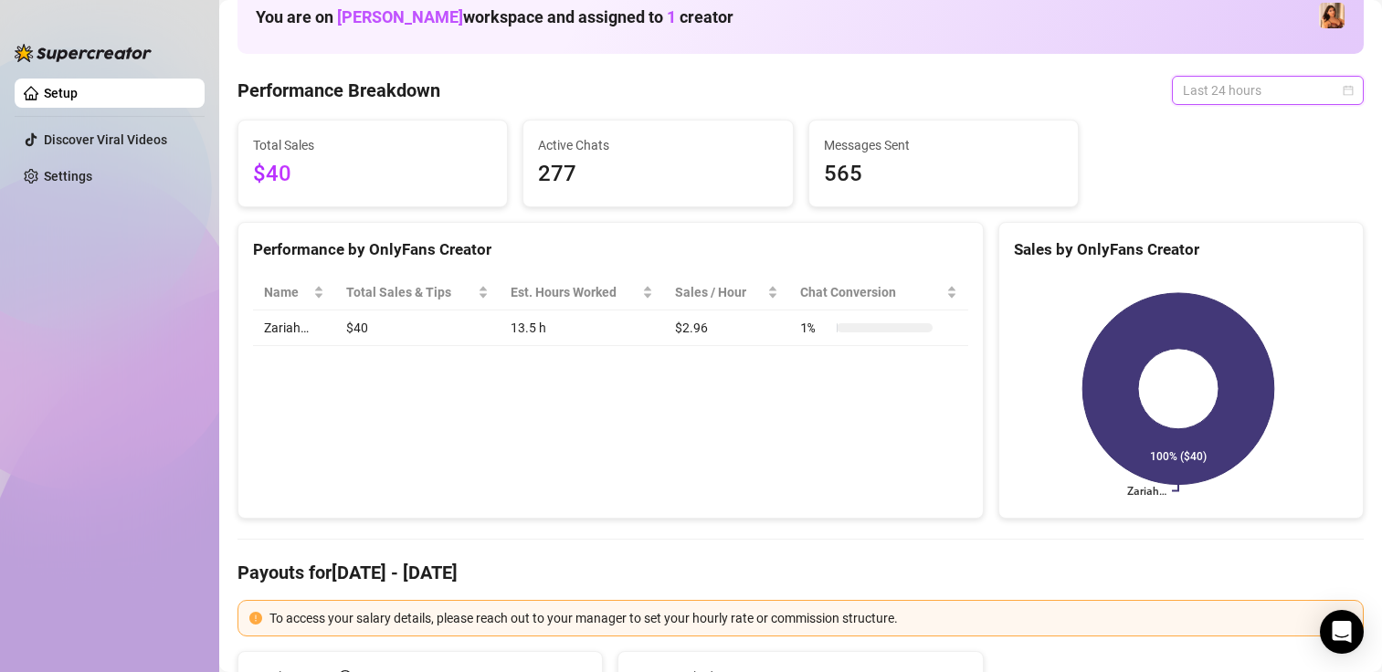
click at [1192, 99] on span "Last 24 hours" at bounding box center [1268, 90] width 170 height 27
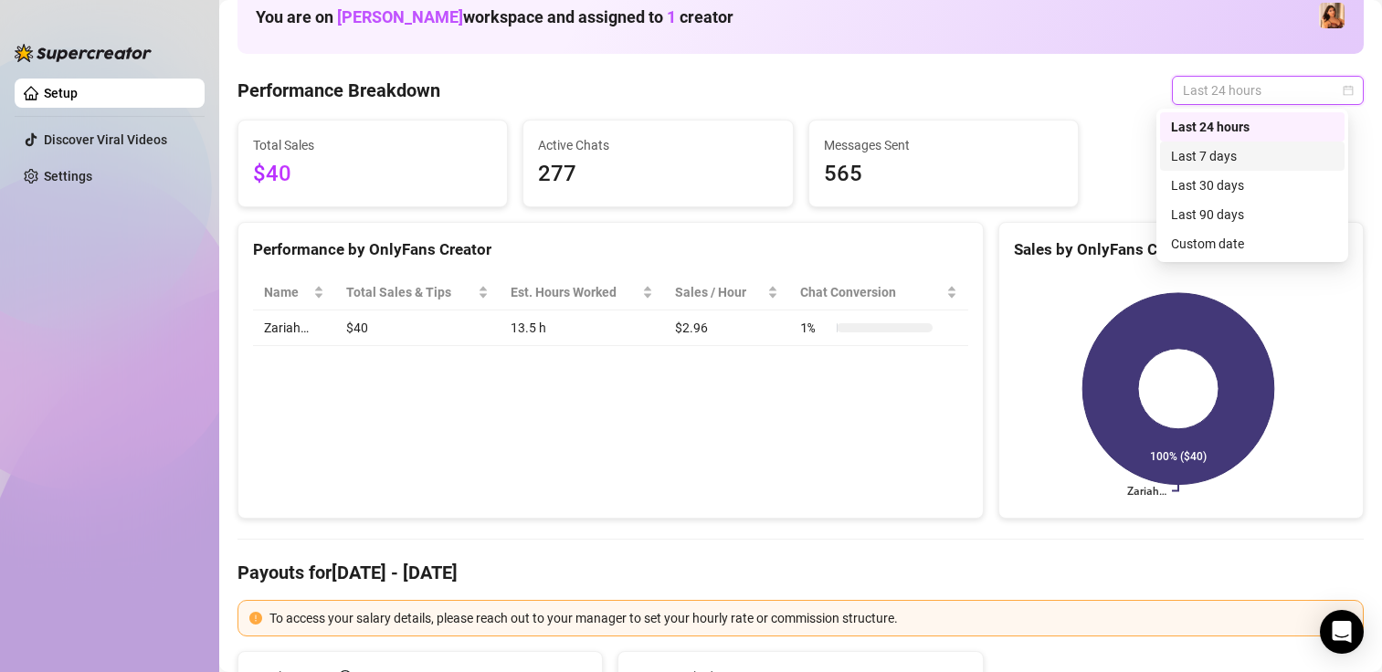
click at [1184, 147] on div "Last 7 days" at bounding box center [1252, 156] width 163 height 20
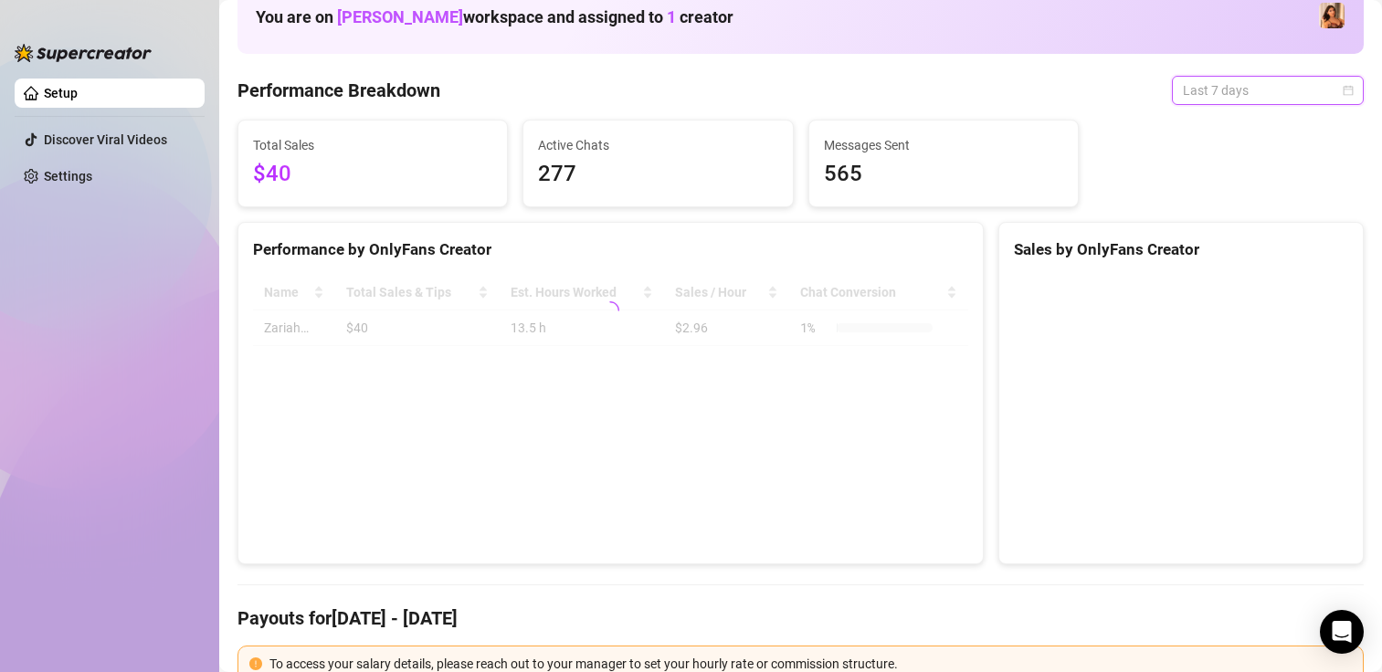
click at [1194, 79] on span "Last 7 days" at bounding box center [1268, 90] width 170 height 27
click at [1197, 84] on span "Last 7 days" at bounding box center [1268, 90] width 170 height 27
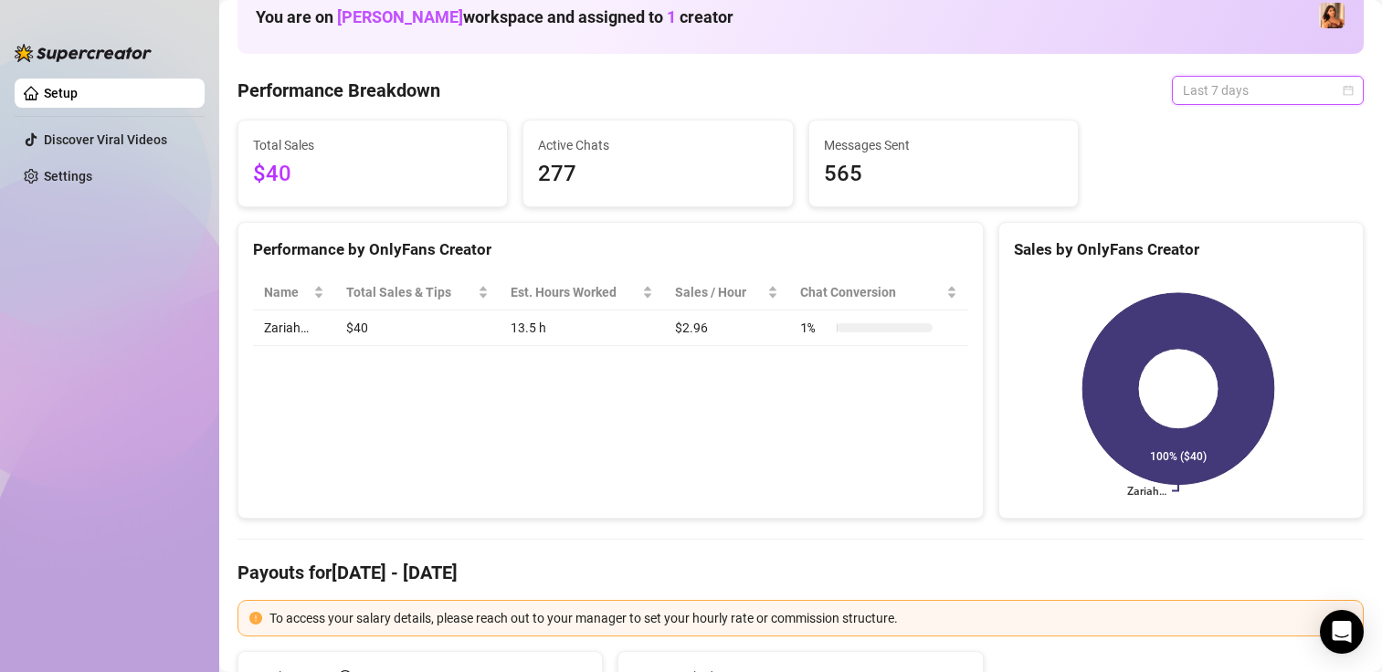
click at [1197, 84] on span "Last 7 days" at bounding box center [1268, 90] width 170 height 27
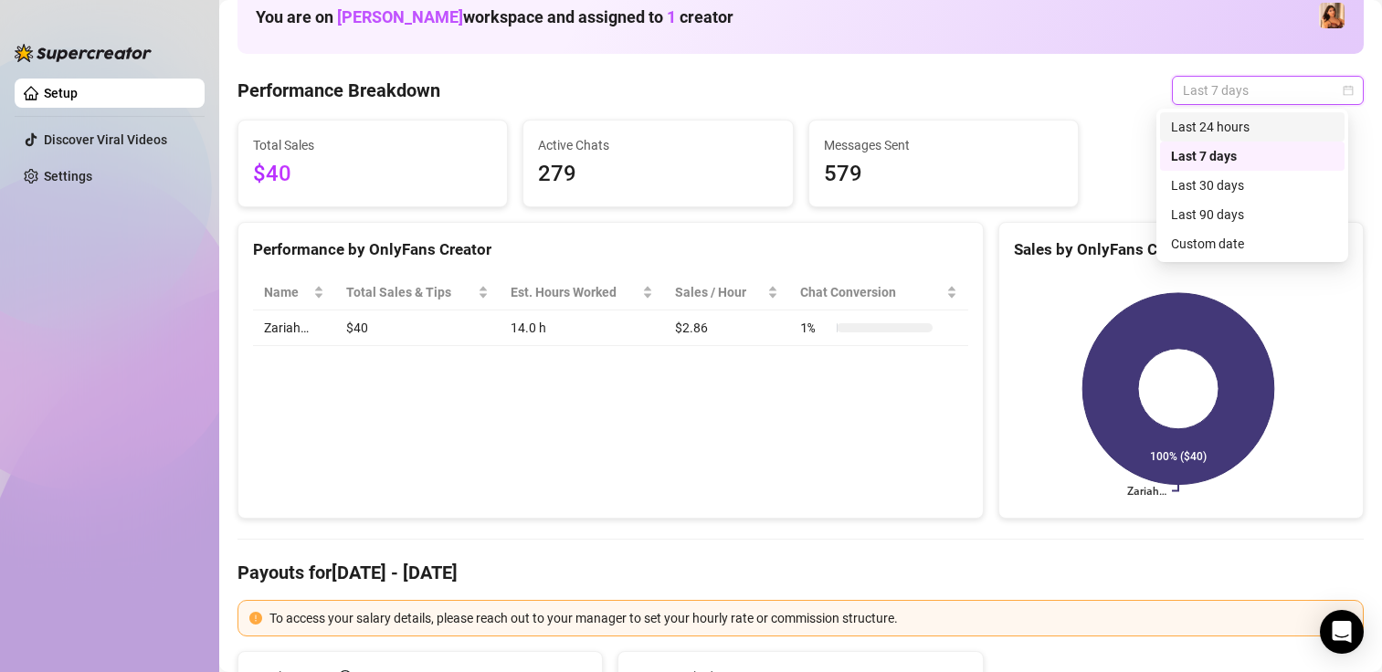
click at [1209, 124] on div "Last 24 hours" at bounding box center [1252, 127] width 163 height 20
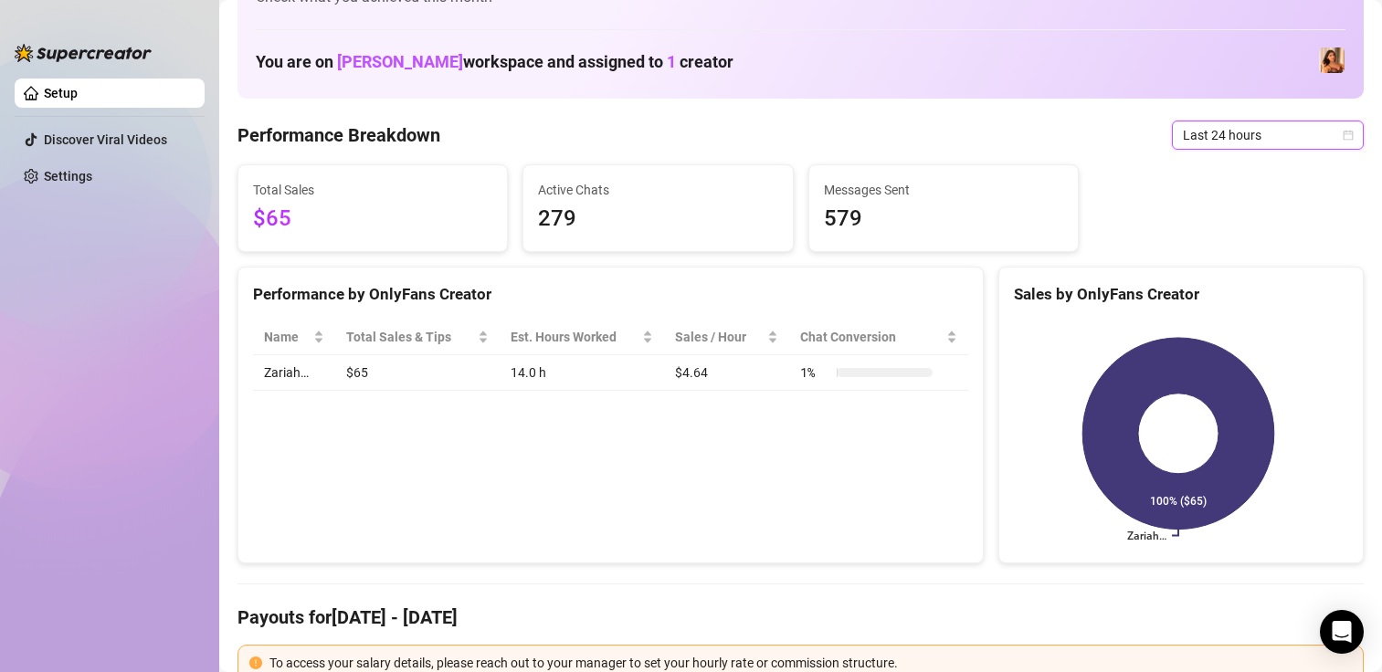
scroll to position [0, 0]
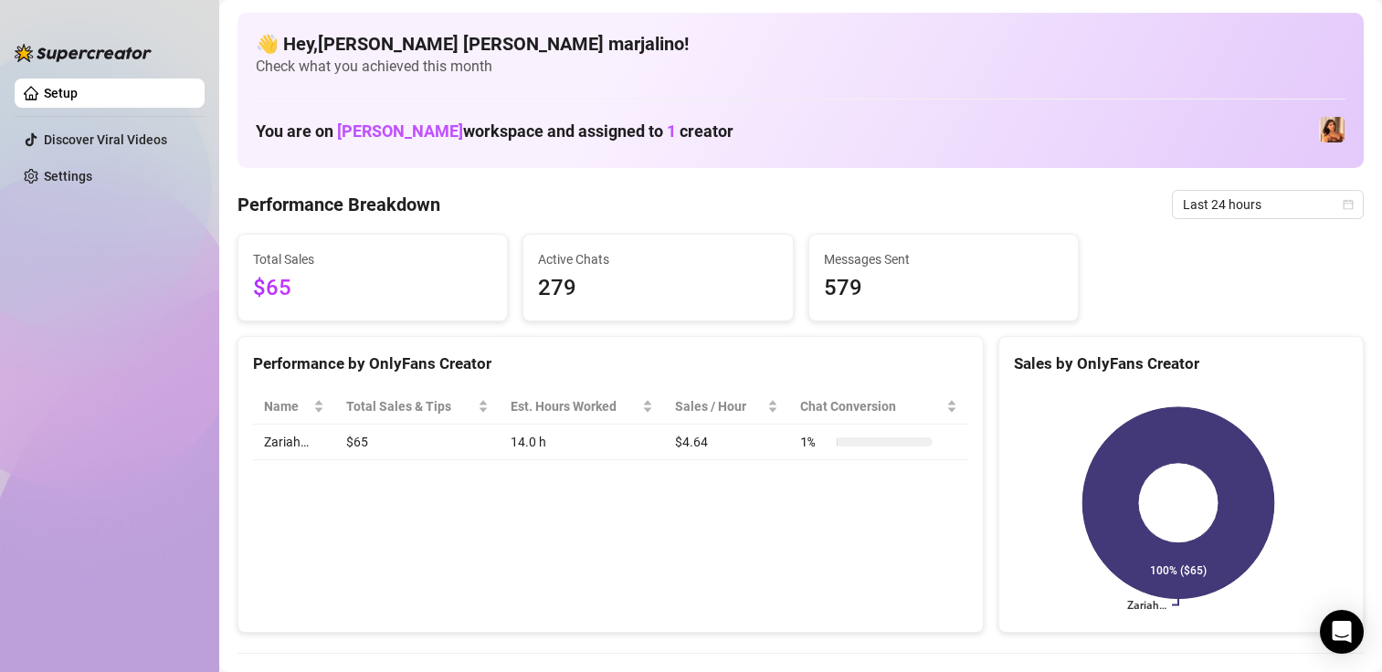
click at [965, 190] on div "Performance Breakdown Last 24 hours" at bounding box center [800, 204] width 1126 height 29
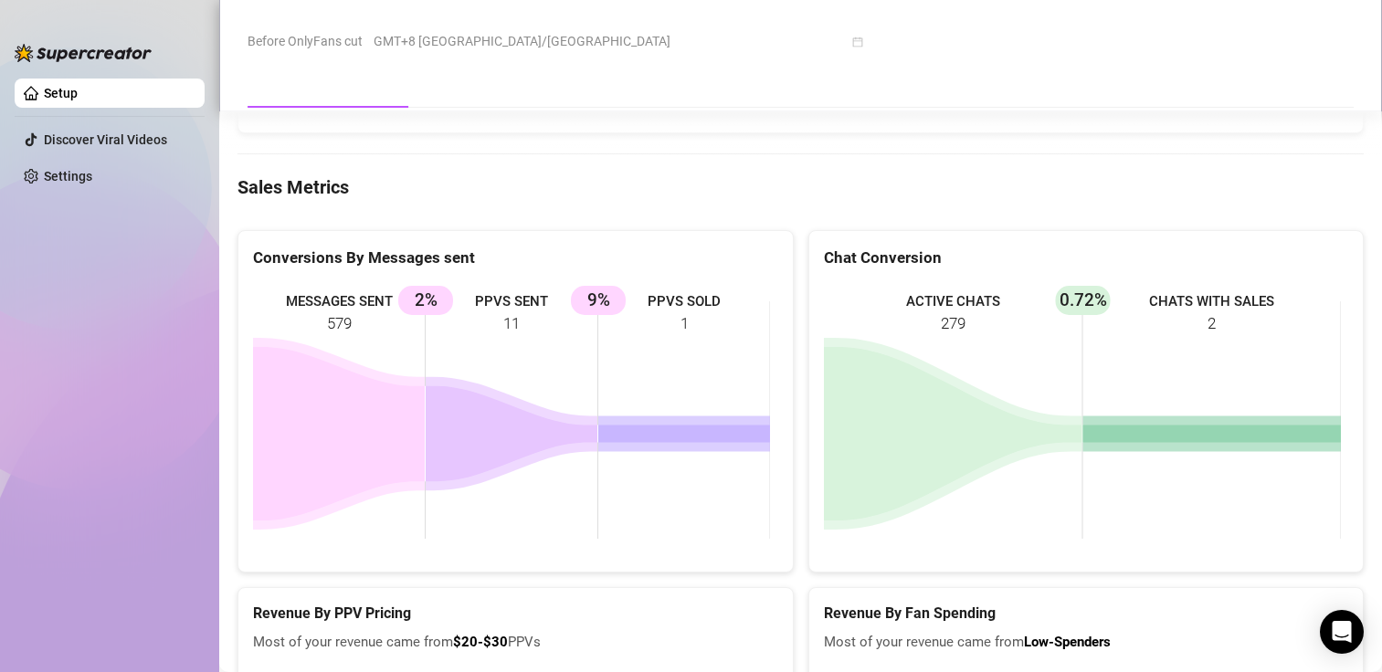
scroll to position [2782, 0]
